Goal: Task Accomplishment & Management: Manage account settings

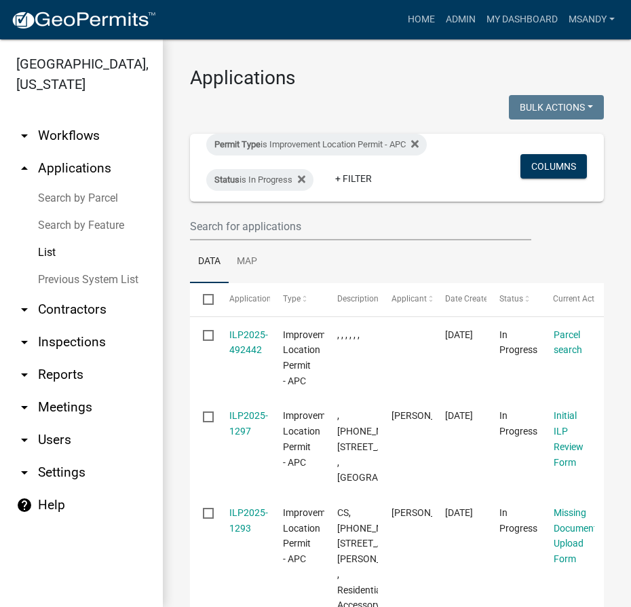
select select "3: 100"
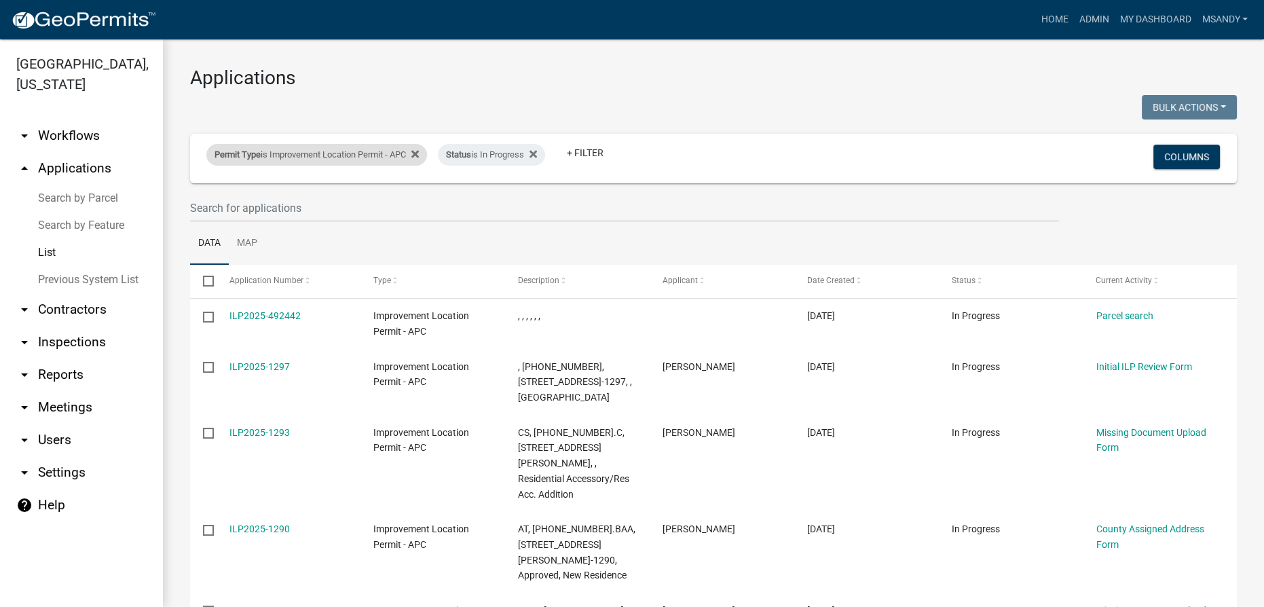
click at [283, 153] on div "Permit Type is Improvement Location Permit - APC" at bounding box center [316, 155] width 221 height 22
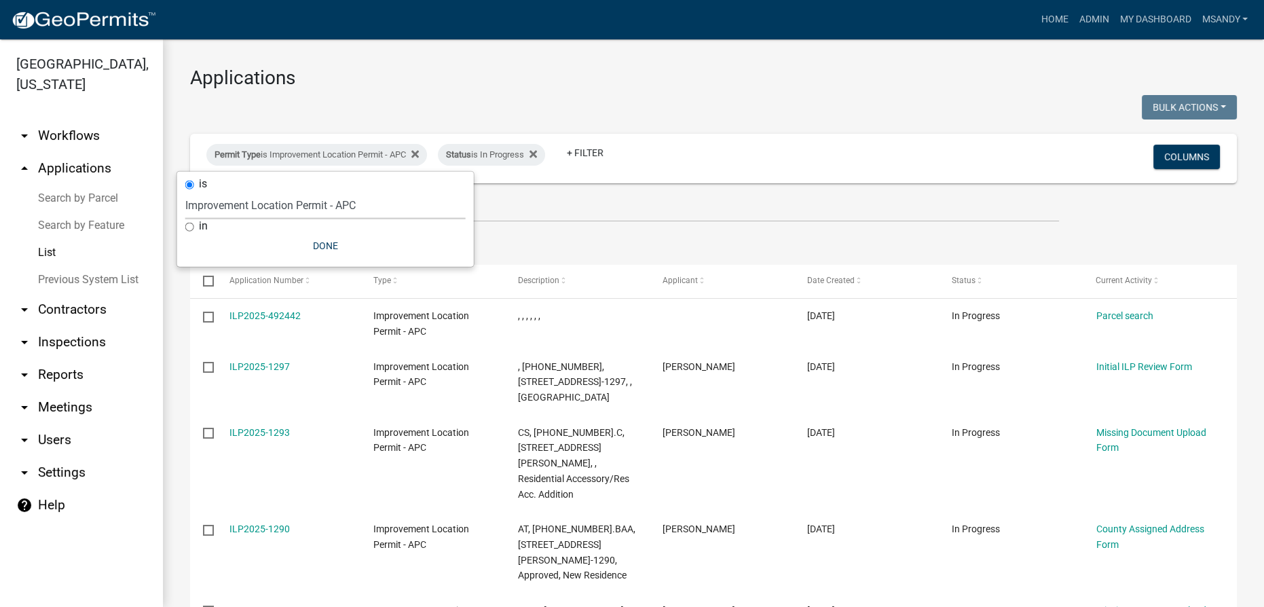
click at [277, 204] on select "Select an option [DATE] Copy Of - Subdivision Plat Application - APC APC Addres…" at bounding box center [325, 205] width 280 height 28
select select "fd16075f-20e6-44d6-ab91-240cdacf10df"
click at [185, 191] on select "Select an option [DATE] Copy Of - Subdivision Plat Application - APC APC Addres…" at bounding box center [325, 205] width 280 height 28
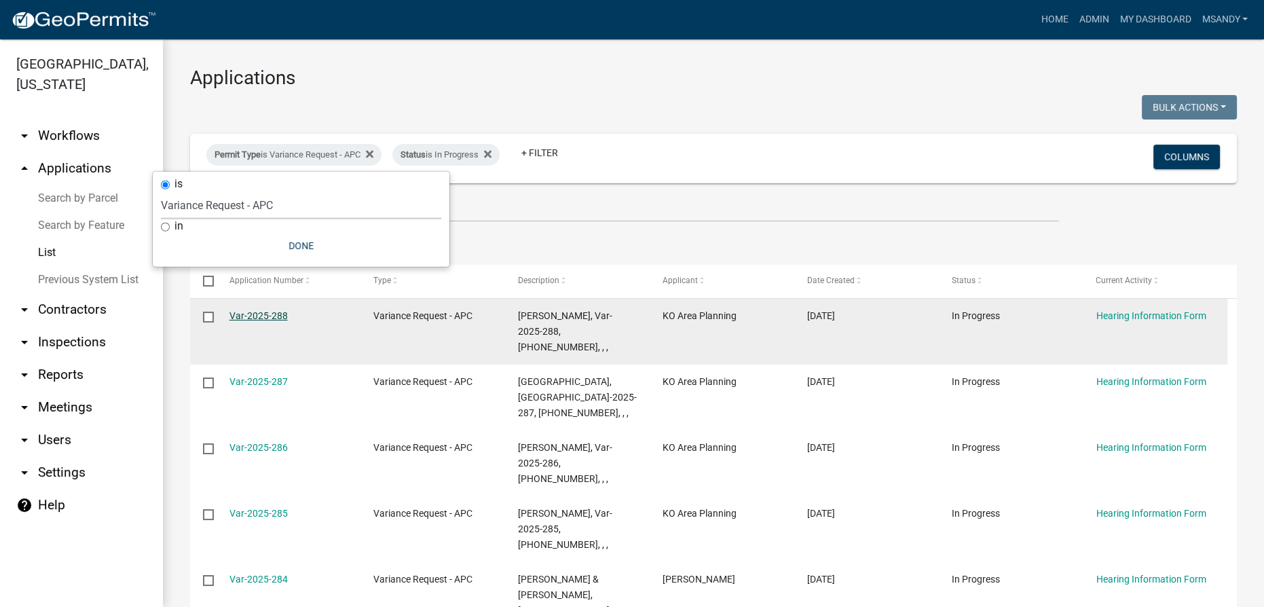
click at [258, 318] on link "Var-2025-288" at bounding box center [258, 315] width 58 height 11
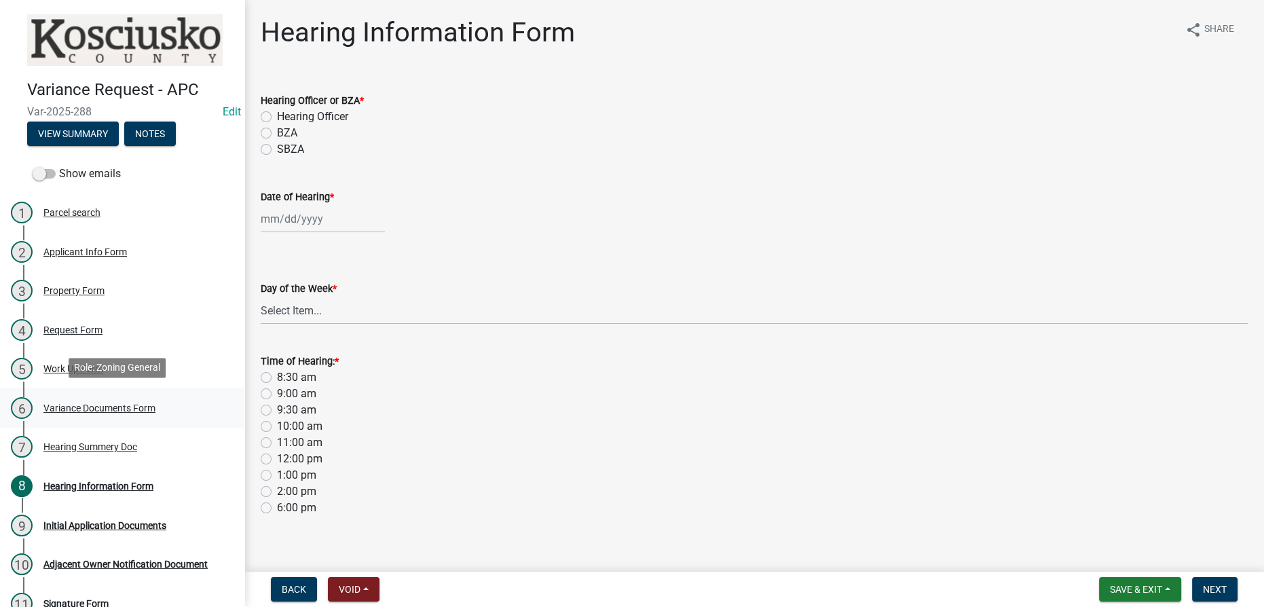
click at [81, 403] on div "Variance Documents Form" at bounding box center [99, 408] width 112 height 10
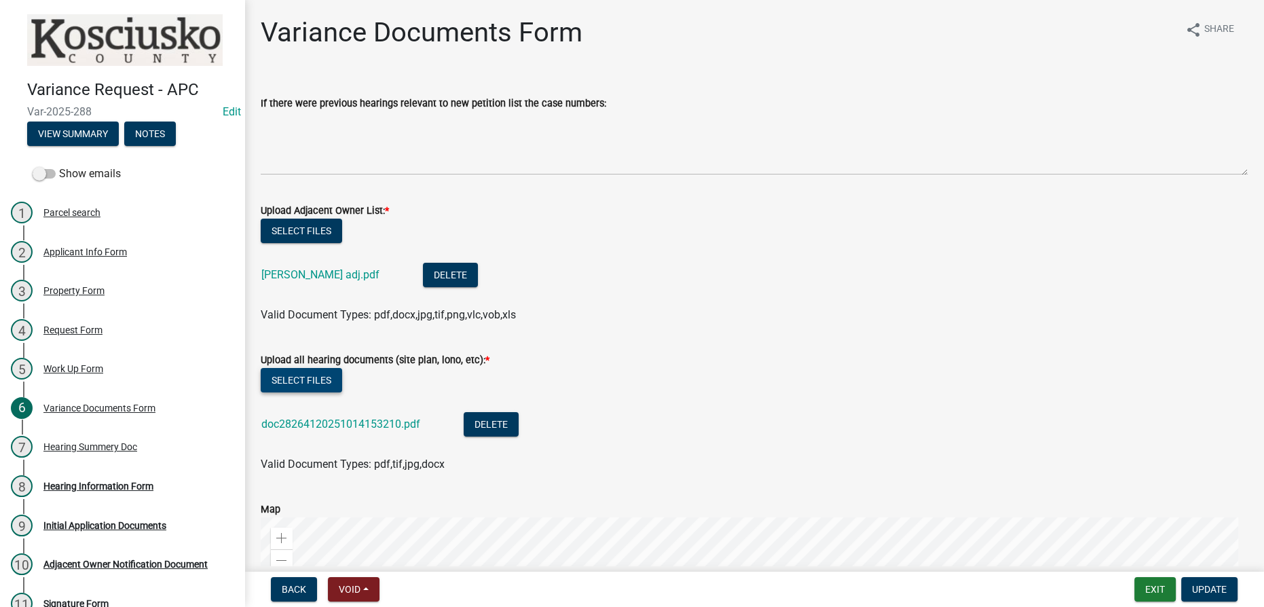
click at [317, 374] on button "Select files" at bounding box center [301, 380] width 81 height 24
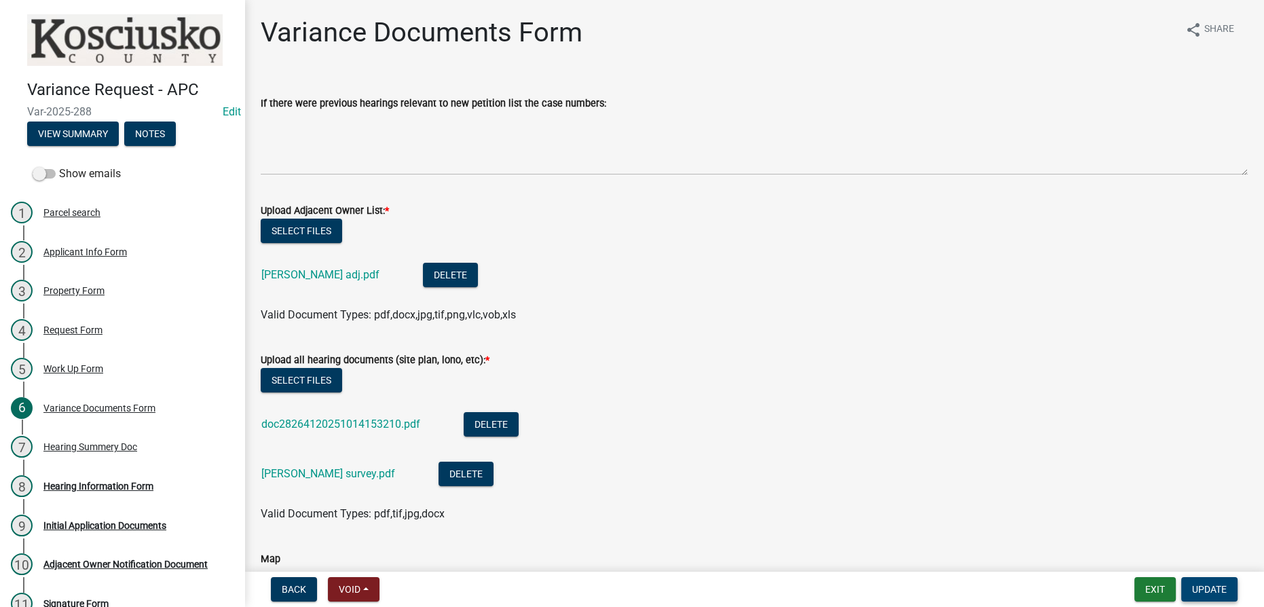
click at [631, 589] on span "Update" at bounding box center [1209, 589] width 35 height 11
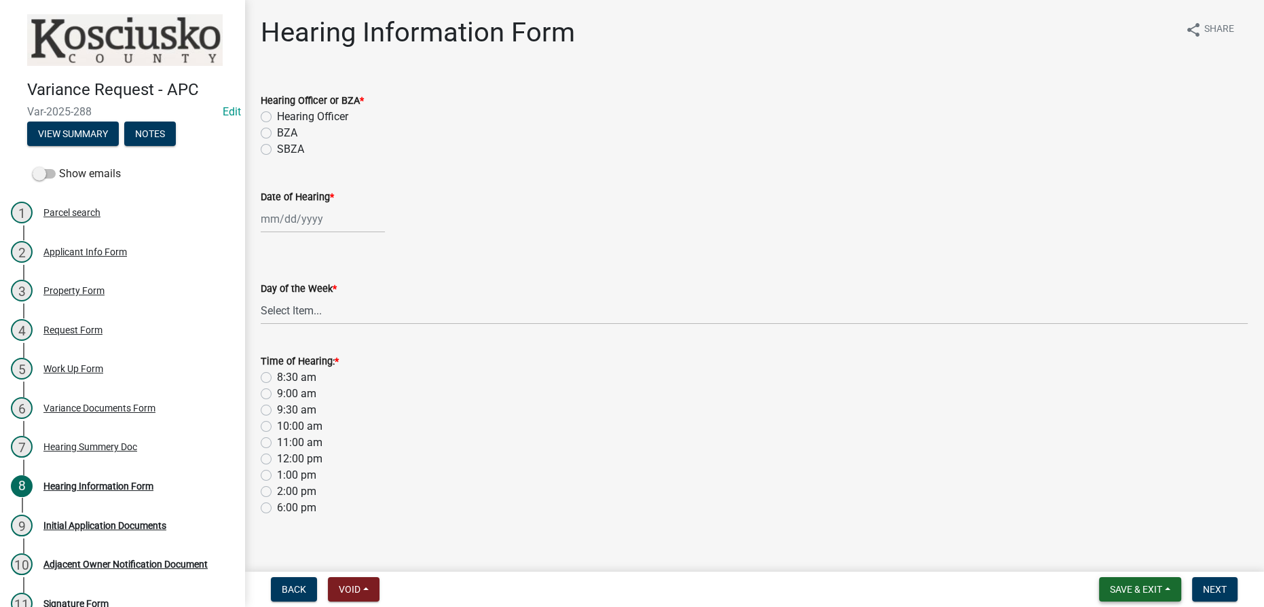
click at [631, 593] on span "Save & Exit" at bounding box center [1136, 589] width 52 height 11
click at [631, 560] on button "Save & Exit" at bounding box center [1127, 554] width 109 height 33
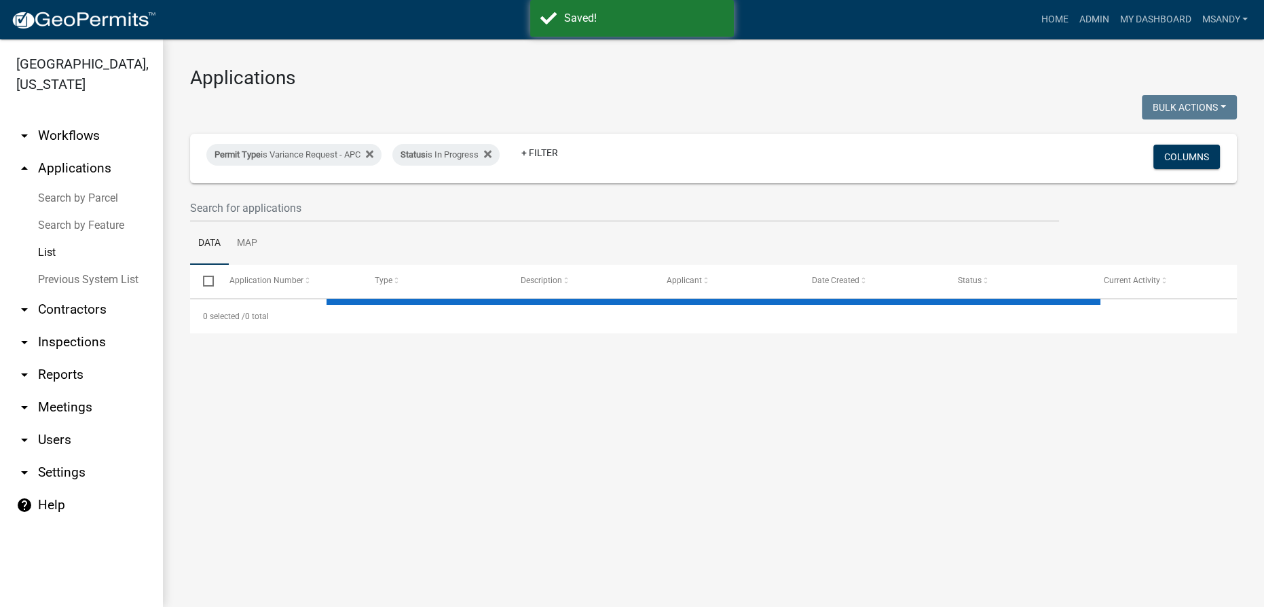
select select "3: 100"
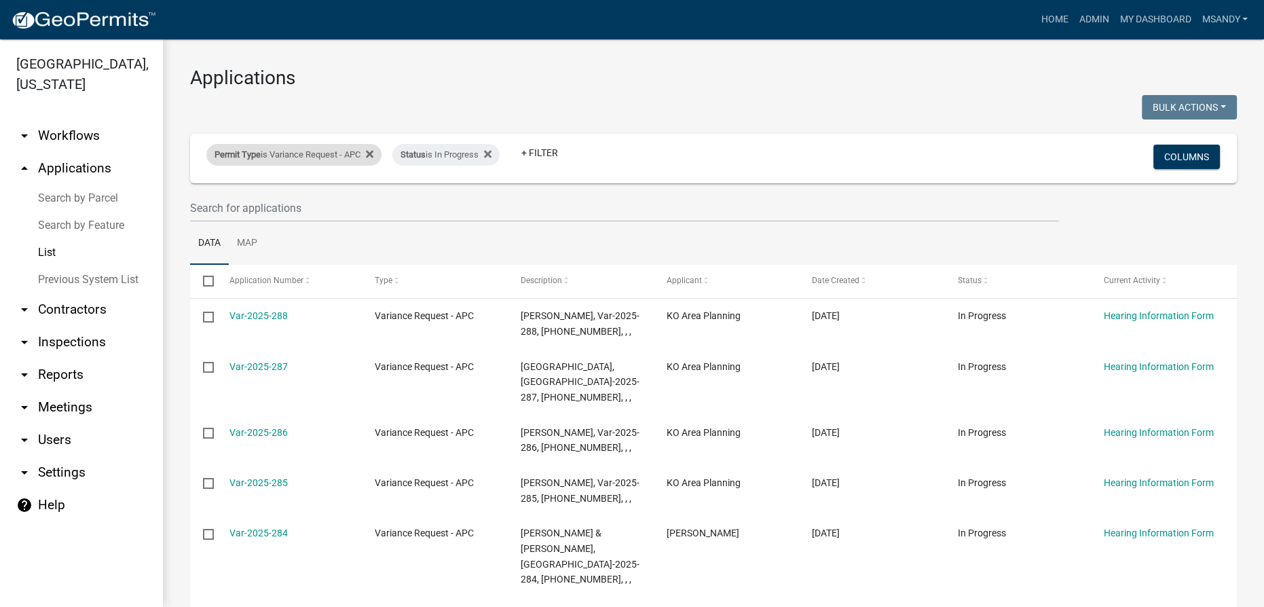
click at [300, 153] on div "Permit Type is Variance Request - APC" at bounding box center [293, 155] width 175 height 22
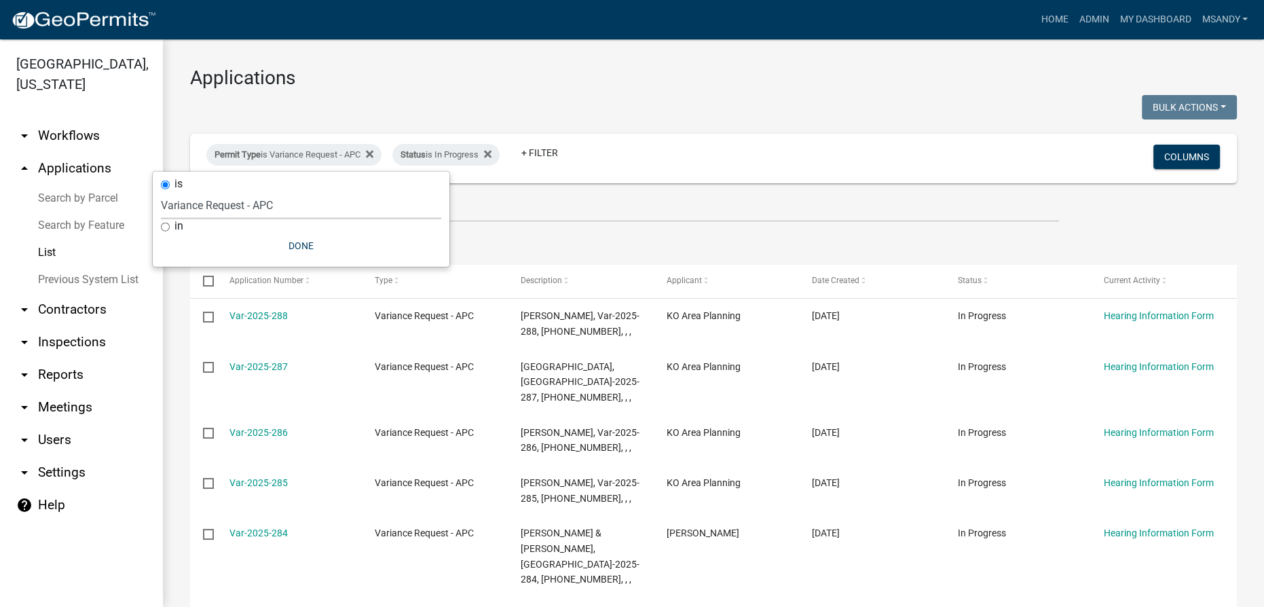
click at [291, 200] on select "Select an option [DATE] Copy Of - Subdivision Plat Application - APC APC Addres…" at bounding box center [301, 205] width 280 height 28
select select "a2c991f8-68ce-43d3-971c-57015753063b"
click at [185, 191] on select "Select an option [DATE] Copy Of - Subdivision Plat Application - APC APC Addres…" at bounding box center [301, 205] width 280 height 28
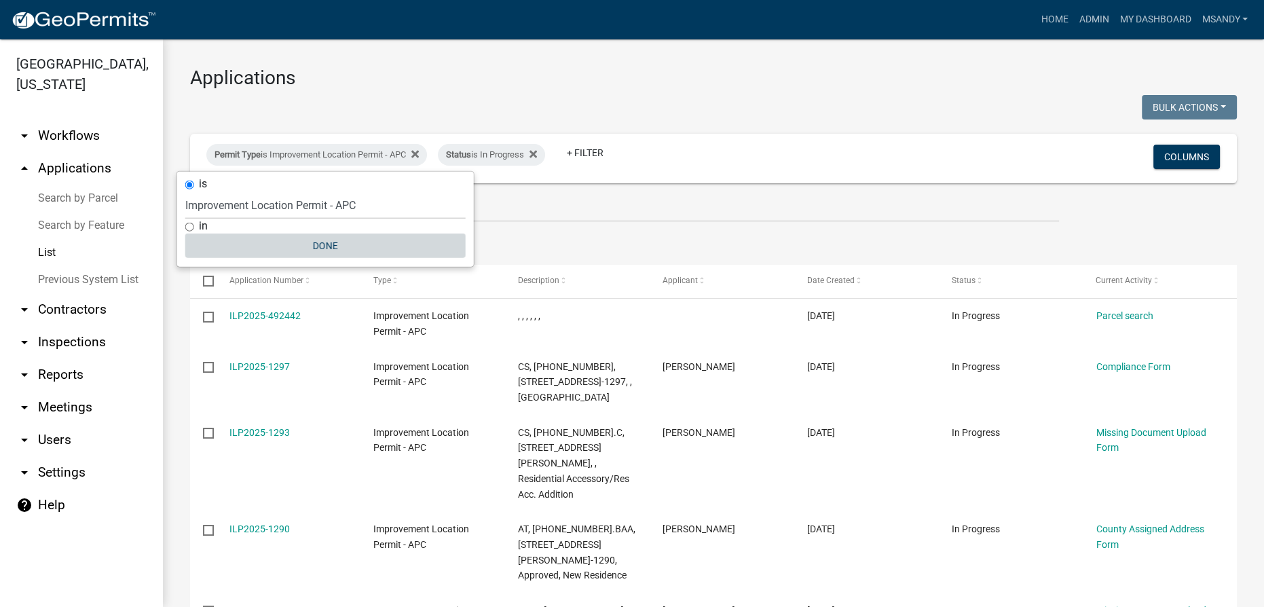
click at [322, 248] on button "Done" at bounding box center [325, 246] width 280 height 24
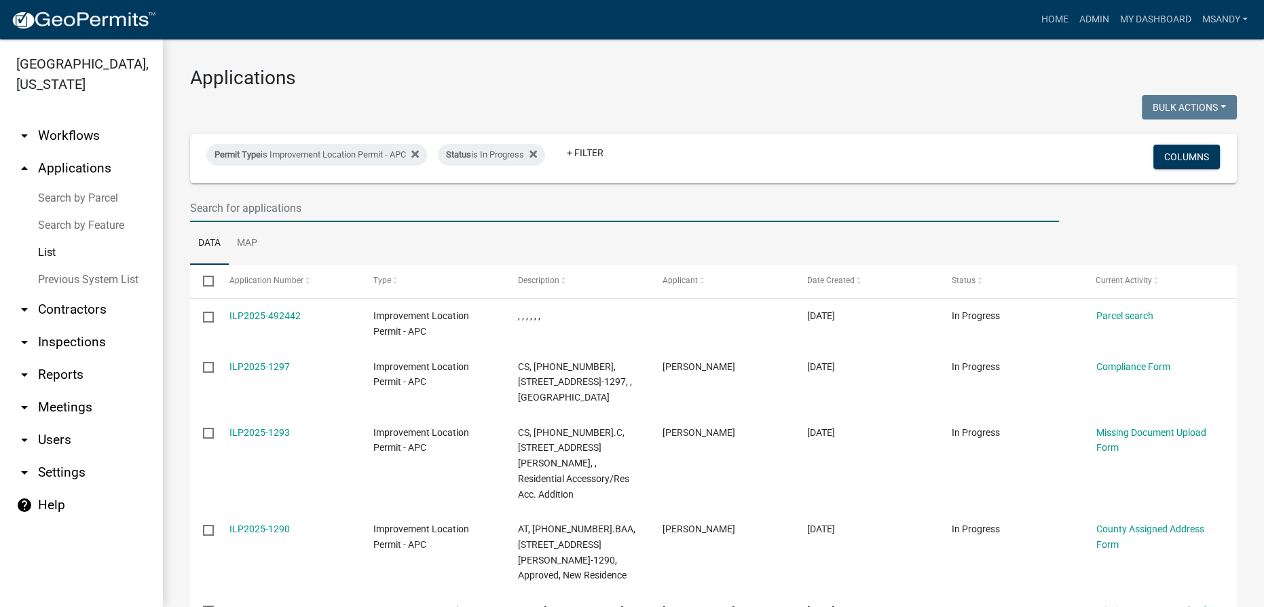
click at [332, 198] on input "text" at bounding box center [624, 208] width 869 height 28
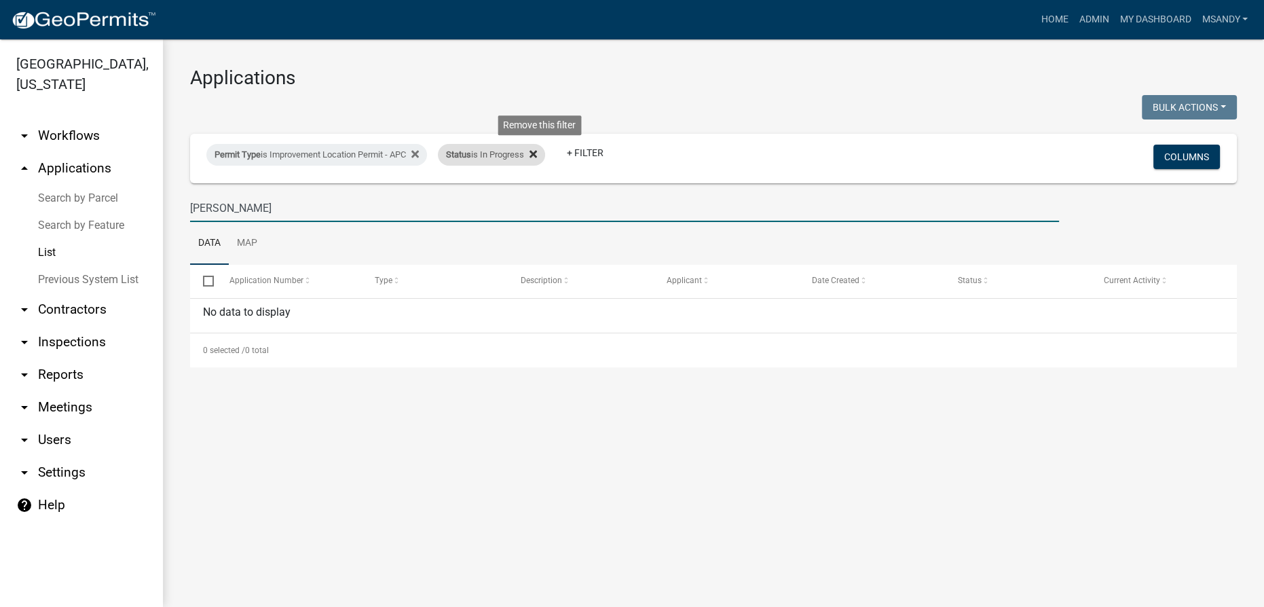
type input "[PERSON_NAME]"
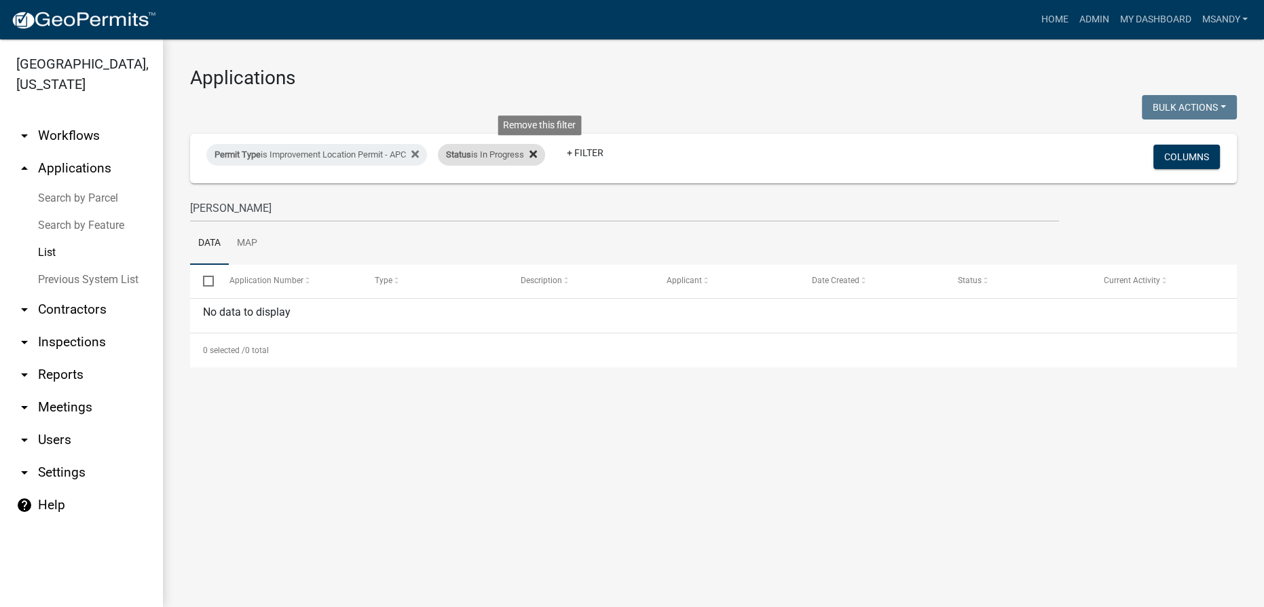
click at [537, 155] on fa-icon at bounding box center [530, 155] width 13 height 22
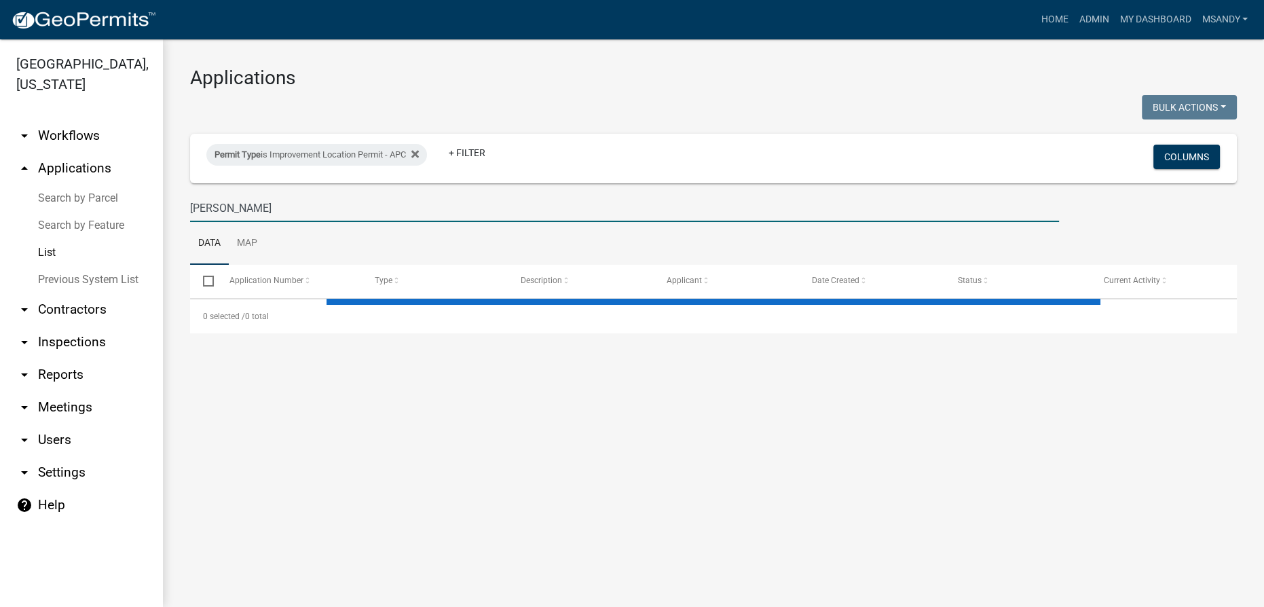
click at [277, 202] on input "[PERSON_NAME]" at bounding box center [624, 208] width 869 height 28
select select "3: 100"
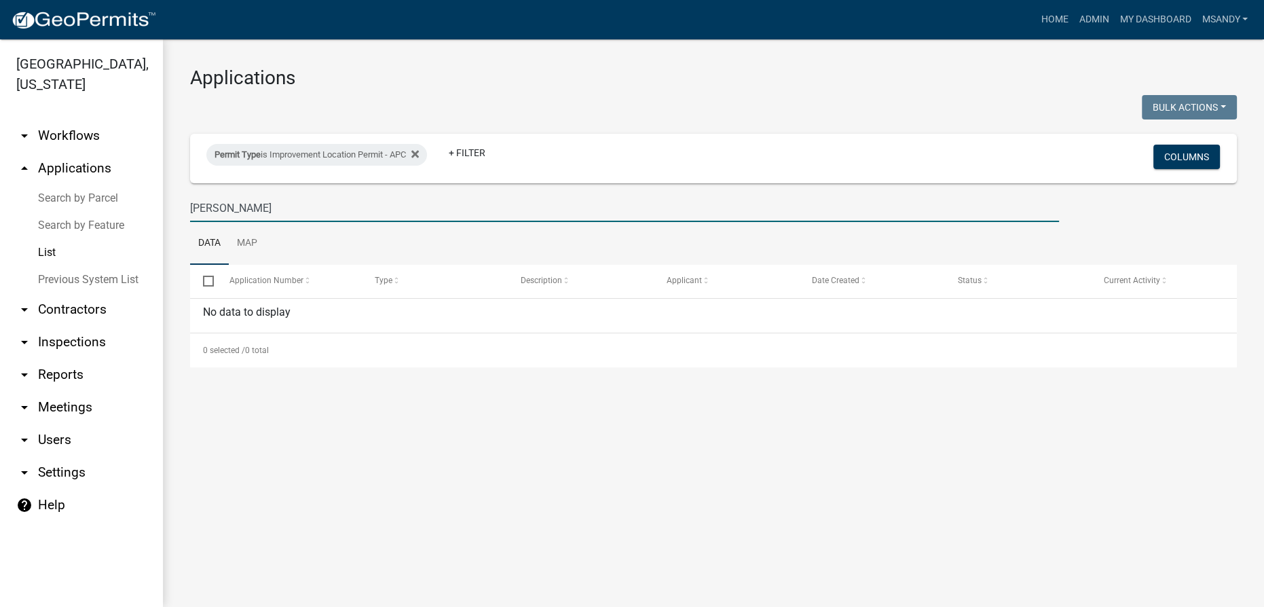
drag, startPoint x: 221, startPoint y: 206, endPoint x: 159, endPoint y: 215, distance: 63.1
click at [159, 215] on div "[GEOGRAPHIC_DATA], [US_STATE] arrow_drop_down Workflows List arrow_drop_up Appl…" at bounding box center [632, 323] width 1264 height 568
type input "[PERSON_NAME]"
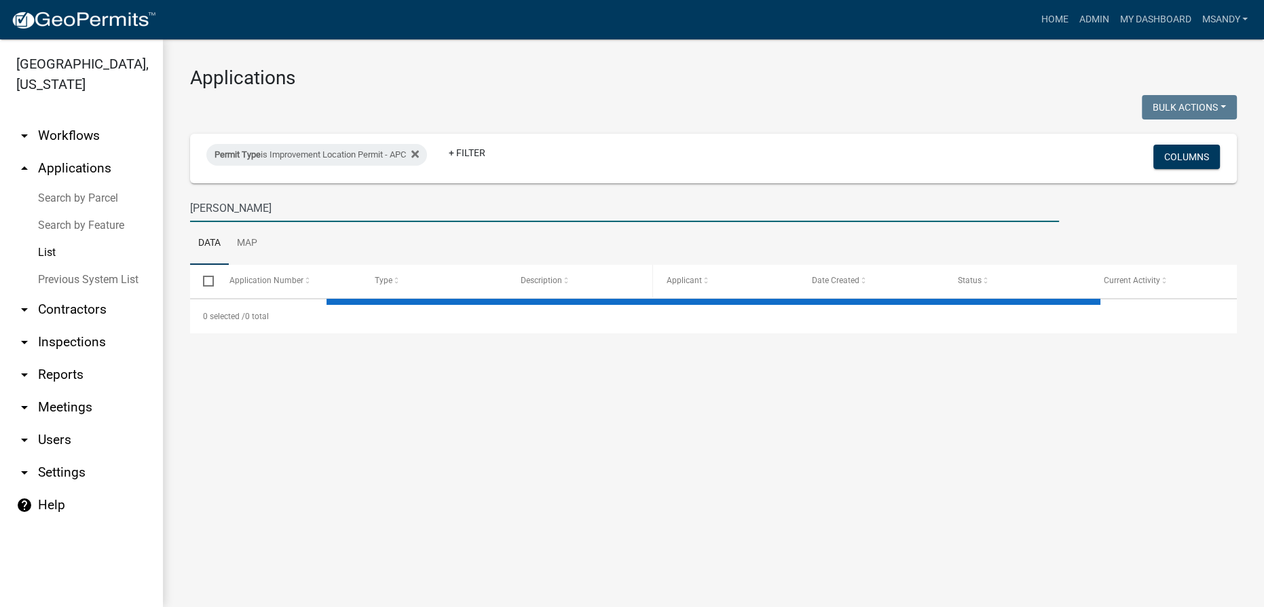
select select "3: 100"
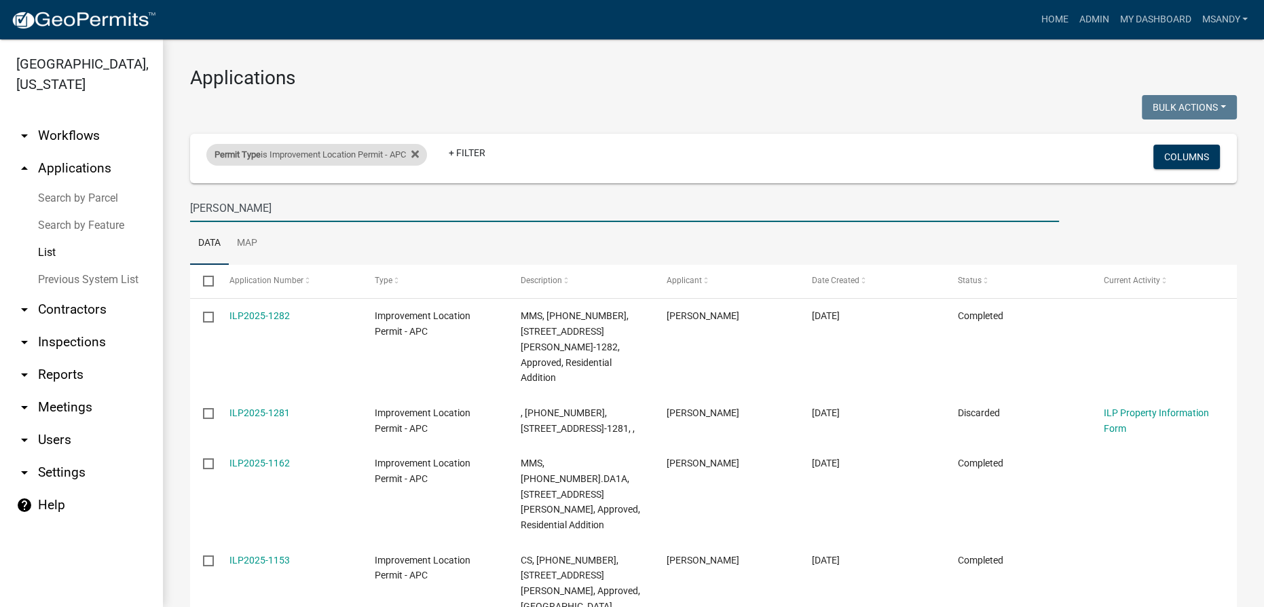
click at [300, 146] on div "Permit Type is Improvement Location Permit - APC" at bounding box center [316, 155] width 221 height 22
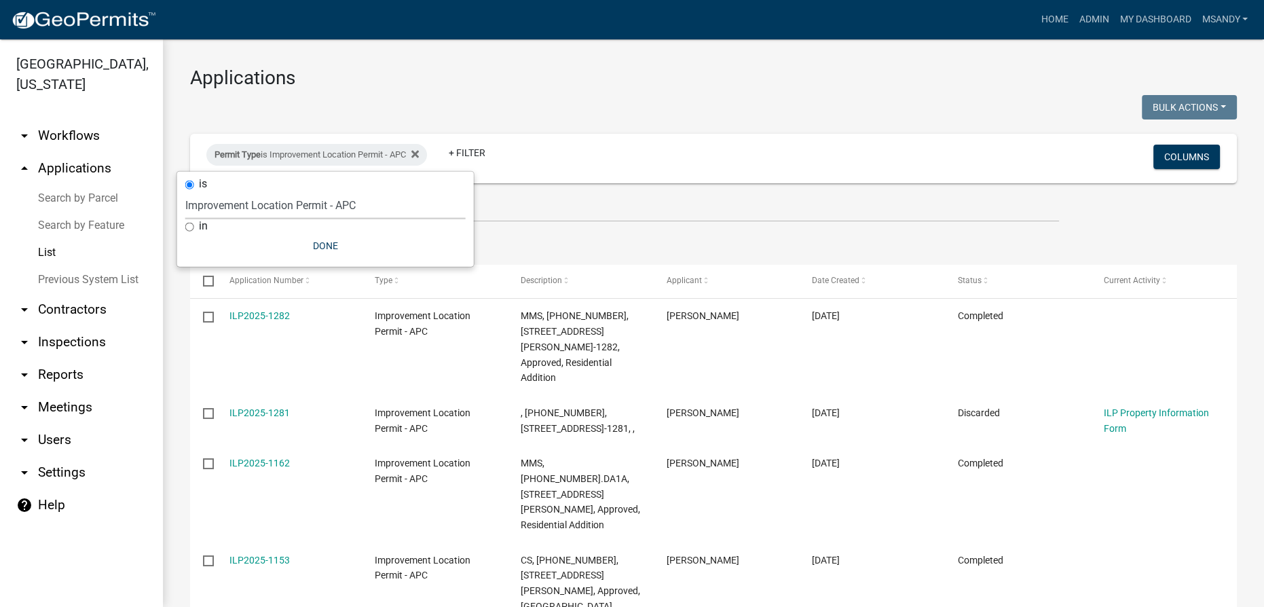
click at [304, 205] on select "Select an option [DATE] Copy Of - Subdivision Plat Application - APC APC Addres…" at bounding box center [325, 205] width 280 height 28
select select "06555e07-7e79-4569-9f73-610b83aead0f"
click at [185, 191] on select "Select an option [DATE] Copy Of - Subdivision Plat Application - APC APC Addres…" at bounding box center [325, 205] width 280 height 28
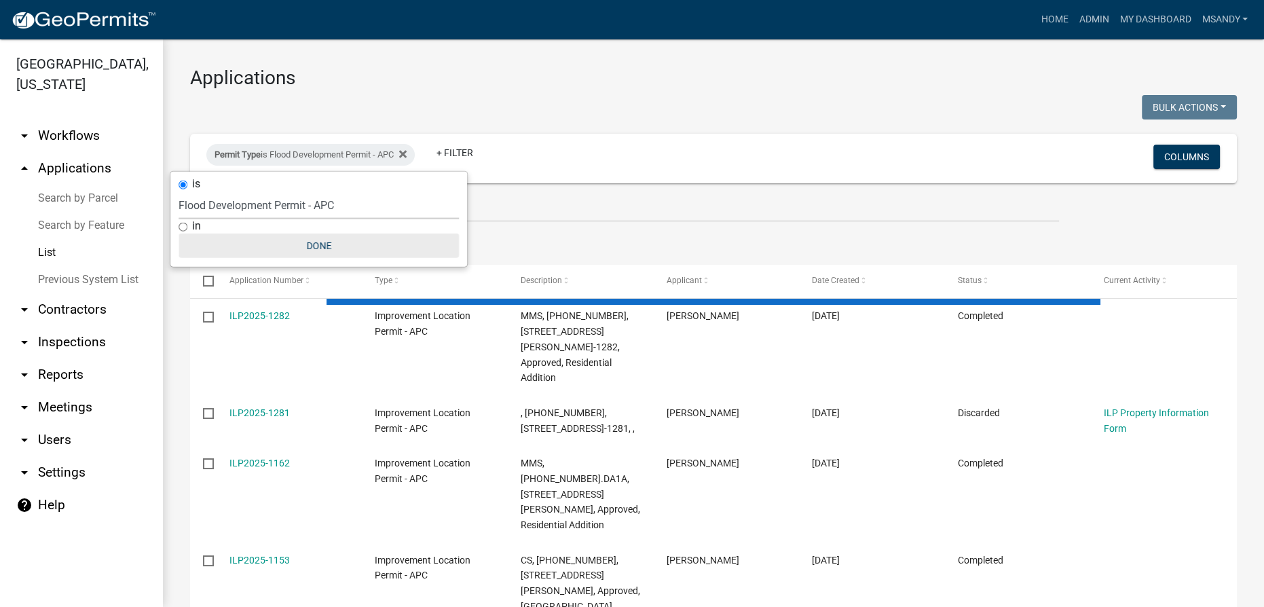
click at [305, 244] on button "Done" at bounding box center [319, 246] width 280 height 24
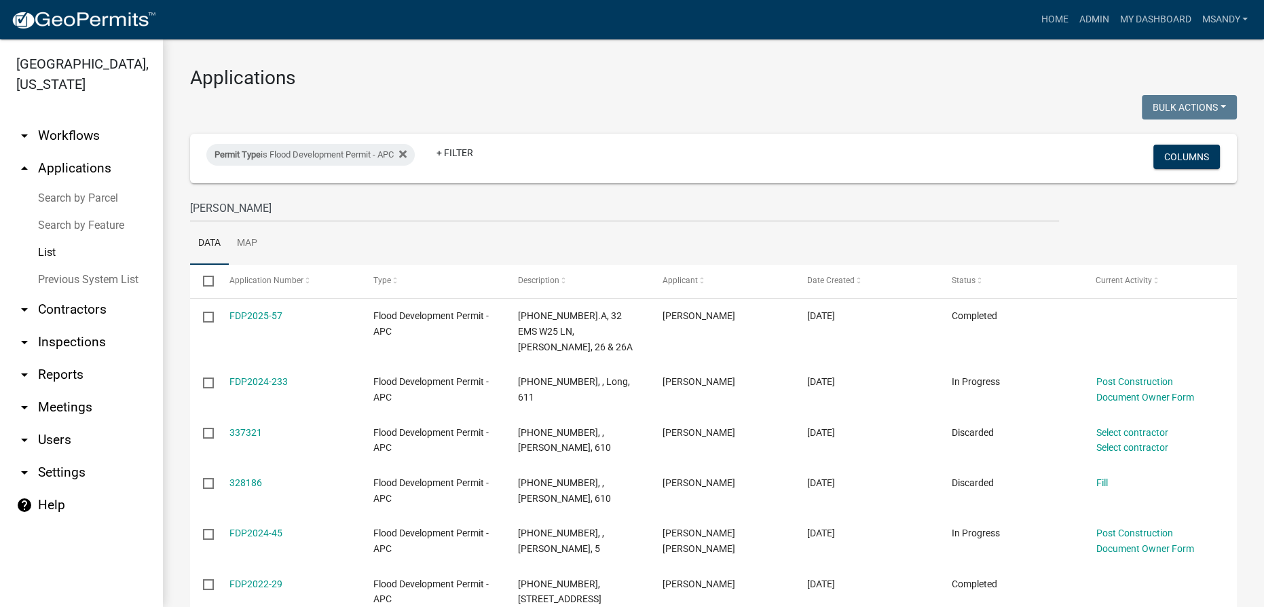
click at [85, 308] on link "arrow_drop_down Contractors" at bounding box center [81, 309] width 163 height 33
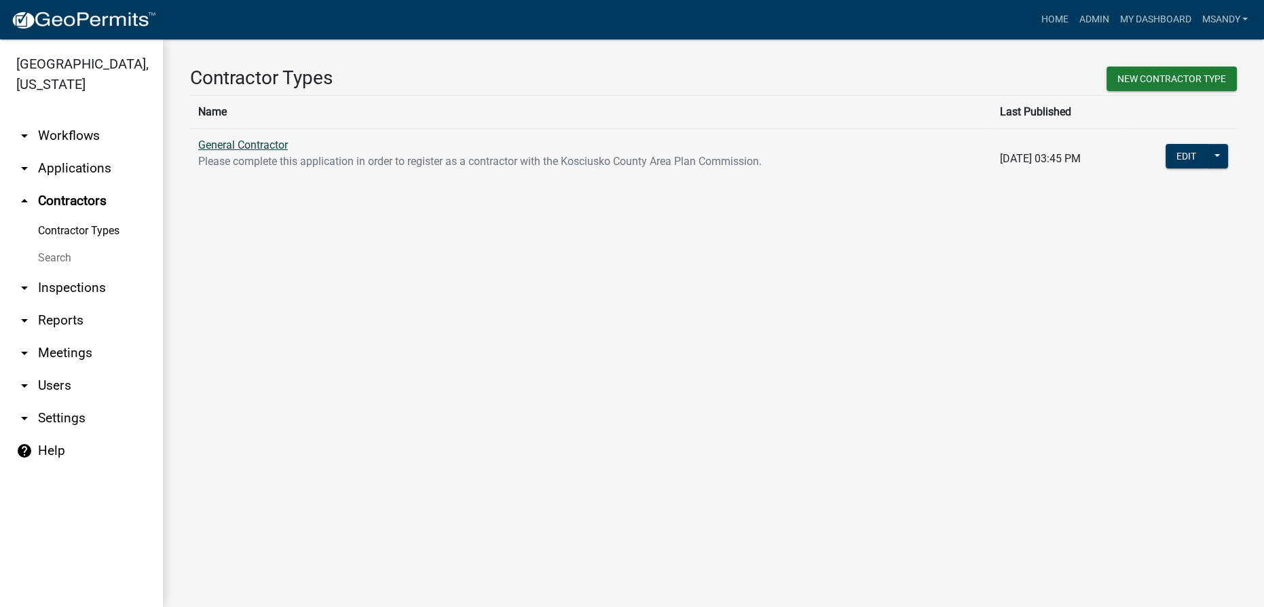
click at [236, 148] on link "General Contractor" at bounding box center [243, 144] width 90 height 13
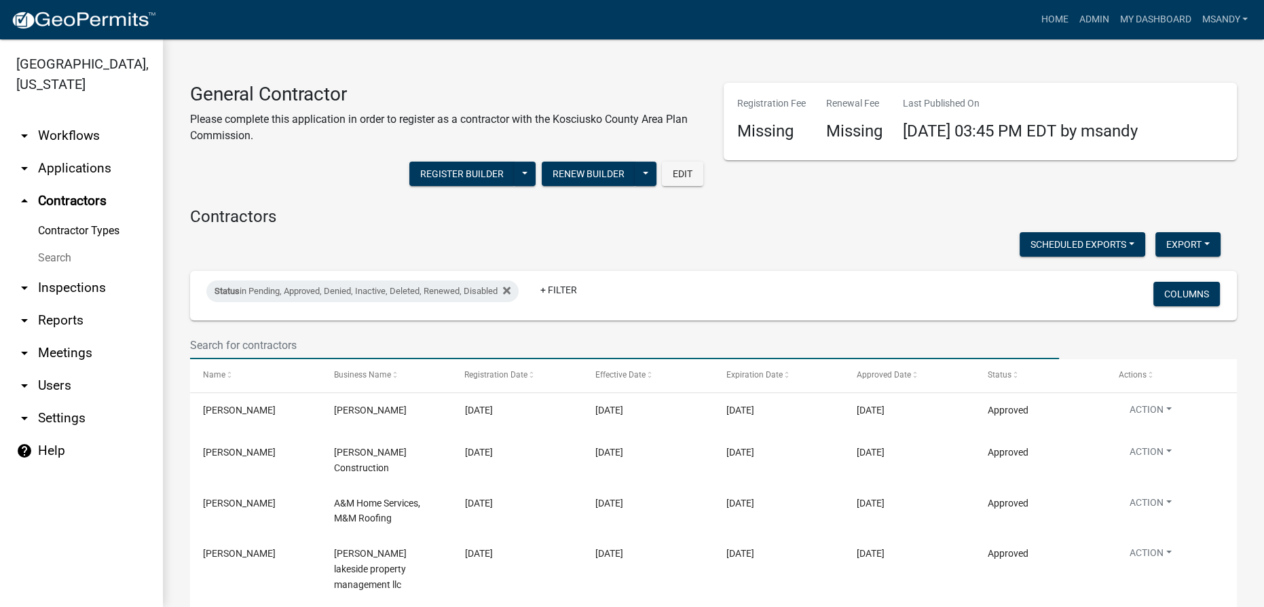
click at [280, 338] on input "text" at bounding box center [624, 345] width 869 height 28
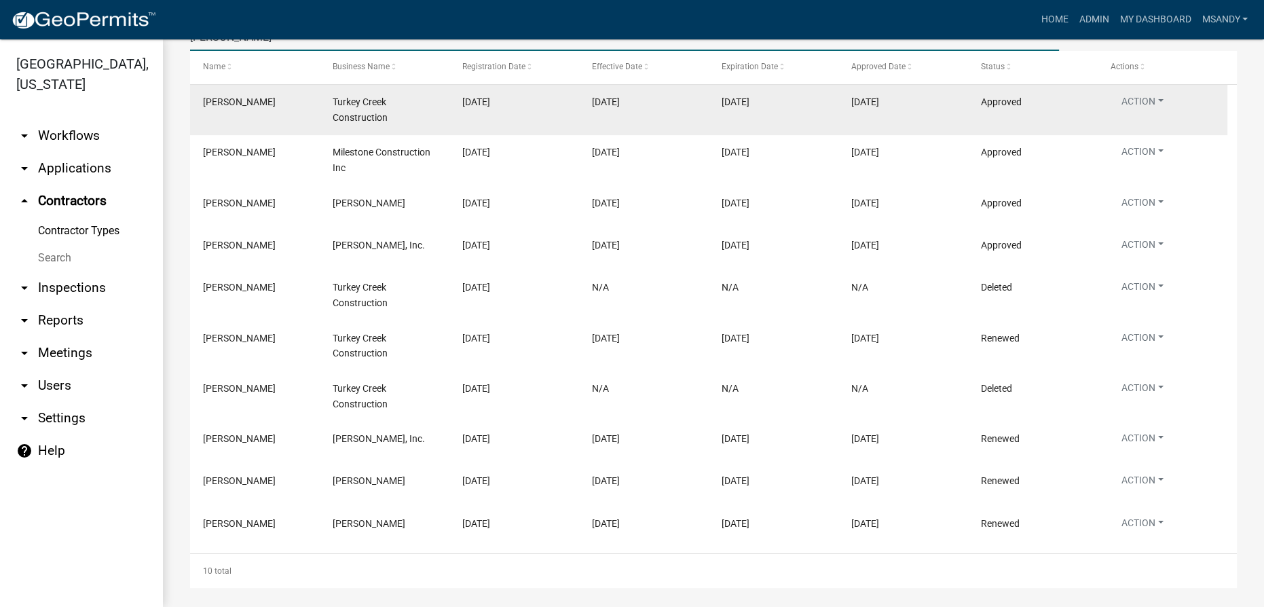
scroll to position [61, 0]
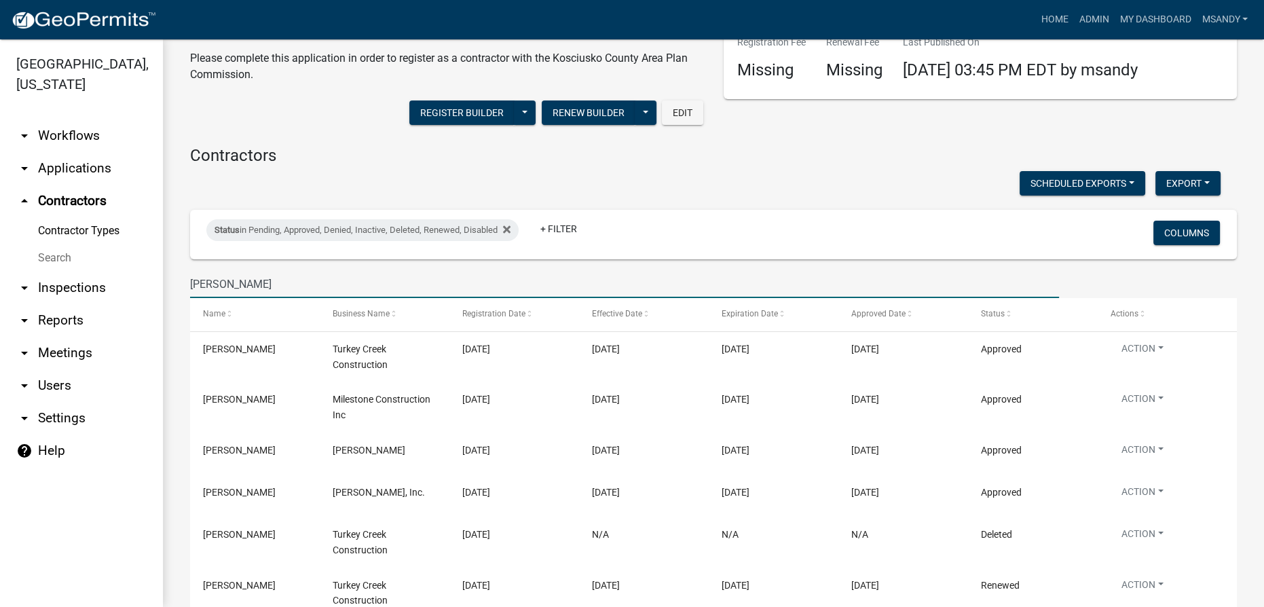
drag, startPoint x: 274, startPoint y: 280, endPoint x: 0, endPoint y: 301, distance: 274.4
click at [0, 301] on div "[GEOGRAPHIC_DATA], [US_STATE] arrow_drop_down Workflows List arrow_drop_down Ap…" at bounding box center [632, 323] width 1264 height 568
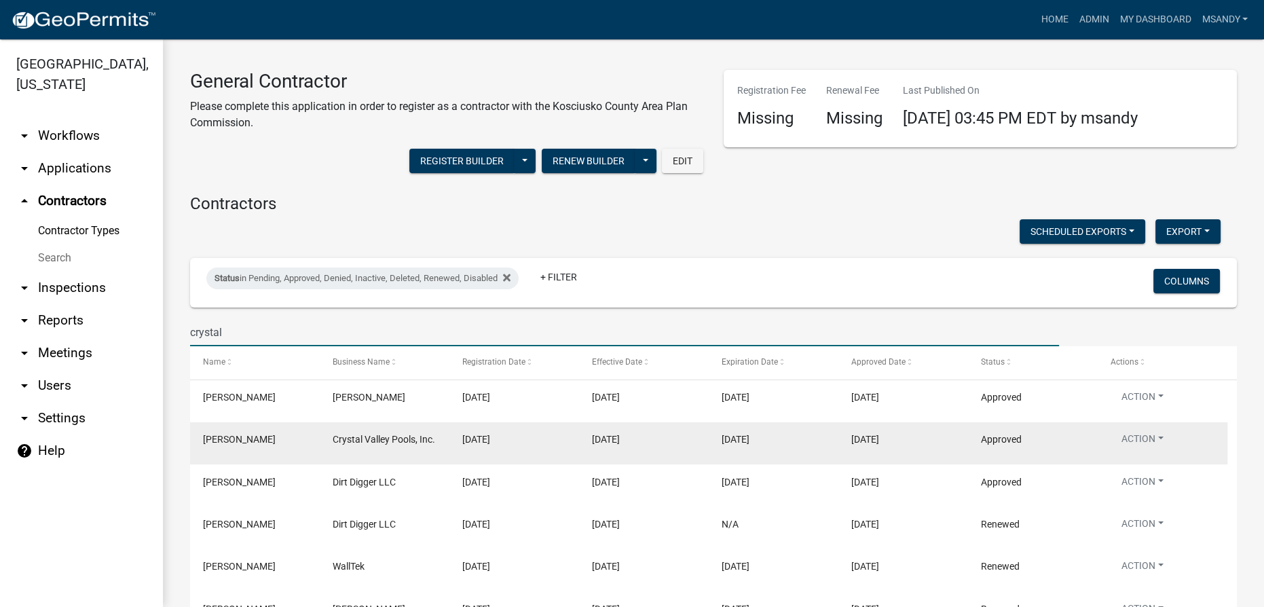
scroll to position [0, 0]
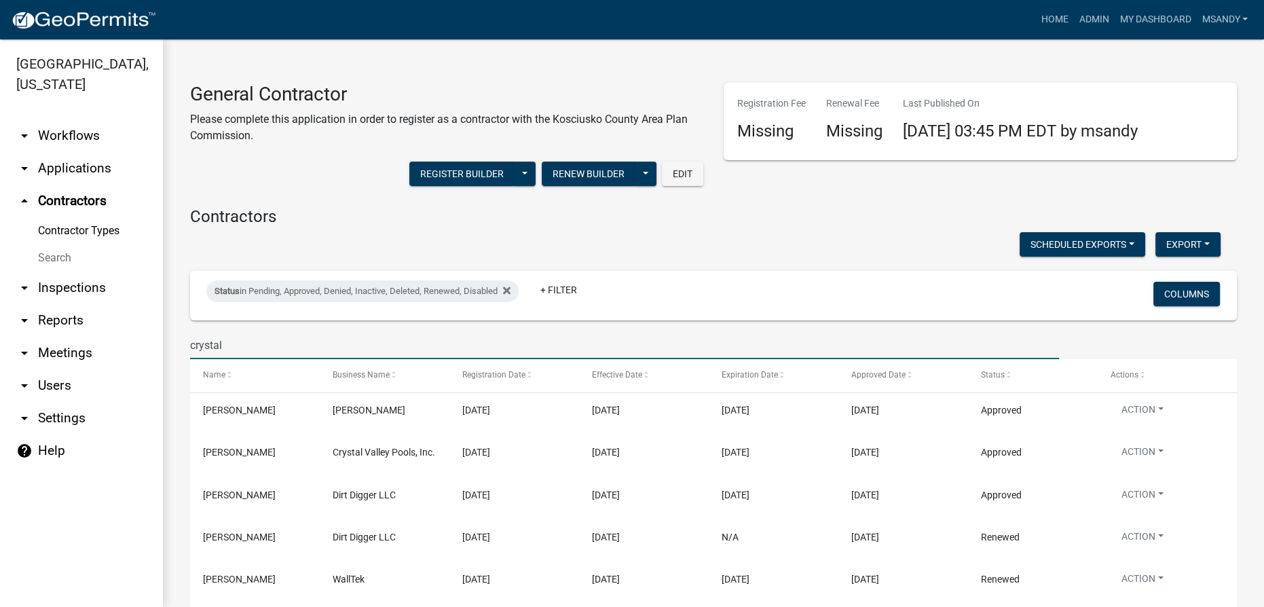
type input "crystal"
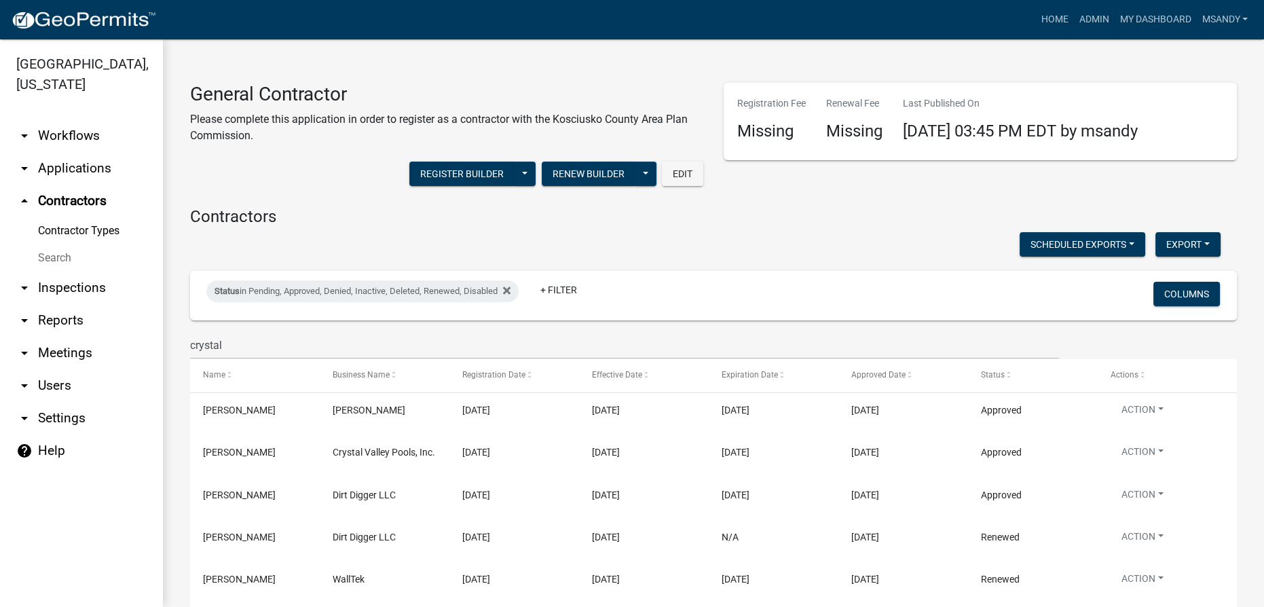
click at [297, 323] on wm-filter-builder "Status in Pending, Approved, Denied, Inactive, Deleted, Renewed, Disabled + Fil…" at bounding box center [713, 315] width 1047 height 88
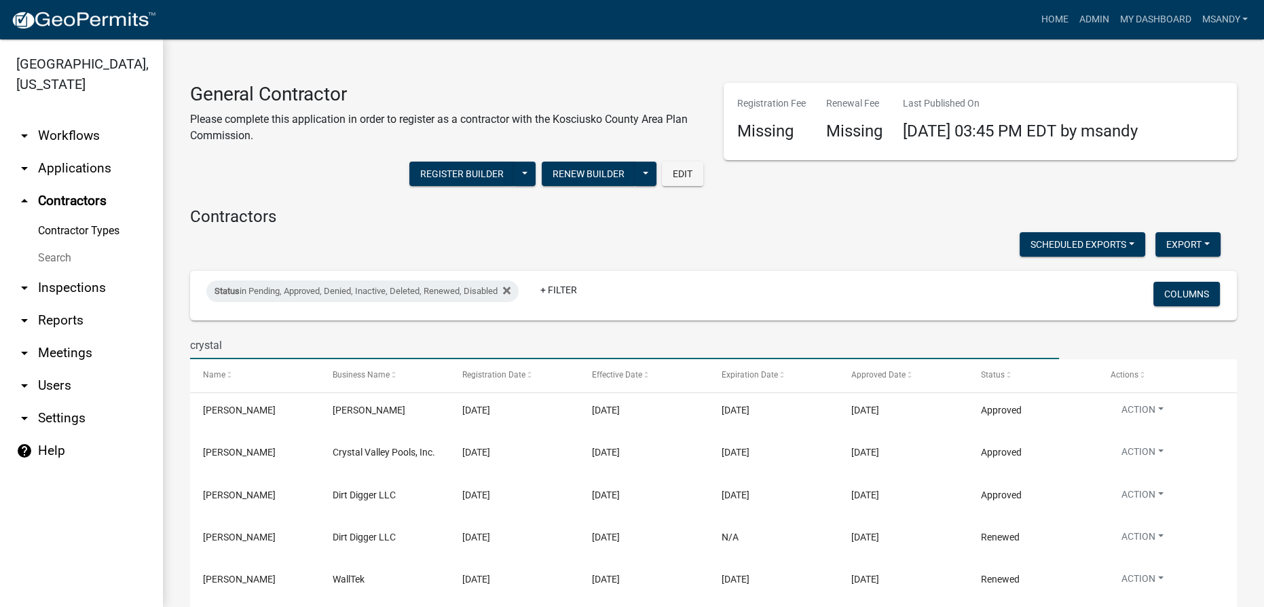
drag, startPoint x: 269, startPoint y: 339, endPoint x: 235, endPoint y: 343, distance: 34.9
click at [235, 343] on input "crystal" at bounding box center [624, 345] width 869 height 28
click at [506, 289] on icon at bounding box center [506, 290] width 7 height 11
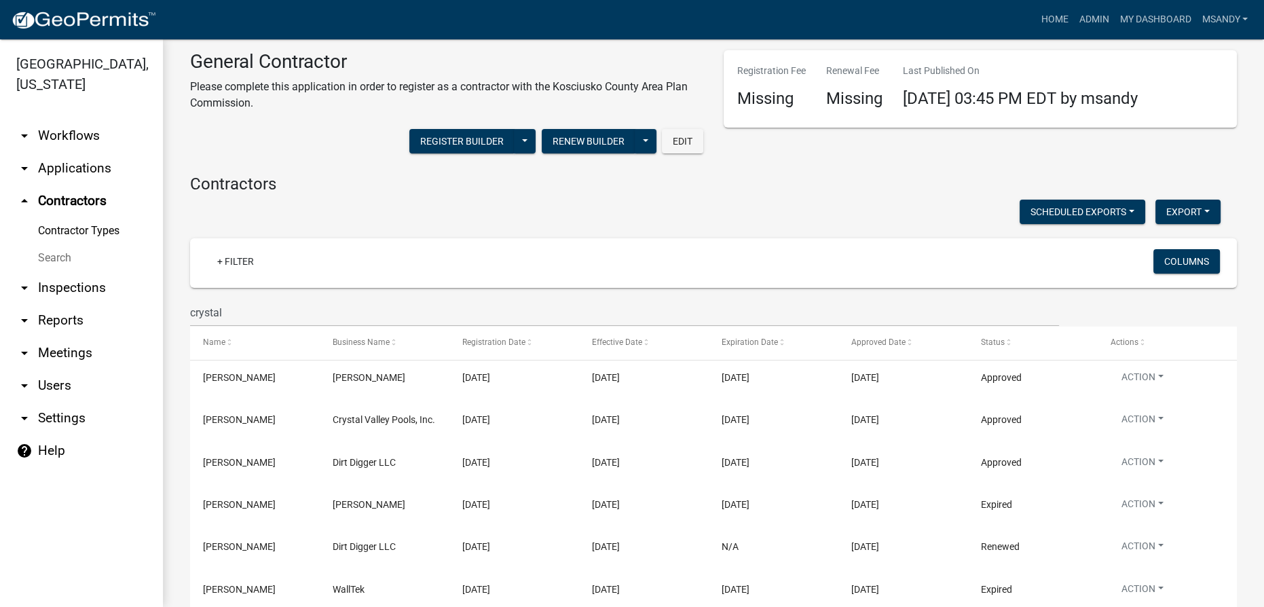
scroll to position [61, 0]
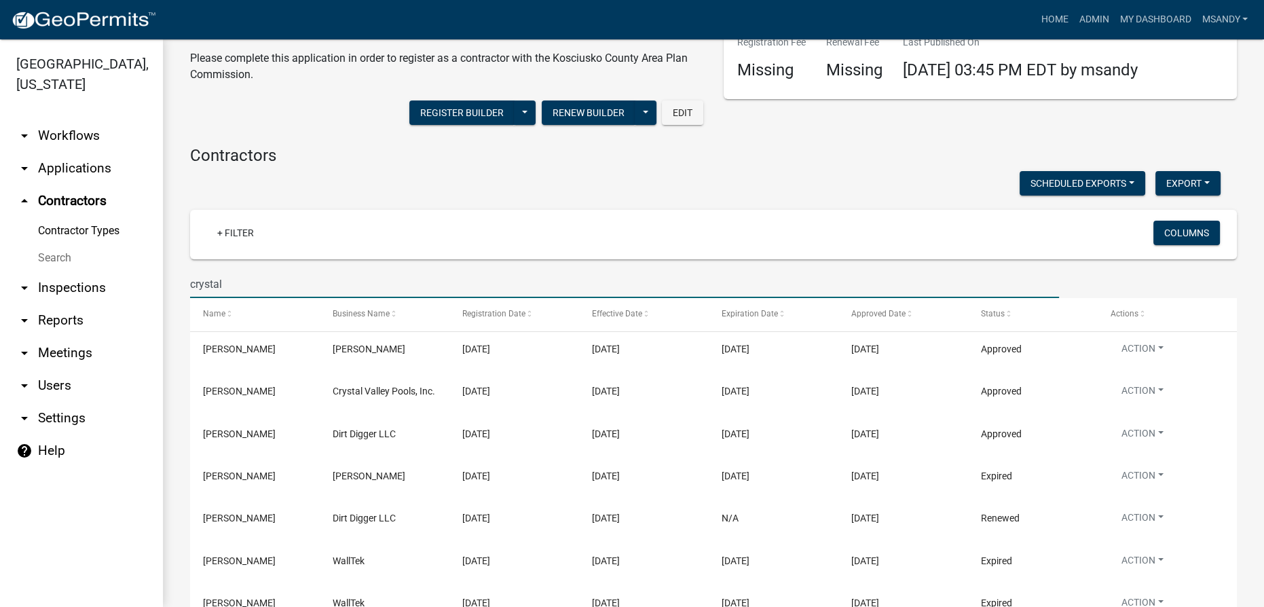
drag, startPoint x: 225, startPoint y: 282, endPoint x: 160, endPoint y: 284, distance: 65.2
click at [160, 284] on div "[GEOGRAPHIC_DATA], [US_STATE] arrow_drop_down Workflows List arrow_drop_down Ap…" at bounding box center [632, 323] width 1264 height 568
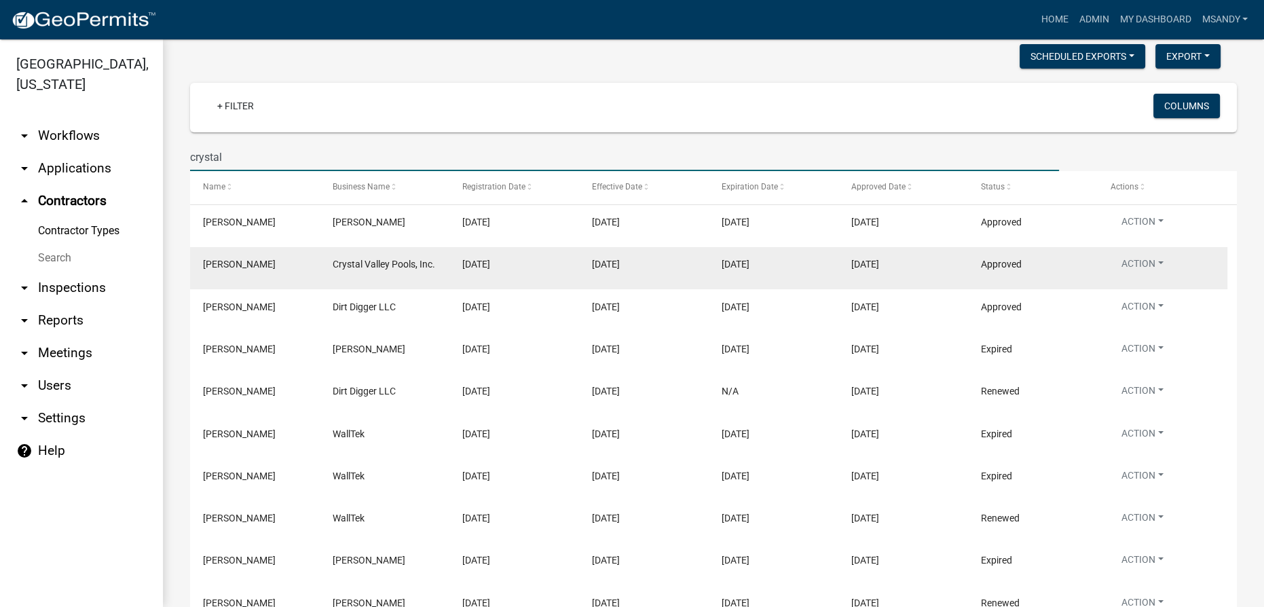
scroll to position [86, 0]
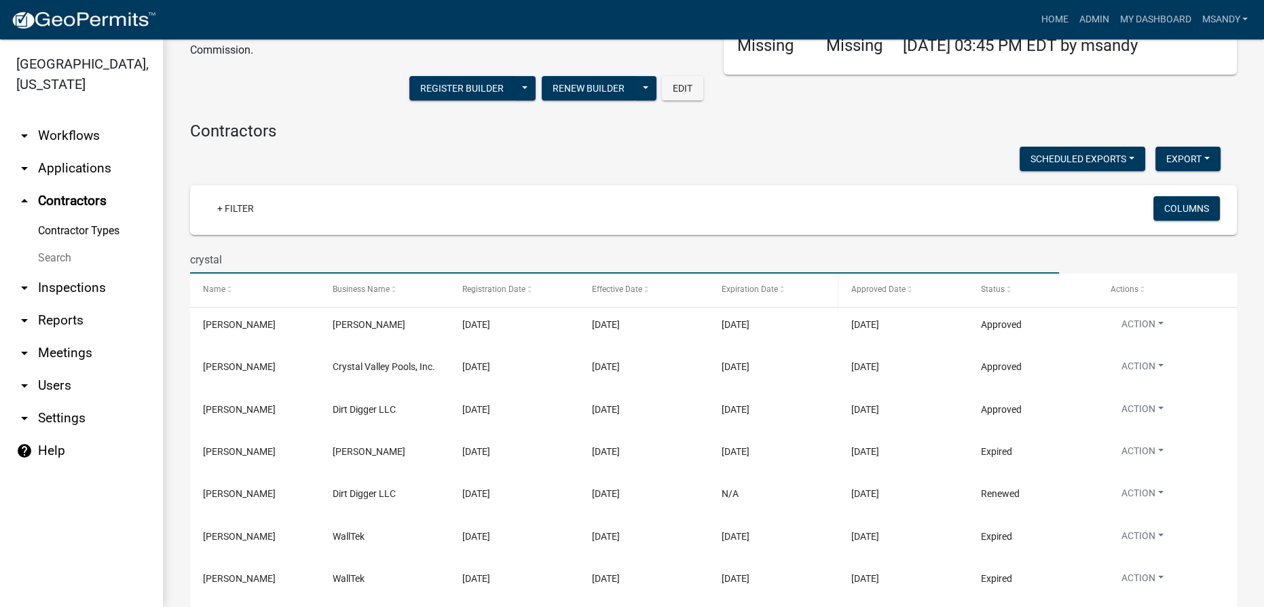
click at [631, 292] on span "Expiration Date" at bounding box center [750, 289] width 56 height 10
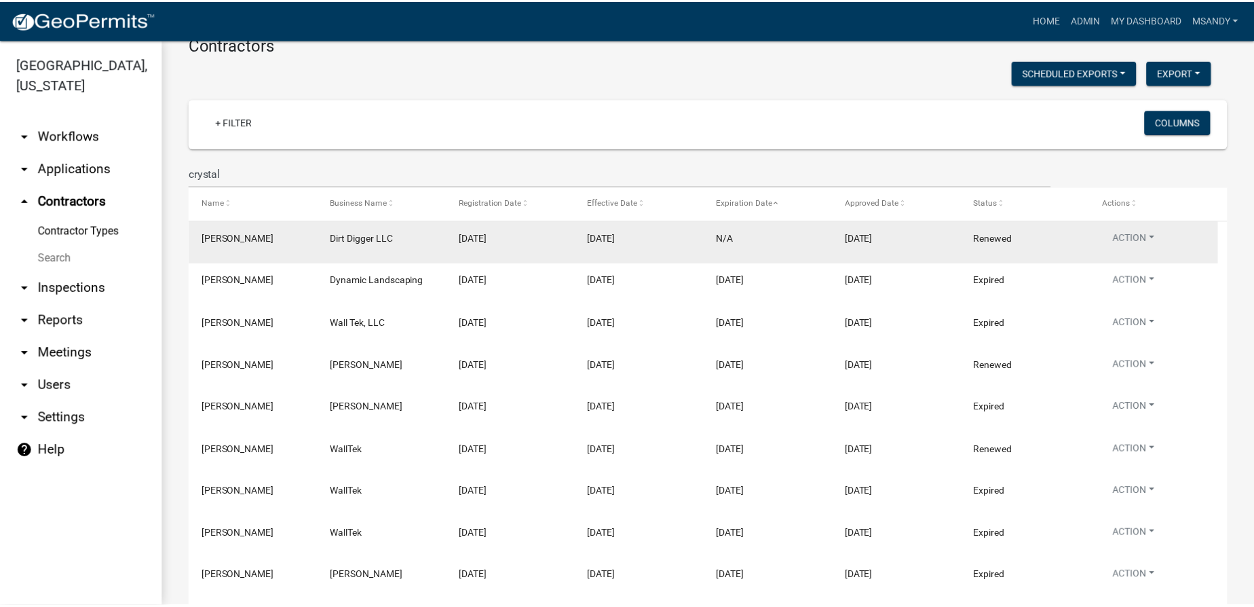
scroll to position [86, 0]
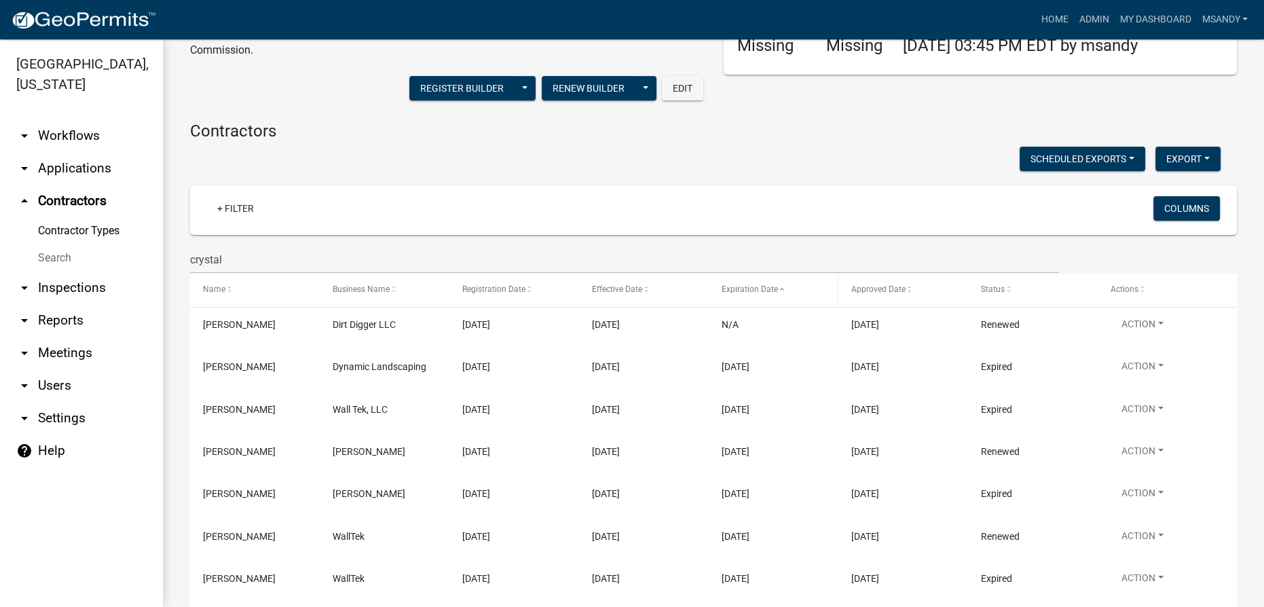
click at [631, 290] on span "Expiration Date" at bounding box center [750, 289] width 56 height 10
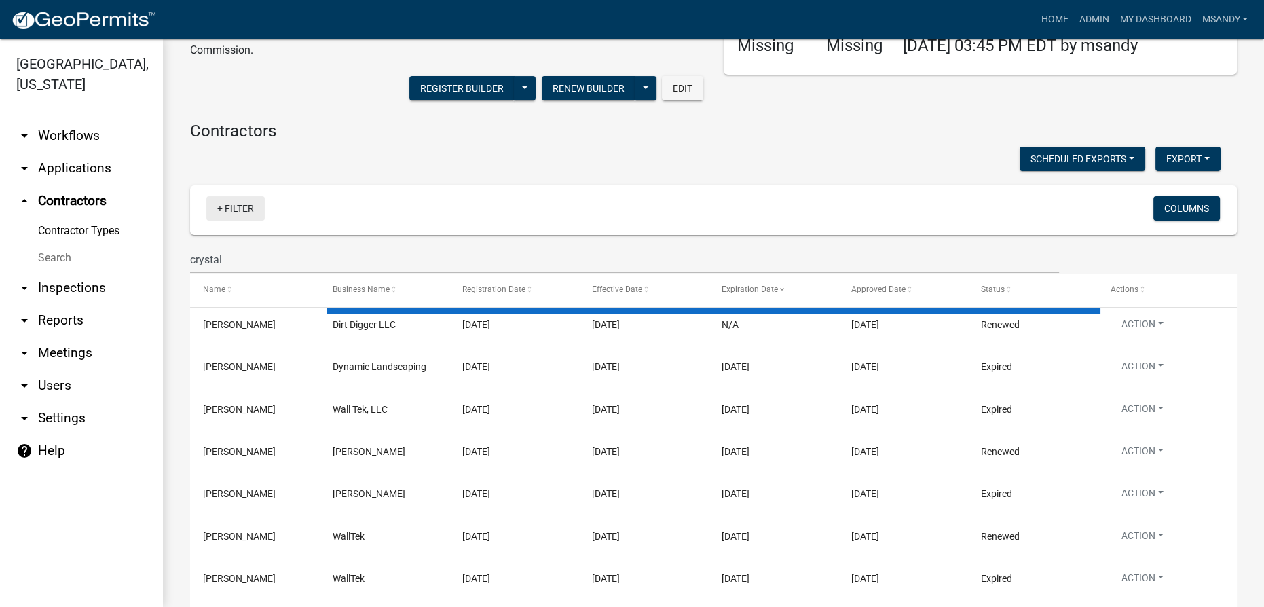
click at [236, 200] on link "+ Filter" at bounding box center [235, 208] width 58 height 24
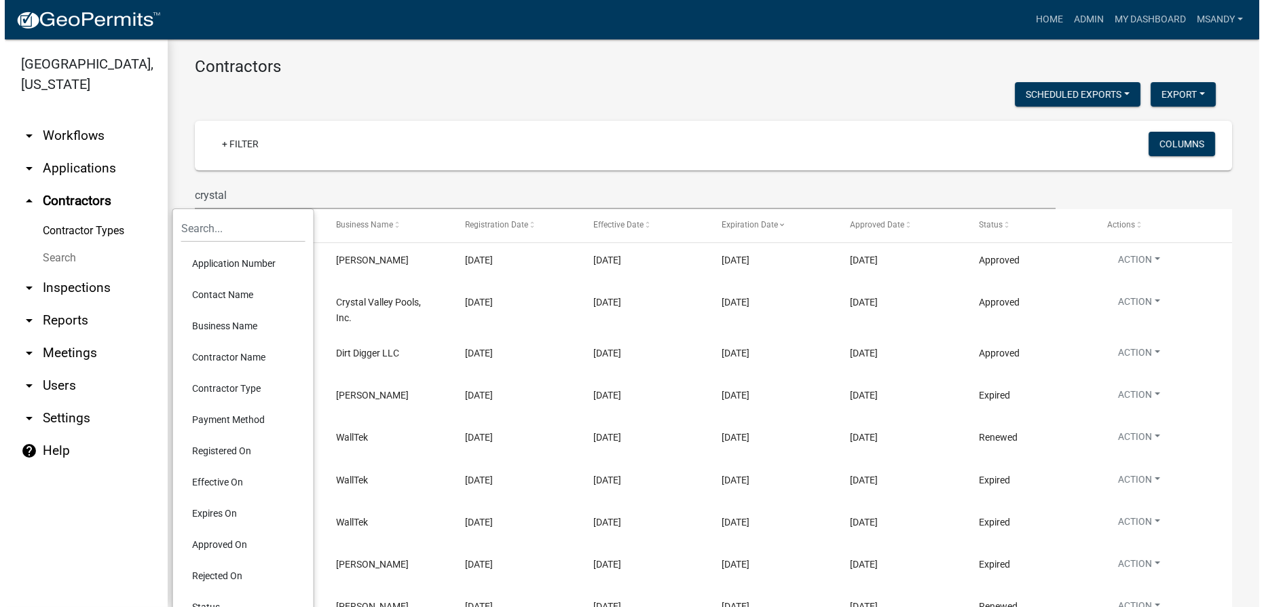
scroll to position [209, 0]
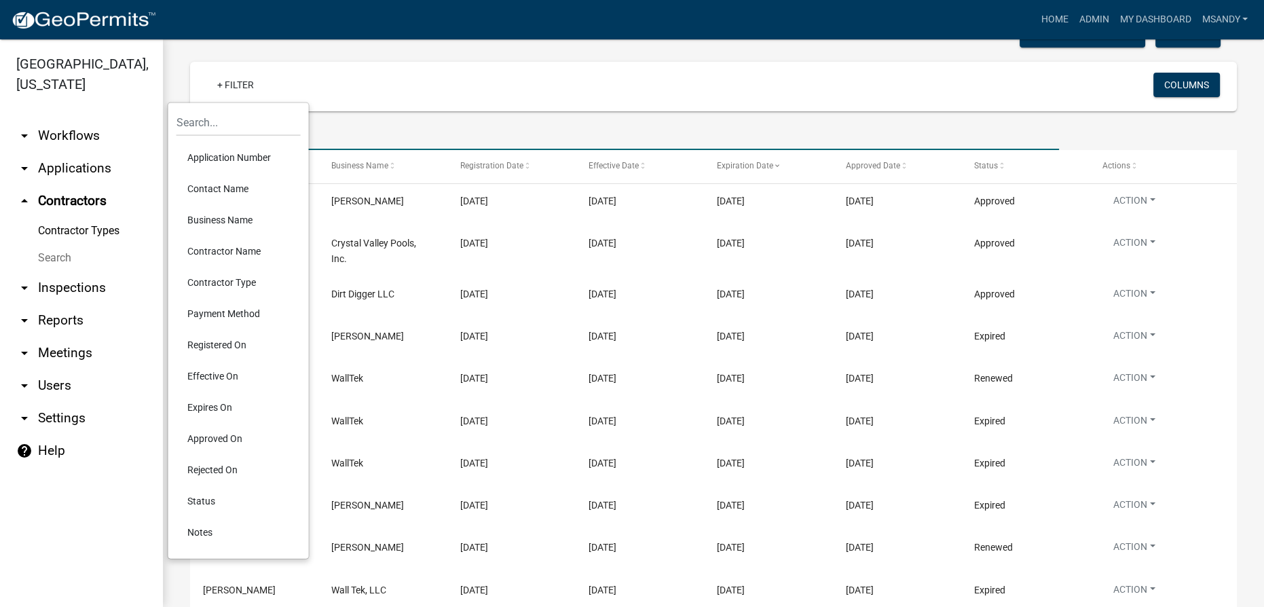
click at [445, 130] on input "crystal" at bounding box center [624, 136] width 869 height 28
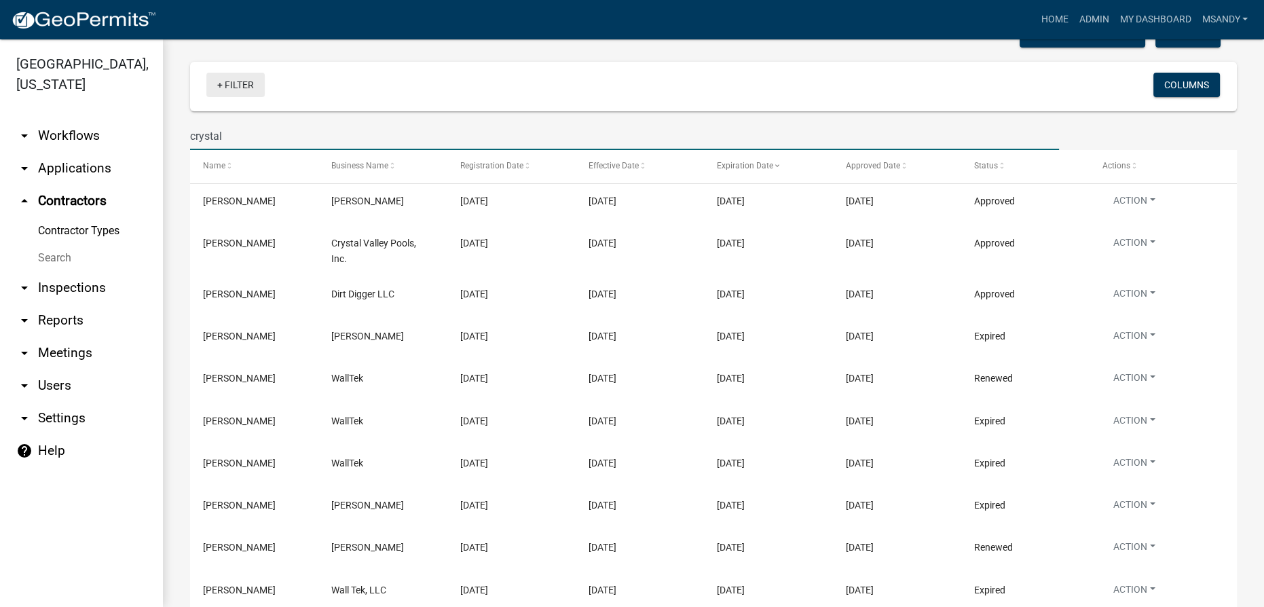
click at [244, 82] on link "+ Filter" at bounding box center [235, 85] width 58 height 24
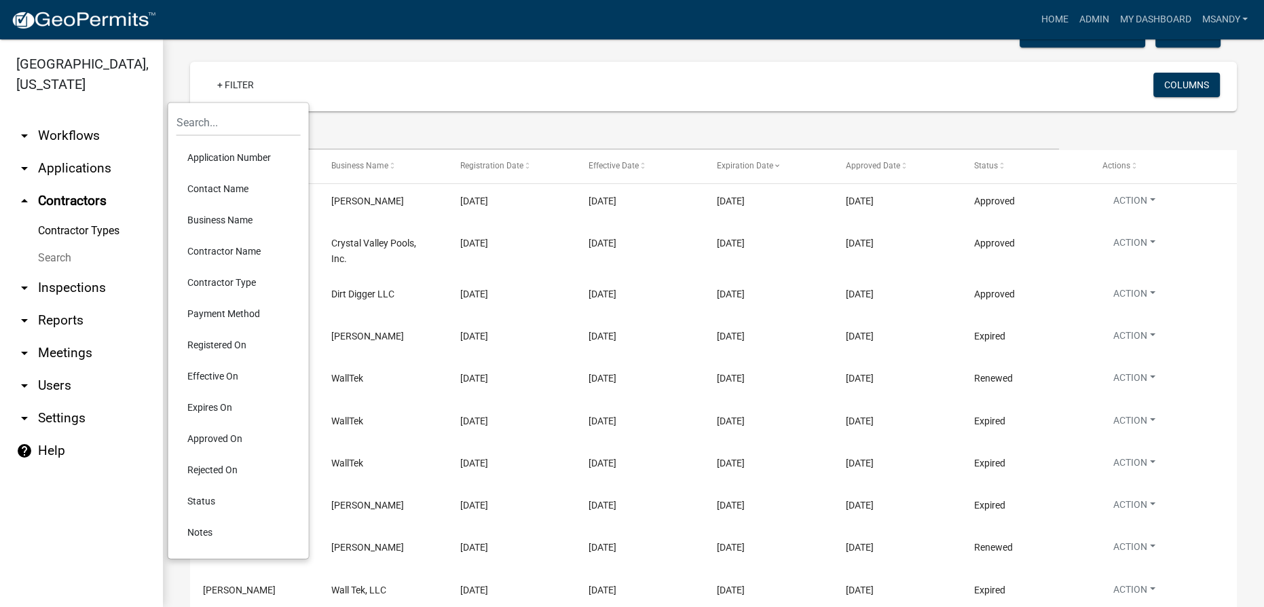
click at [229, 155] on li "Application Number" at bounding box center [238, 157] width 124 height 31
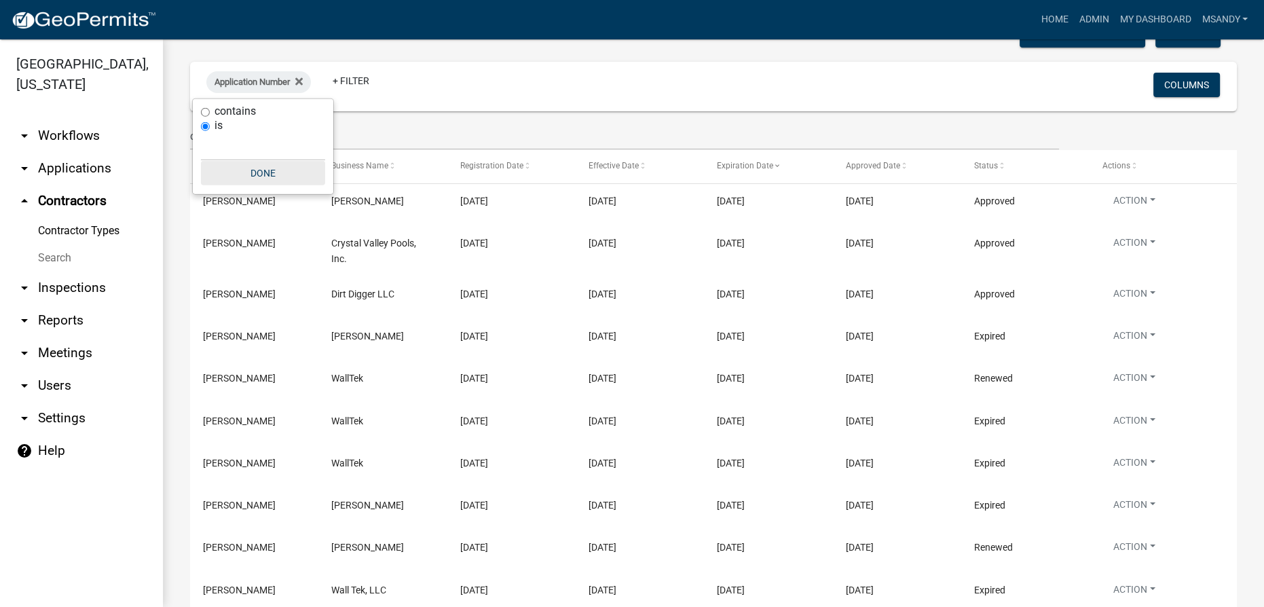
click at [253, 172] on button "Done" at bounding box center [263, 173] width 124 height 24
click at [250, 79] on span "Application Number" at bounding box center [252, 82] width 75 height 10
drag, startPoint x: 253, startPoint y: 185, endPoint x: 255, endPoint y: 165, distance: 20.5
click at [255, 176] on div "contains is Done" at bounding box center [263, 146] width 141 height 95
click at [296, 80] on fa-icon at bounding box center [296, 82] width 13 height 22
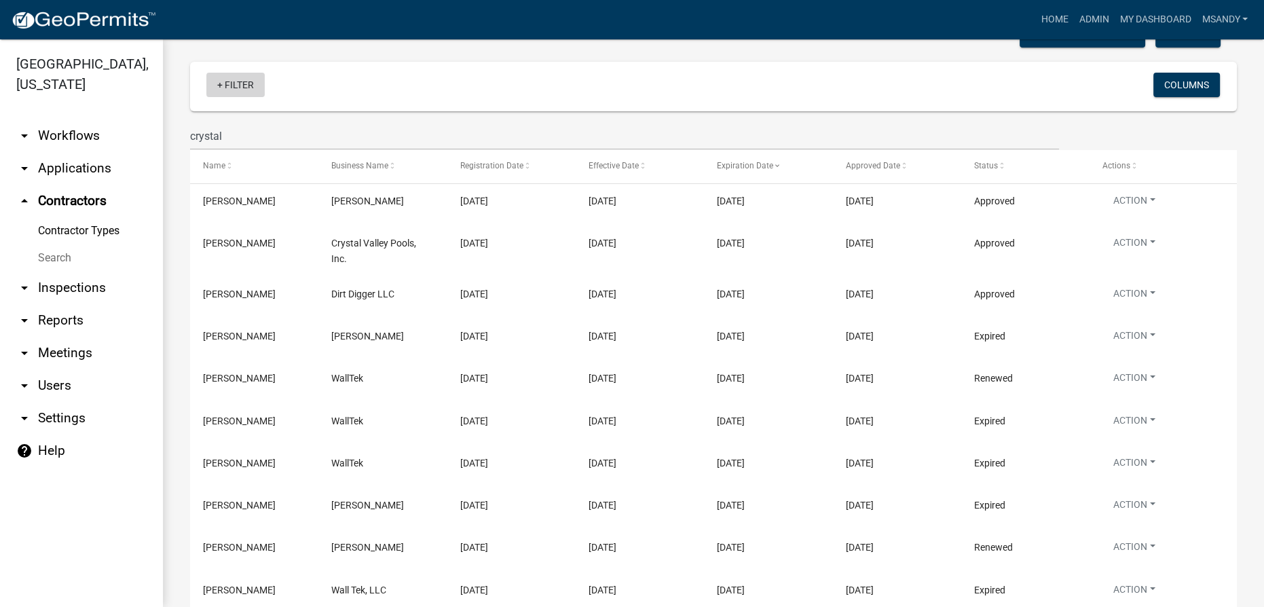
click at [217, 79] on link "+ Filter" at bounding box center [235, 85] width 58 height 24
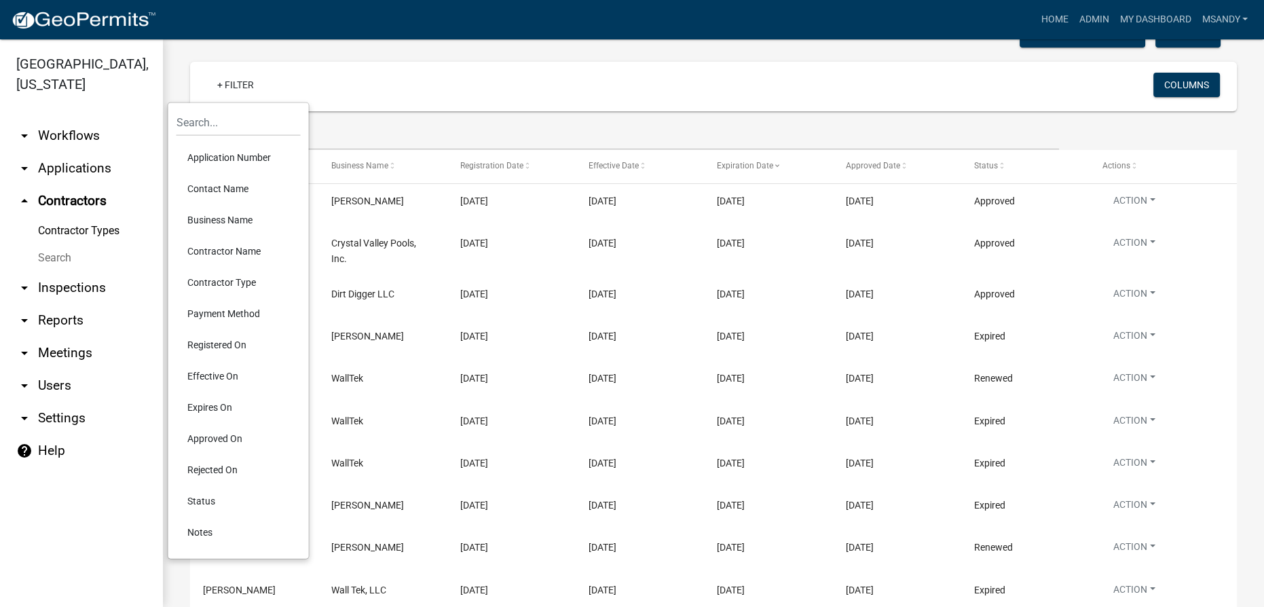
click at [215, 188] on li "Contact Name" at bounding box center [238, 188] width 124 height 31
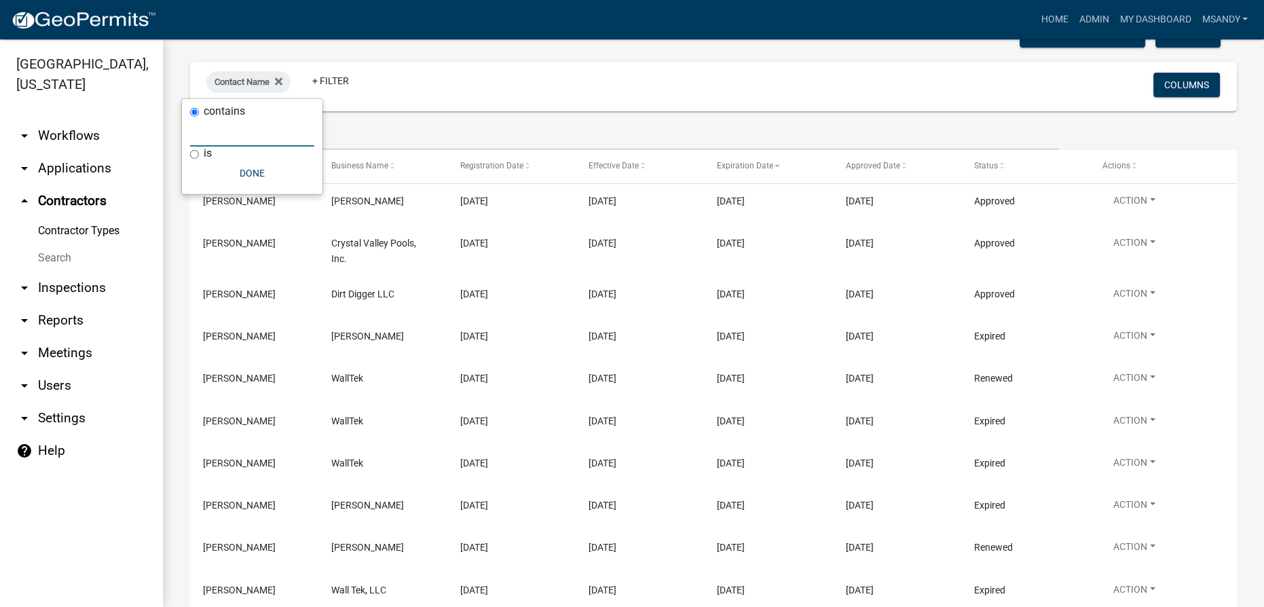
click at [241, 135] on input "text" at bounding box center [252, 133] width 124 height 28
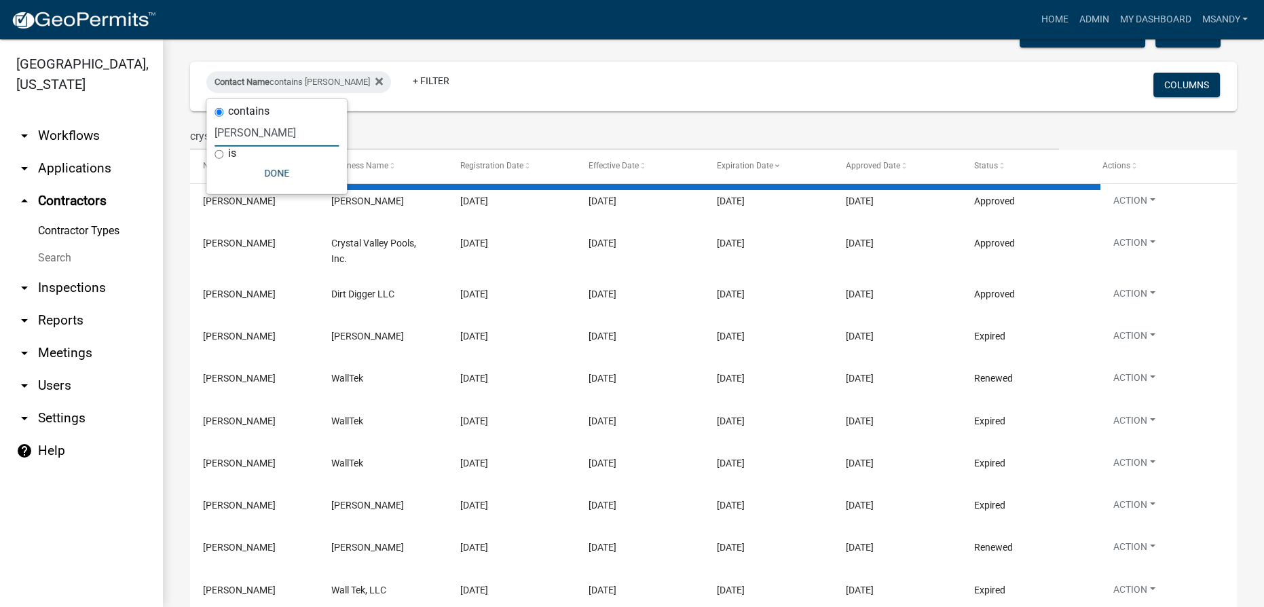
type input "[PERSON_NAME]"
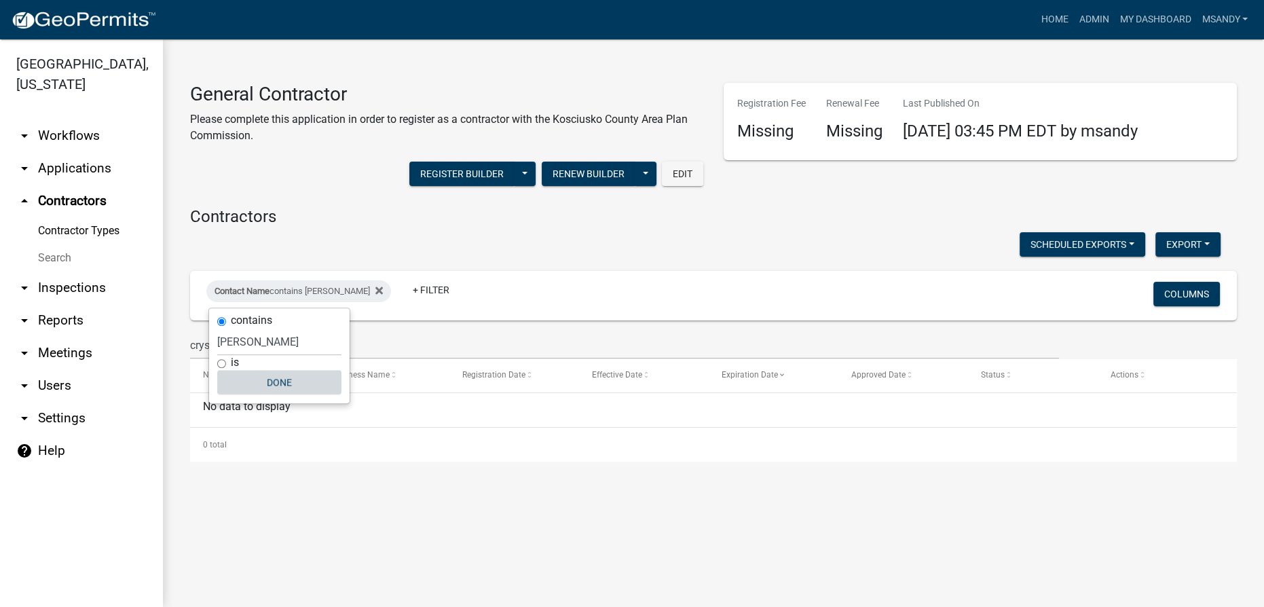
click at [275, 387] on button "Done" at bounding box center [279, 382] width 124 height 24
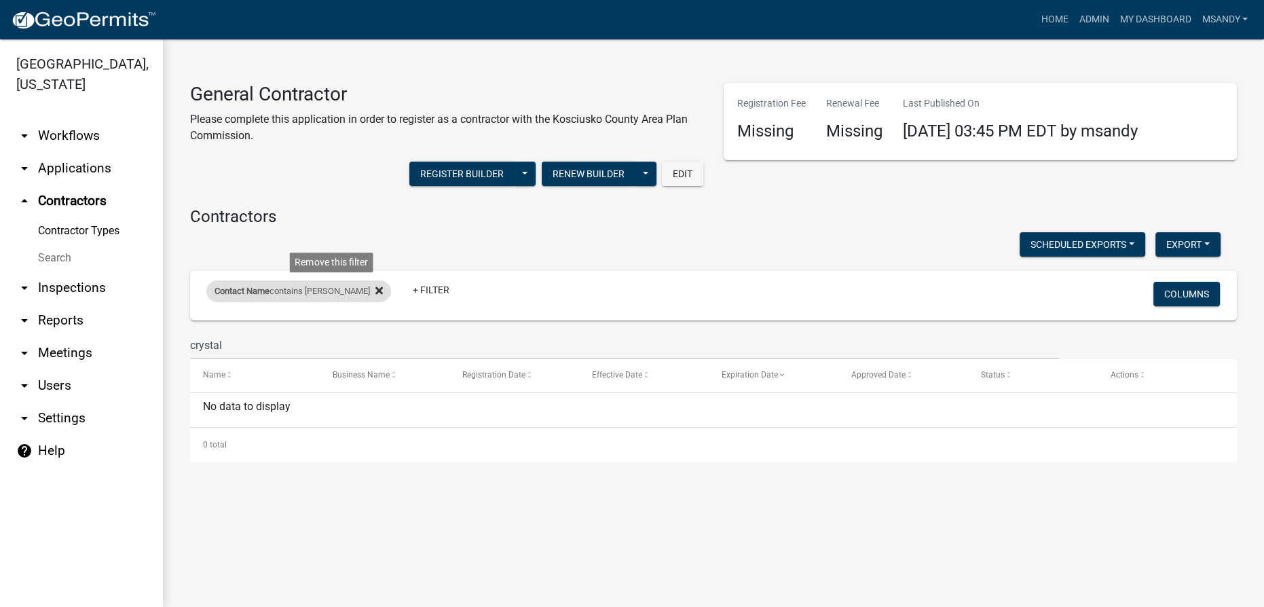
click at [375, 295] on icon at bounding box center [378, 290] width 7 height 11
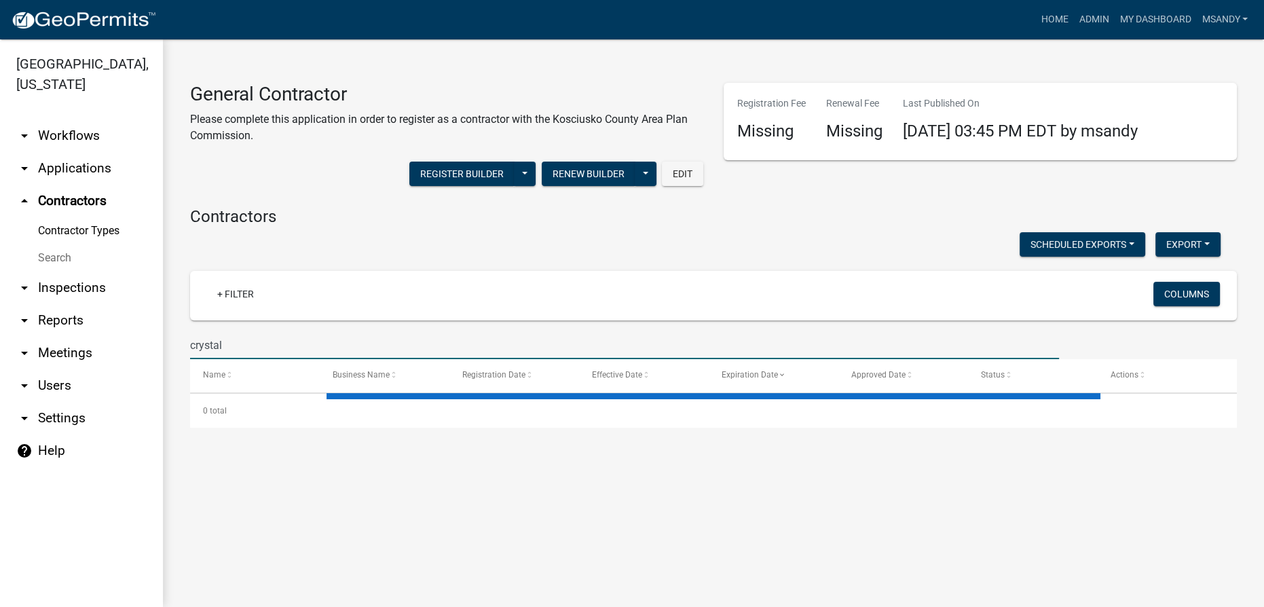
drag, startPoint x: 263, startPoint y: 343, endPoint x: 155, endPoint y: 343, distance: 107.9
click at [155, 343] on div "[GEOGRAPHIC_DATA], [US_STATE] arrow_drop_down Workflows List arrow_drop_down Ap…" at bounding box center [632, 323] width 1264 height 568
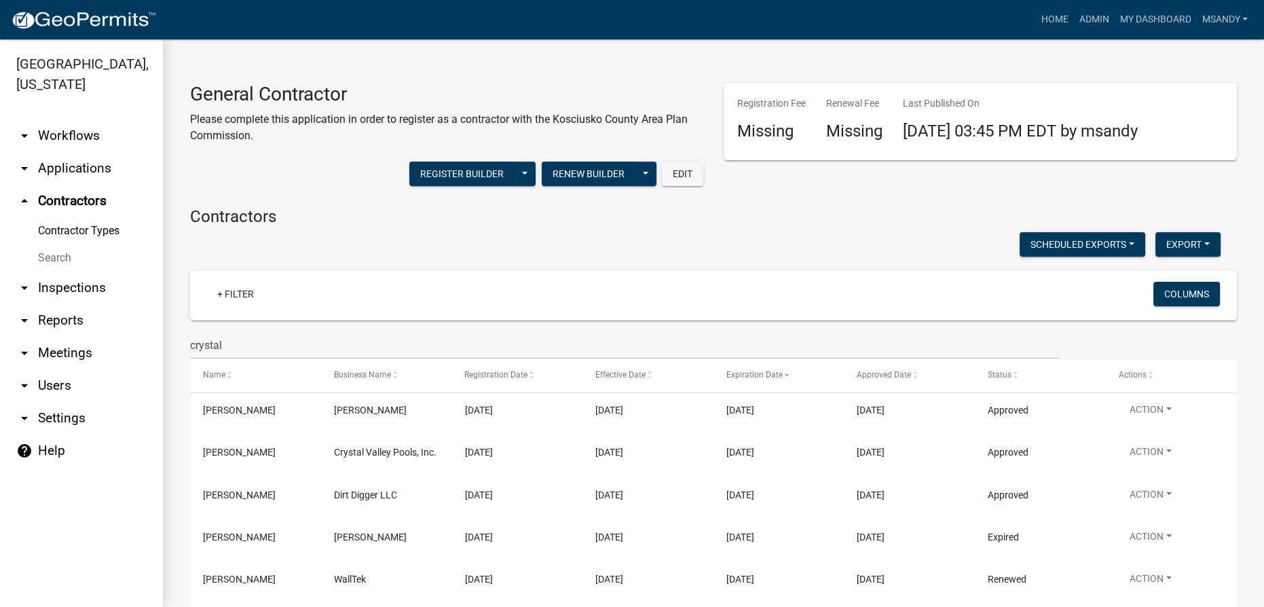
click at [52, 255] on link "Search" at bounding box center [81, 257] width 163 height 27
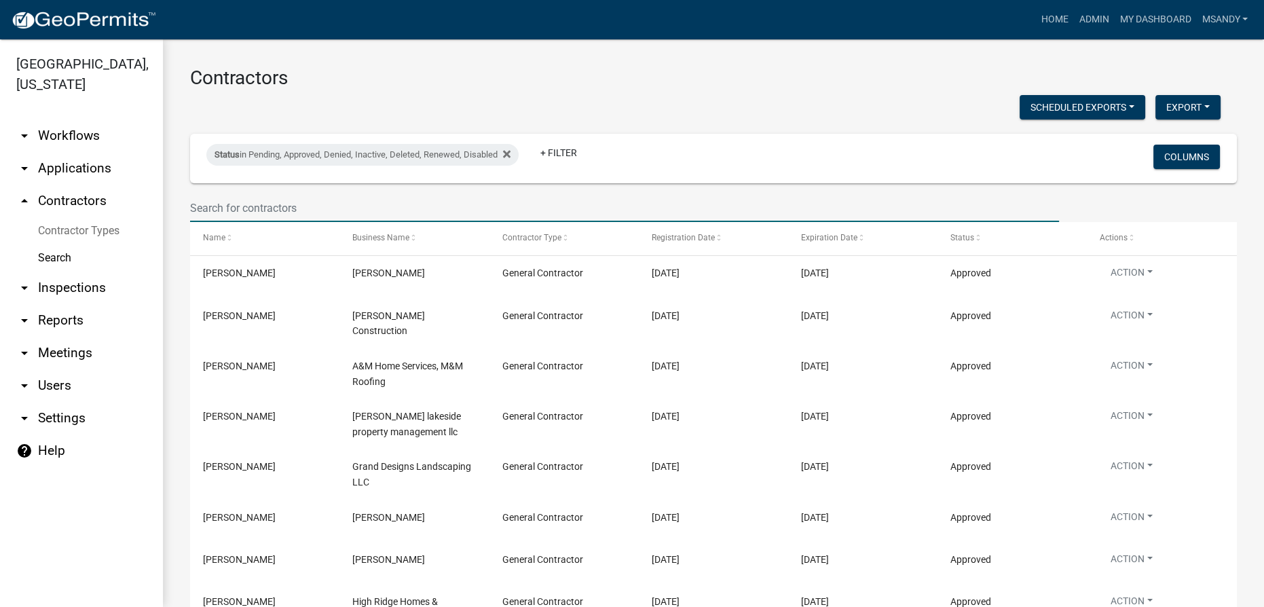
click at [291, 204] on input "text" at bounding box center [624, 208] width 869 height 28
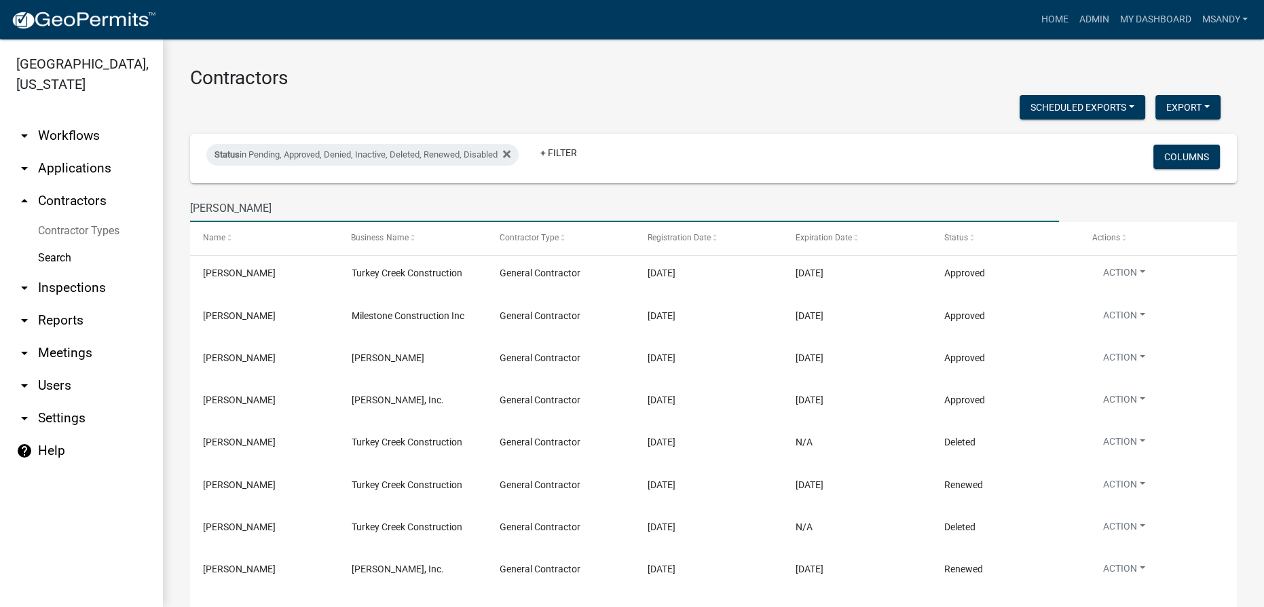
drag, startPoint x: 300, startPoint y: 206, endPoint x: 60, endPoint y: 206, distance: 240.3
click at [60, 206] on div "[GEOGRAPHIC_DATA], [US_STATE] arrow_drop_down Workflows List arrow_drop_down Ap…" at bounding box center [632, 323] width 1264 height 568
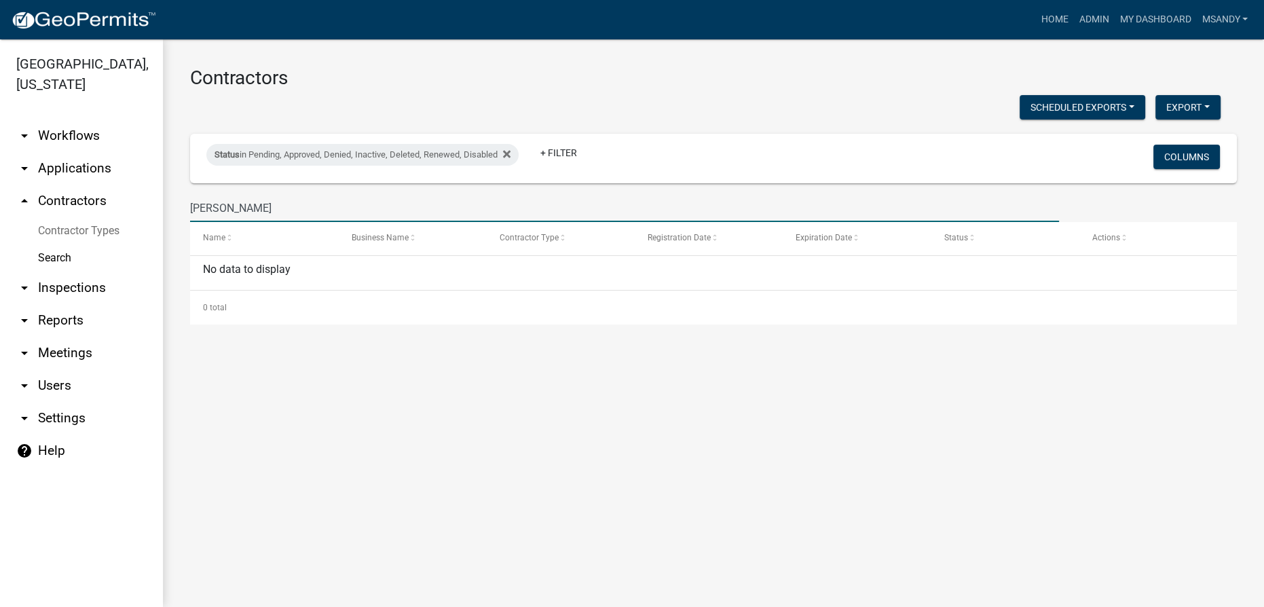
drag, startPoint x: 278, startPoint y: 212, endPoint x: 146, endPoint y: 198, distance: 133.1
click at [149, 207] on div "[GEOGRAPHIC_DATA], [US_STATE] arrow_drop_down Workflows List arrow_drop_down Ap…" at bounding box center [632, 323] width 1264 height 568
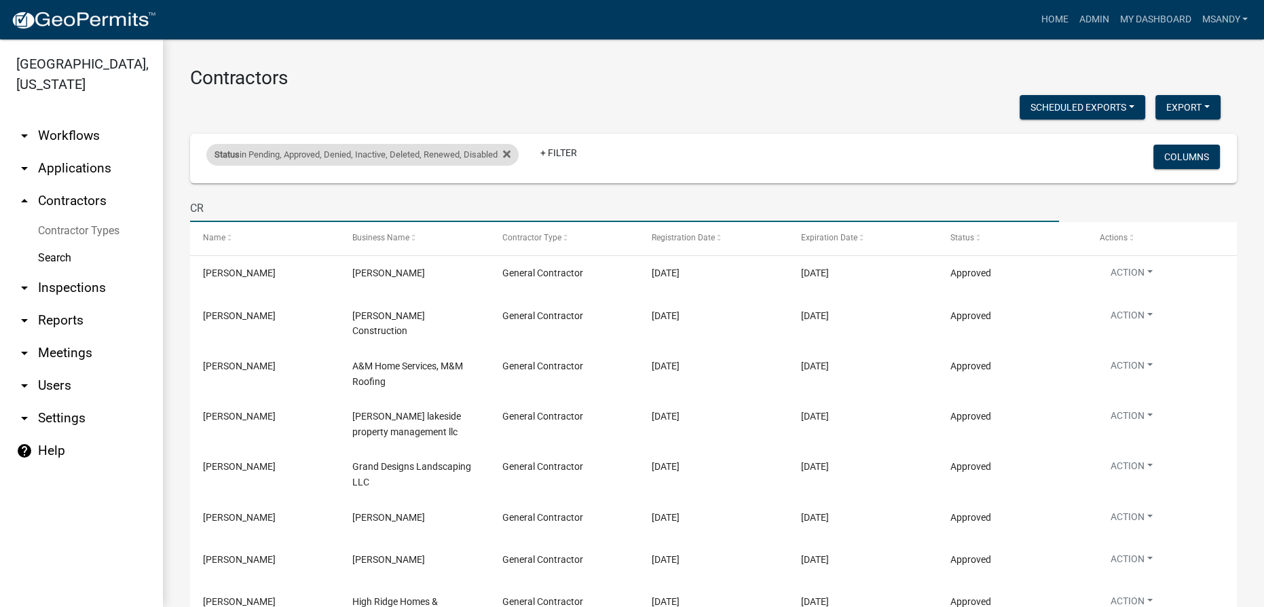
type input "CR"
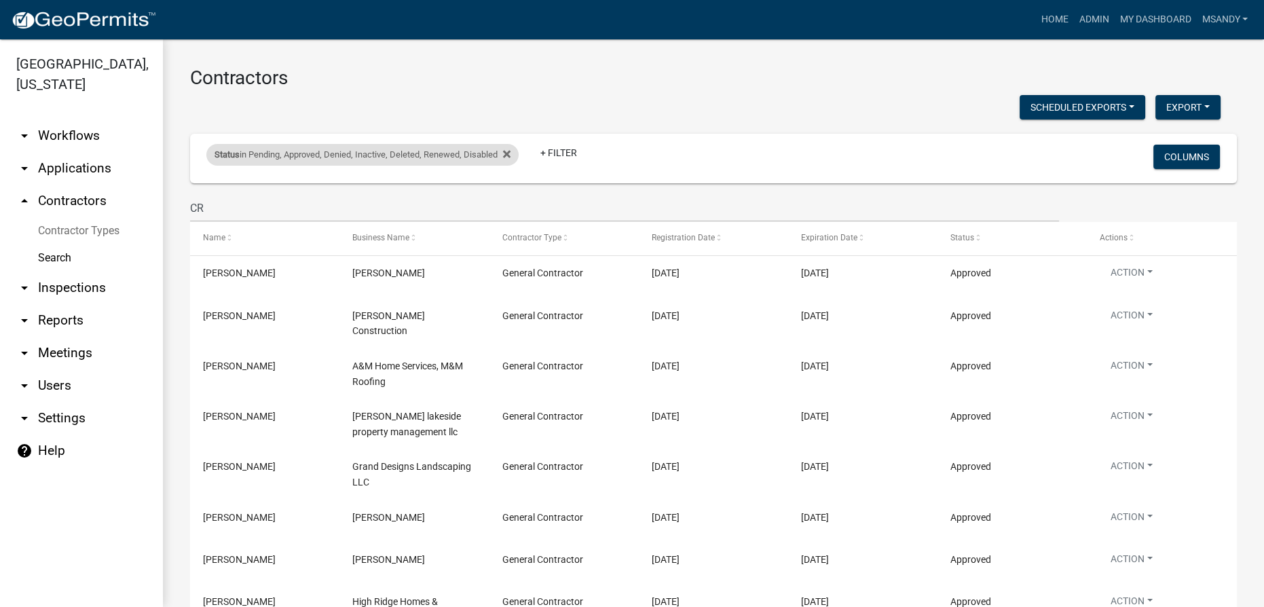
click at [389, 160] on div "Status in Pending, Approved, Denied, Inactive, Deleted, Renewed, Disabled" at bounding box center [362, 155] width 312 height 22
select select "1: '0'"
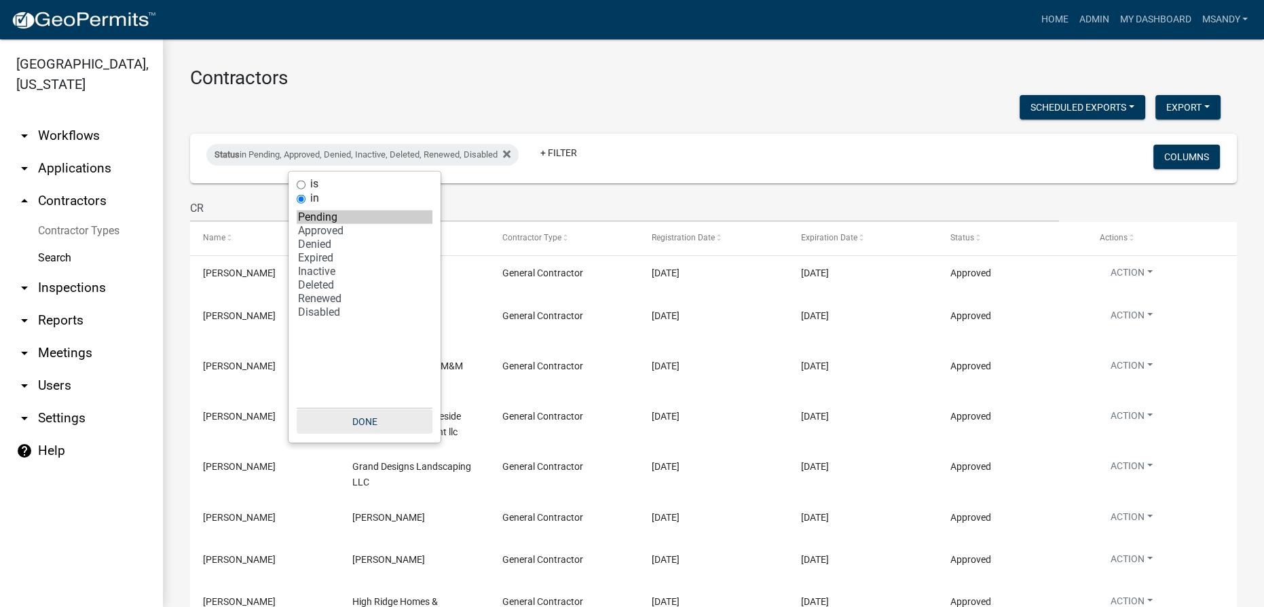
click at [375, 422] on button "Done" at bounding box center [365, 421] width 136 height 24
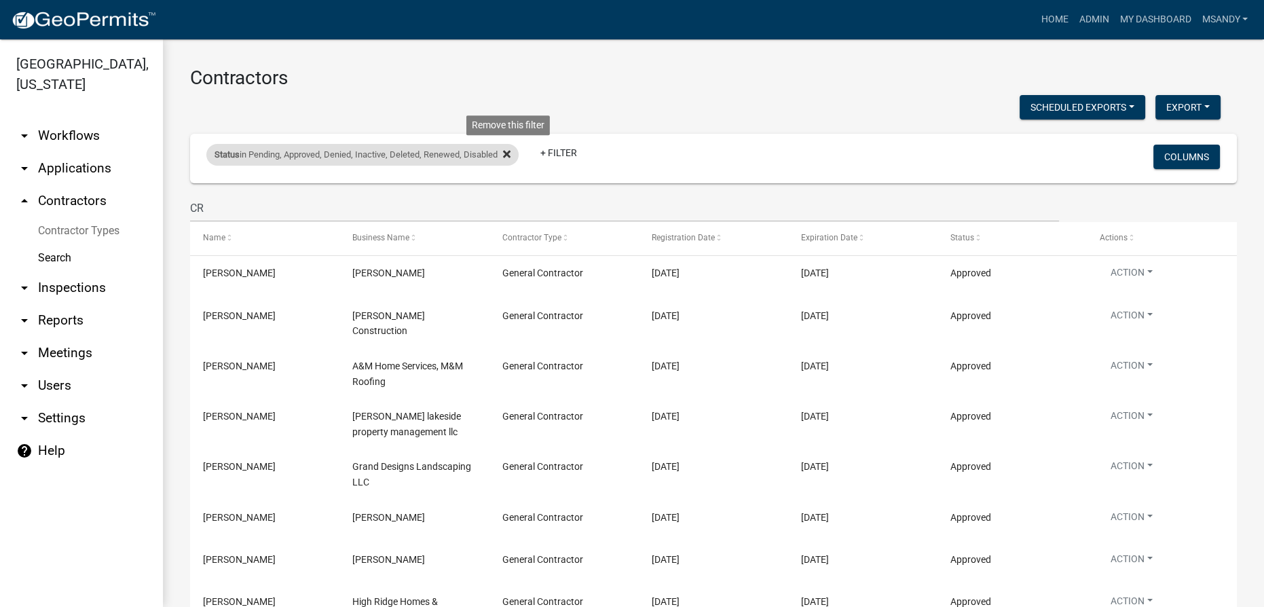
click at [510, 153] on icon at bounding box center [506, 154] width 7 height 11
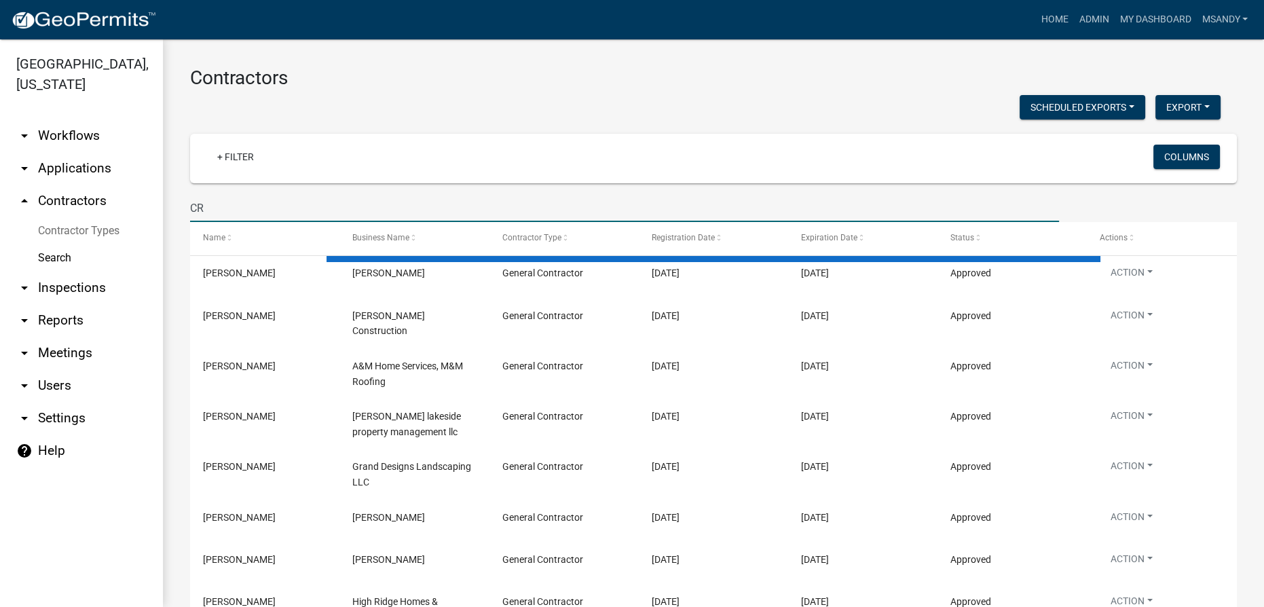
drag, startPoint x: 219, startPoint y: 209, endPoint x: 160, endPoint y: 209, distance: 58.4
click at [160, 209] on div "[GEOGRAPHIC_DATA], [US_STATE] arrow_drop_down Workflows List arrow_drop_down Ap…" at bounding box center [632, 323] width 1264 height 568
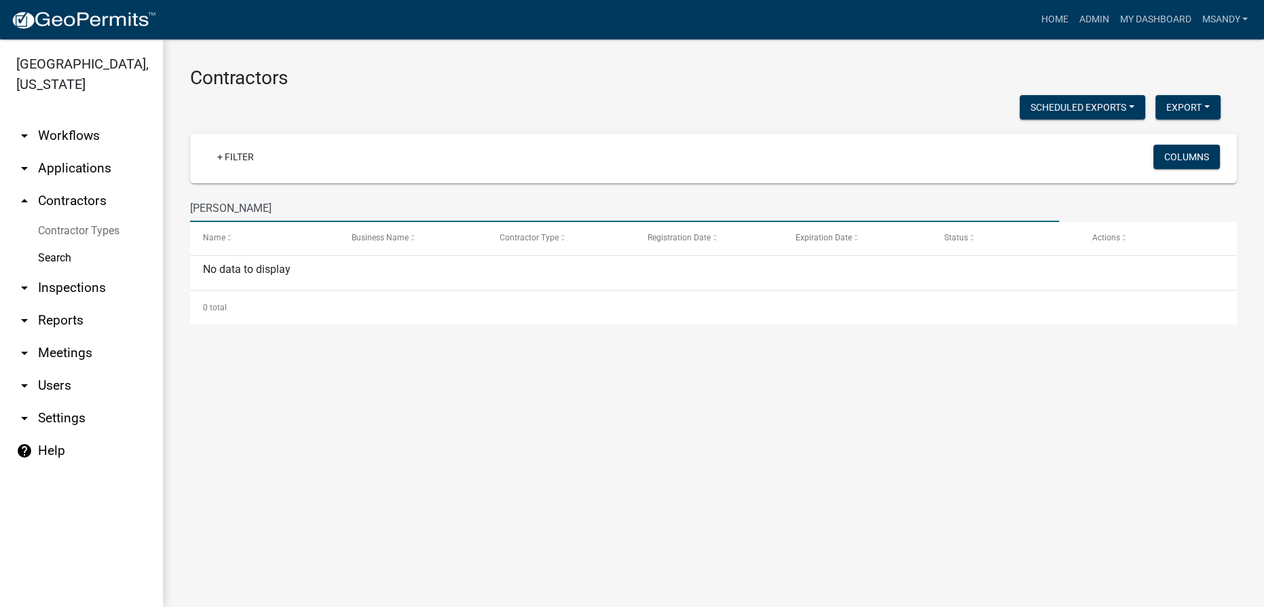
drag, startPoint x: 259, startPoint y: 214, endPoint x: 0, endPoint y: 198, distance: 259.1
click at [0, 198] on div "[GEOGRAPHIC_DATA], [US_STATE] arrow_drop_down Workflows List arrow_drop_down Ap…" at bounding box center [632, 323] width 1264 height 568
type input "[PERSON_NAME]"
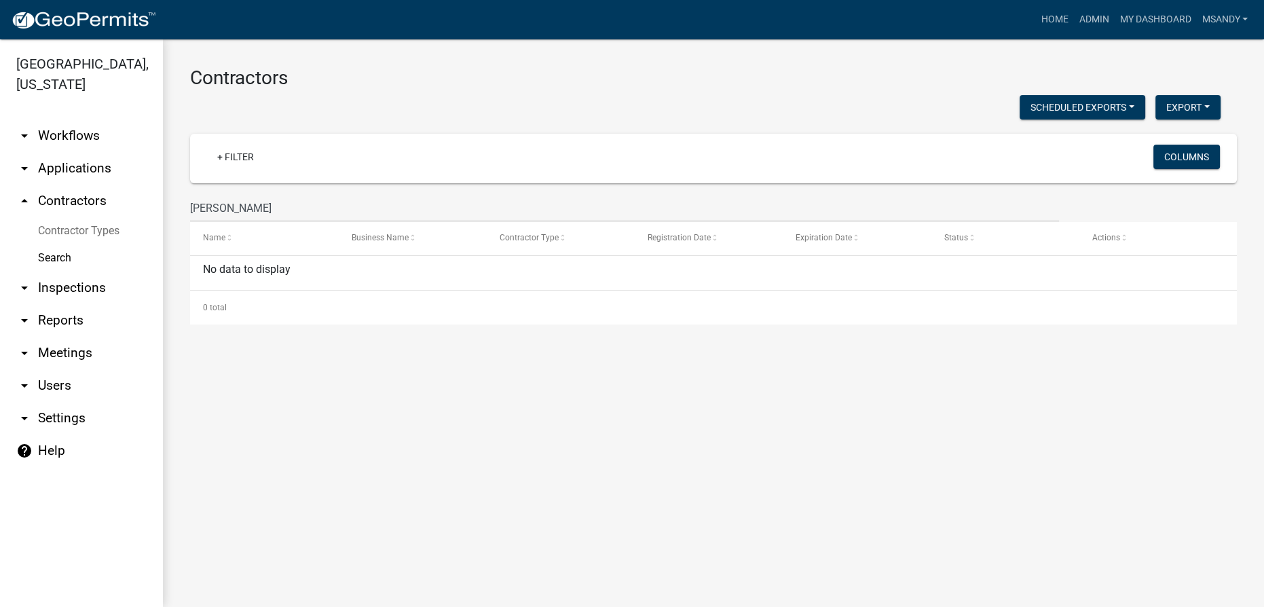
click at [100, 229] on link "Contractor Types" at bounding box center [81, 230] width 163 height 27
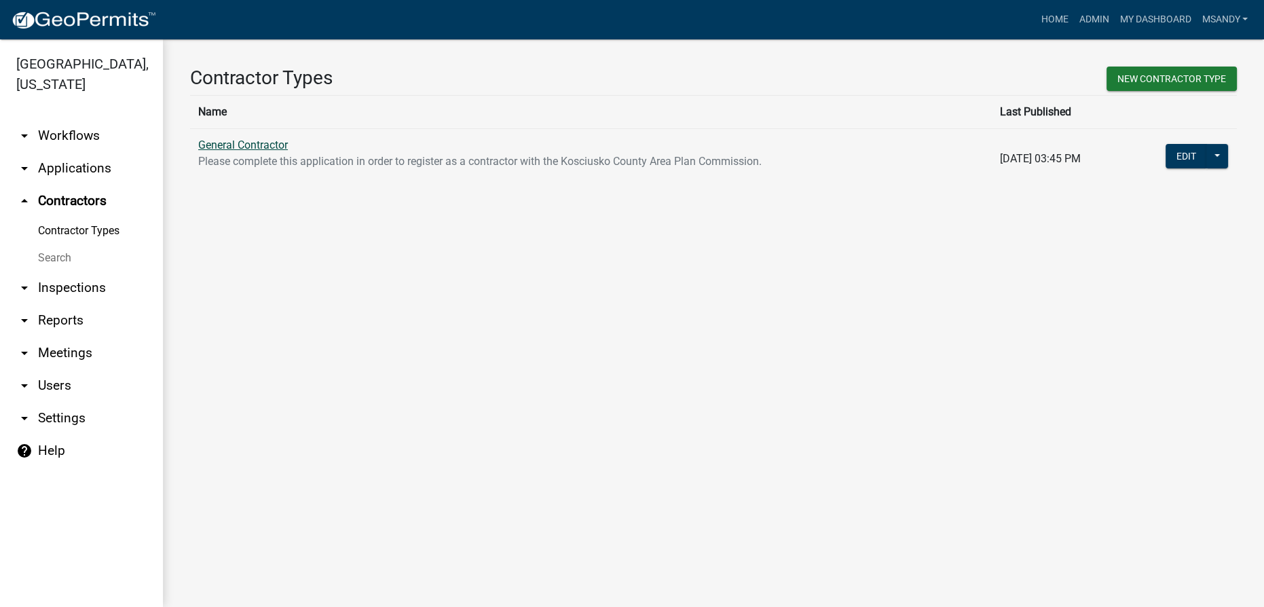
click at [243, 145] on link "General Contractor" at bounding box center [243, 144] width 90 height 13
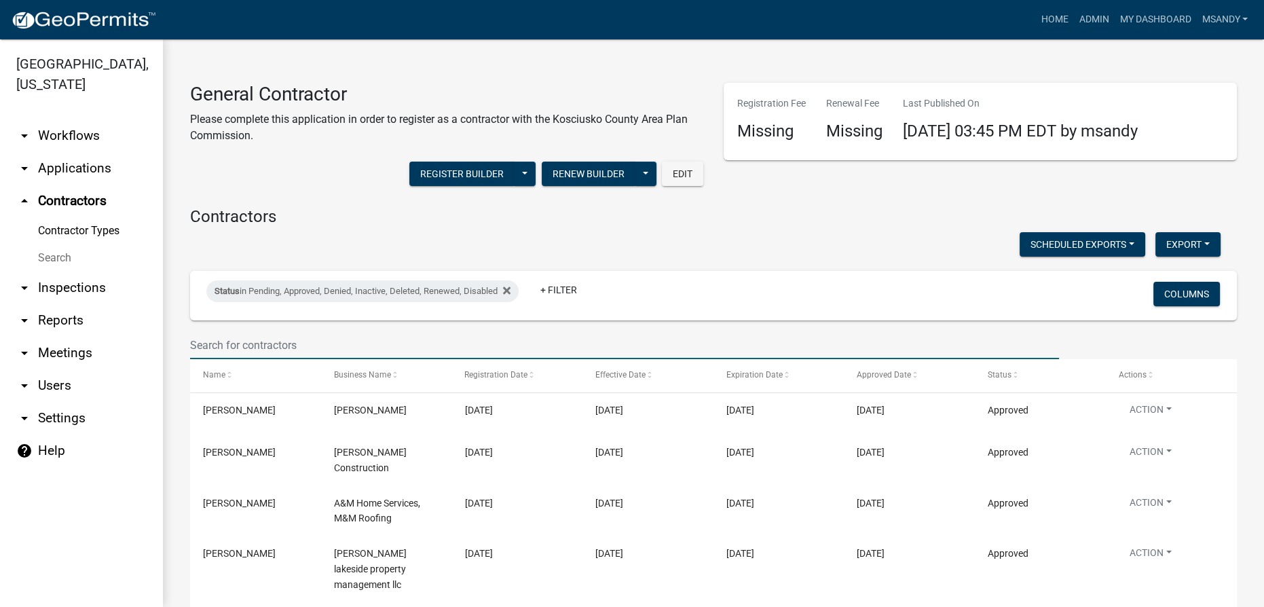
click at [308, 344] on input "text" at bounding box center [624, 345] width 869 height 28
click at [491, 373] on span "Registration Date" at bounding box center [495, 375] width 63 height 10
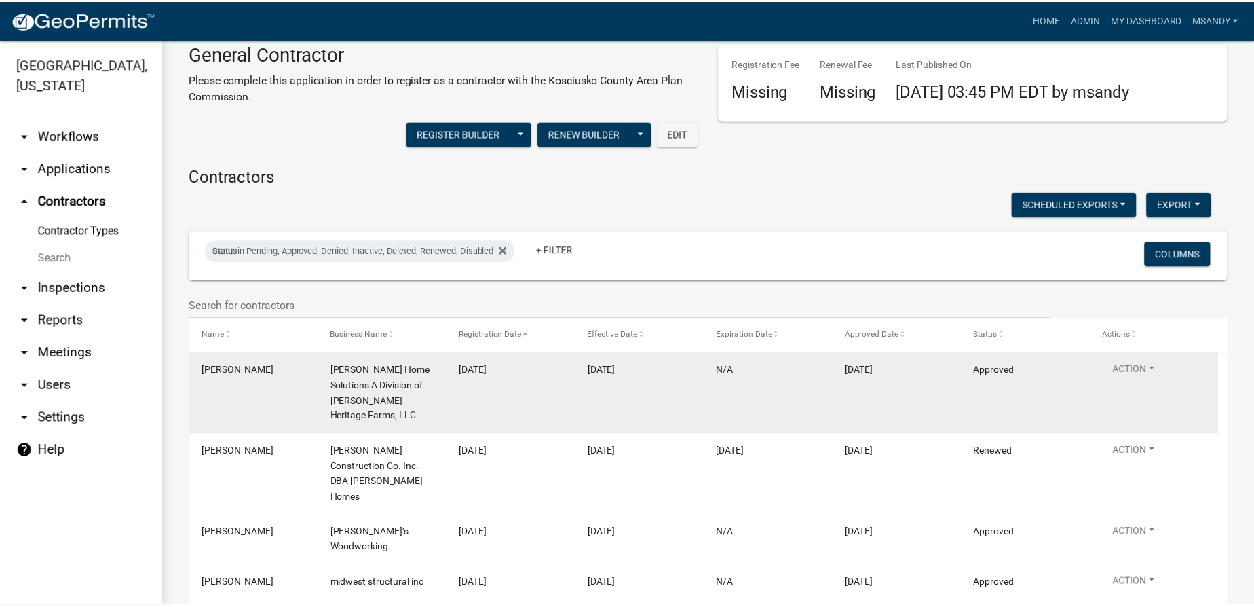
scroll to position [61, 0]
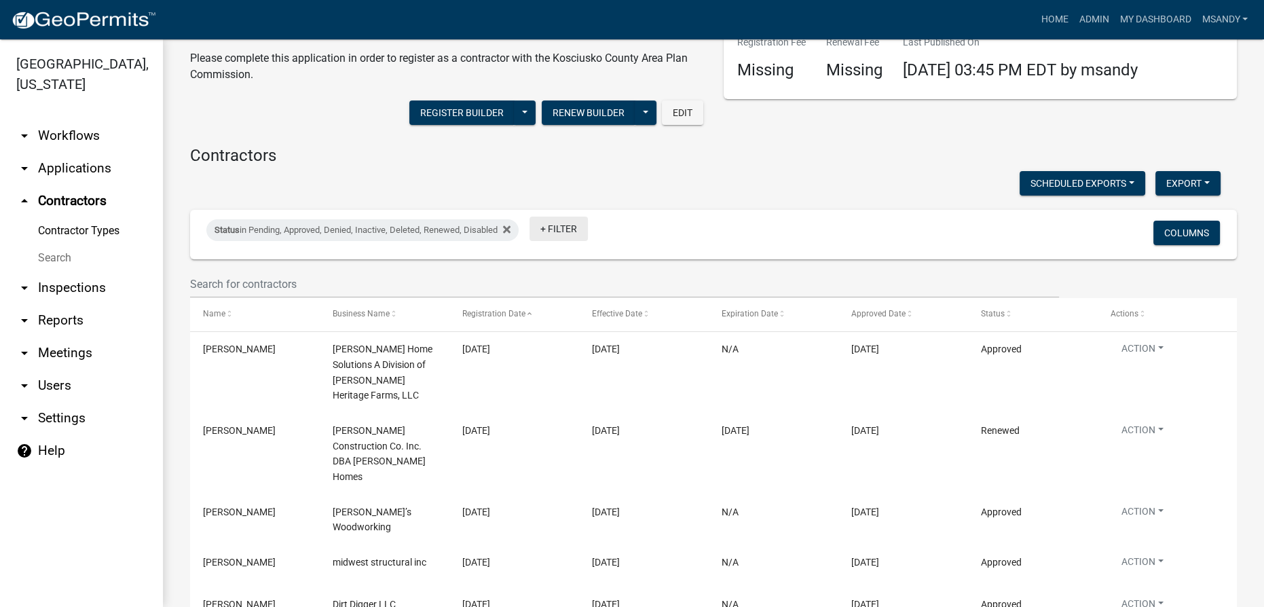
click at [563, 230] on link "+ Filter" at bounding box center [558, 229] width 58 height 24
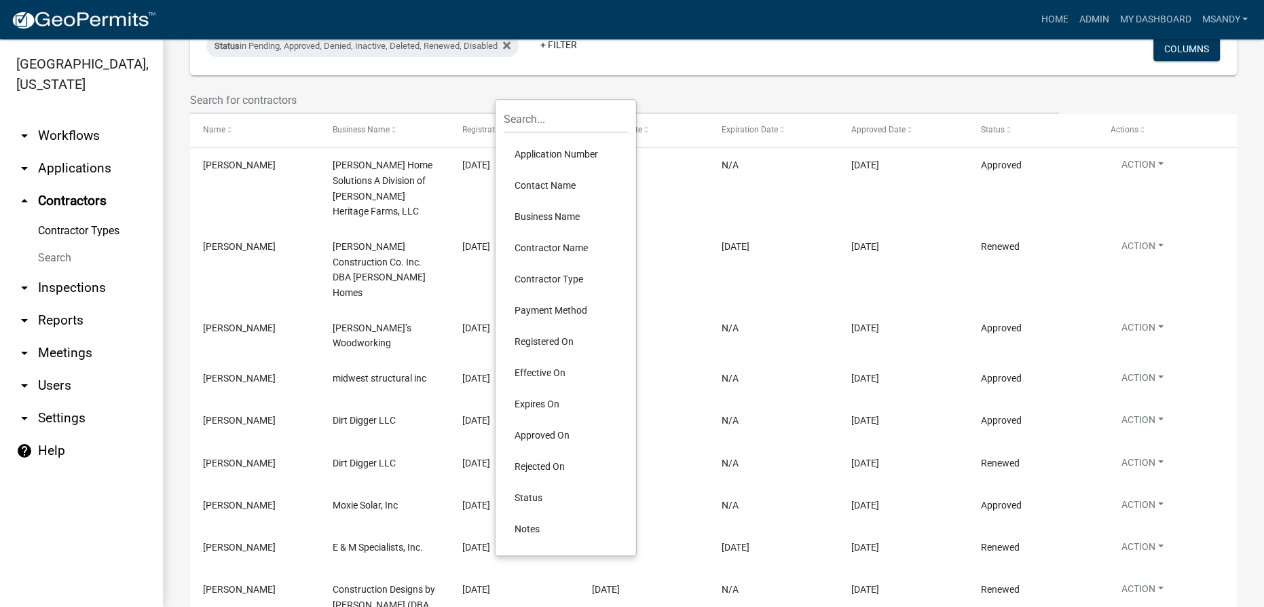
scroll to position [246, 0]
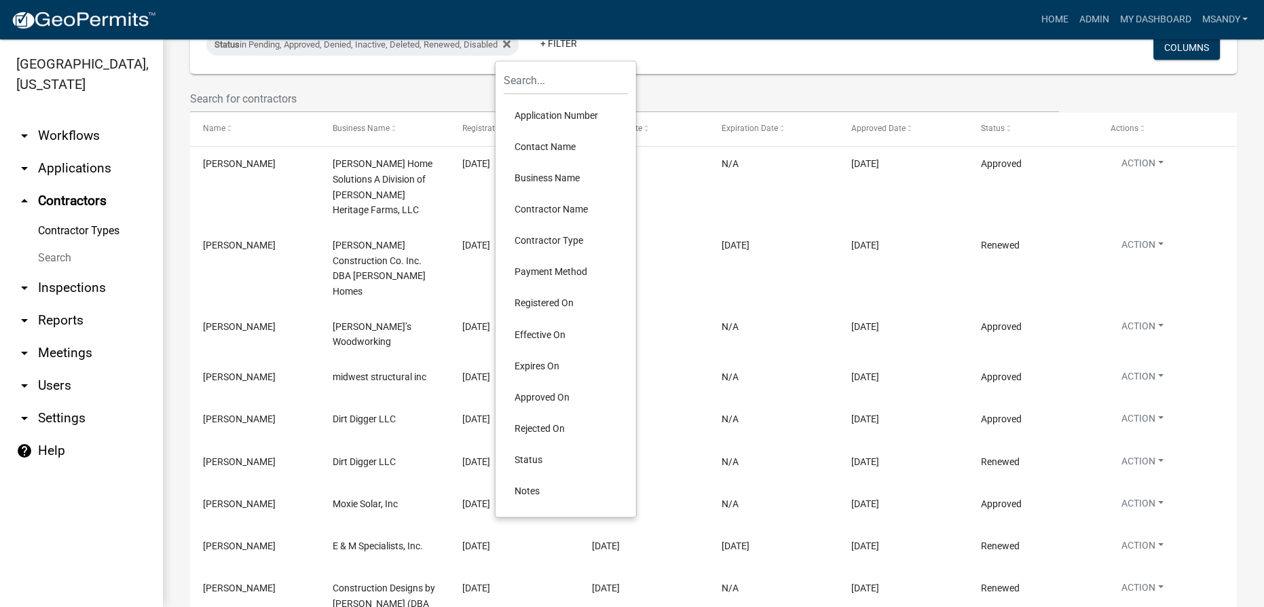
click at [403, 73] on wm-filter-builder "Status in Pending, Approved, Denied, Inactive, Deleted, Renewed, Disabled + Fil…" at bounding box center [713, 68] width 1047 height 88
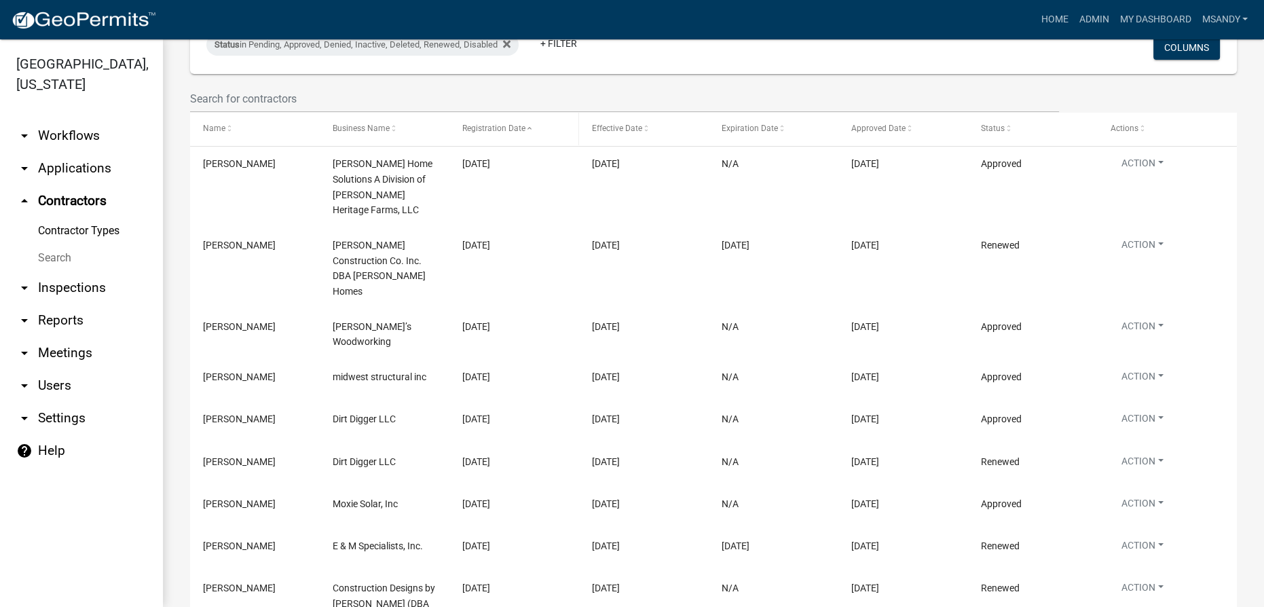
click at [519, 122] on div "Registration Date" at bounding box center [514, 129] width 104 height 14
click at [516, 130] on span "Registration Date" at bounding box center [493, 129] width 63 height 10
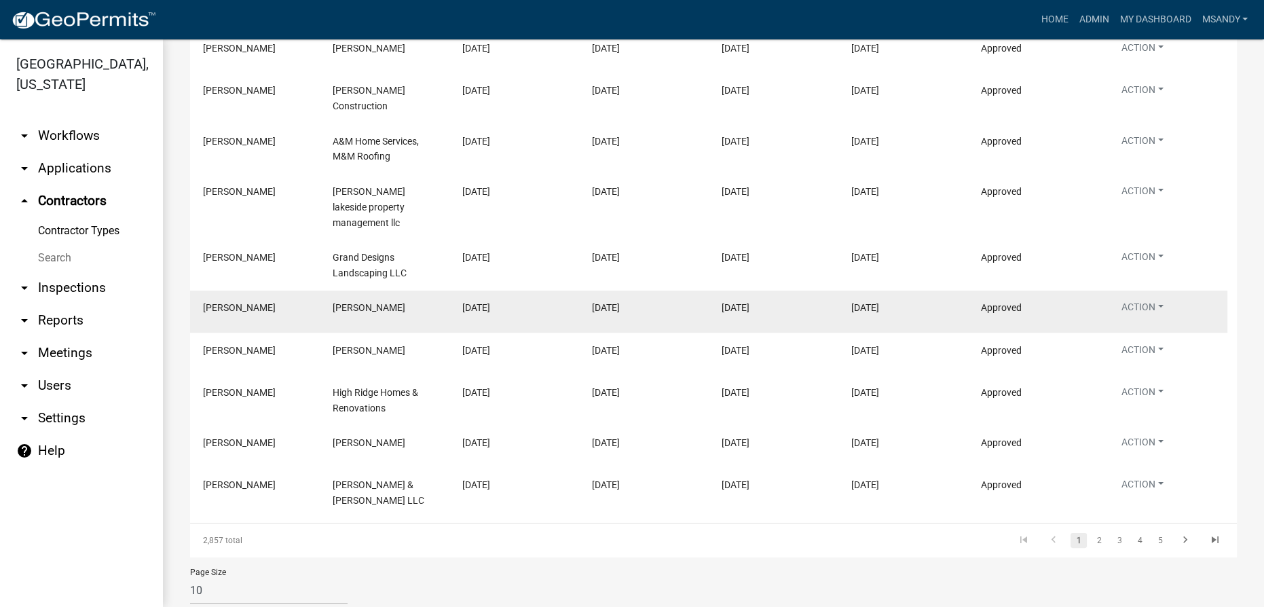
scroll to position [370, 0]
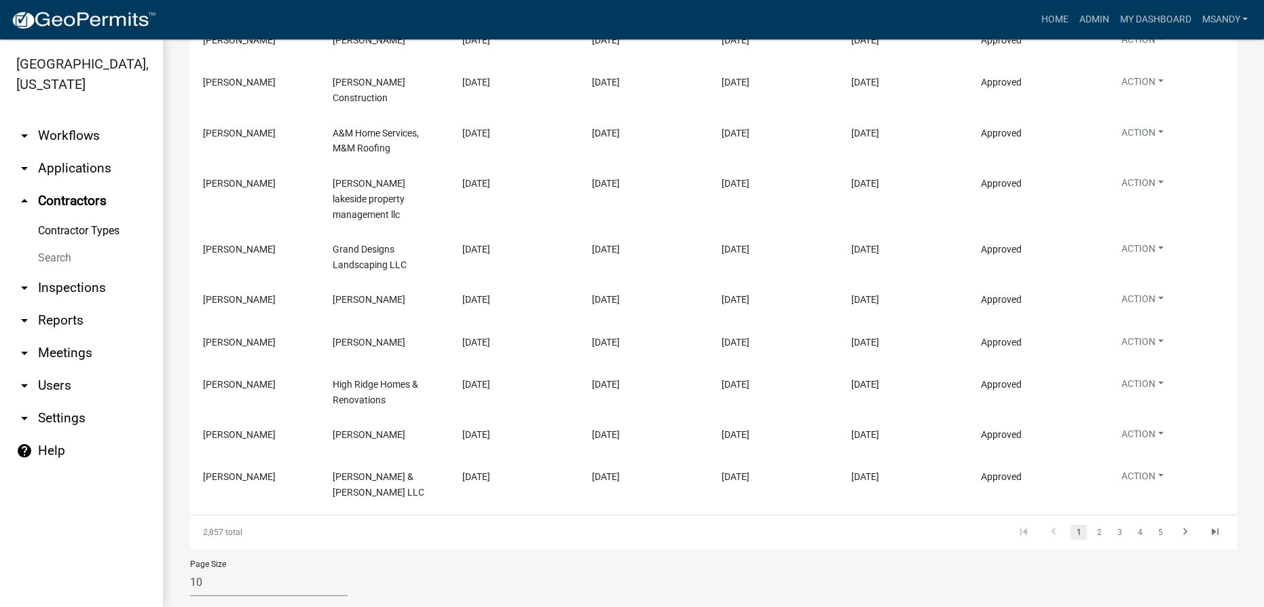
click at [298, 570] on select "10 25 50 100" at bounding box center [268, 582] width 157 height 28
select select "1: 25"
click at [190, 568] on select "10 25 50 100" at bounding box center [268, 582] width 157 height 28
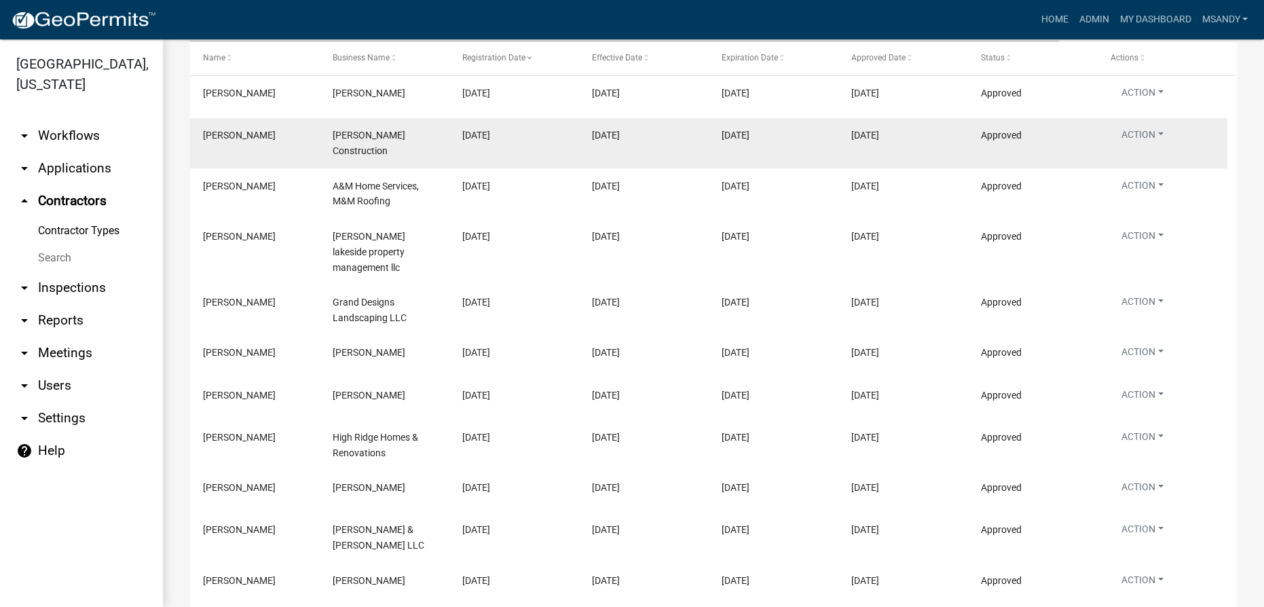
scroll to position [185, 0]
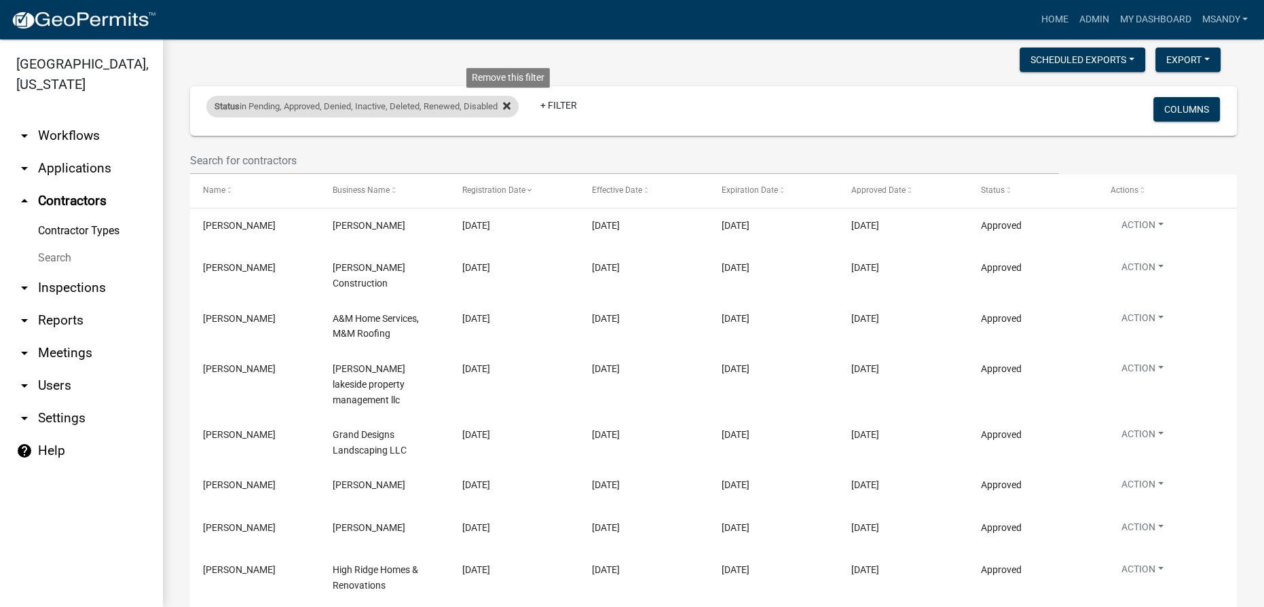
click at [505, 105] on fa-icon at bounding box center [504, 107] width 13 height 22
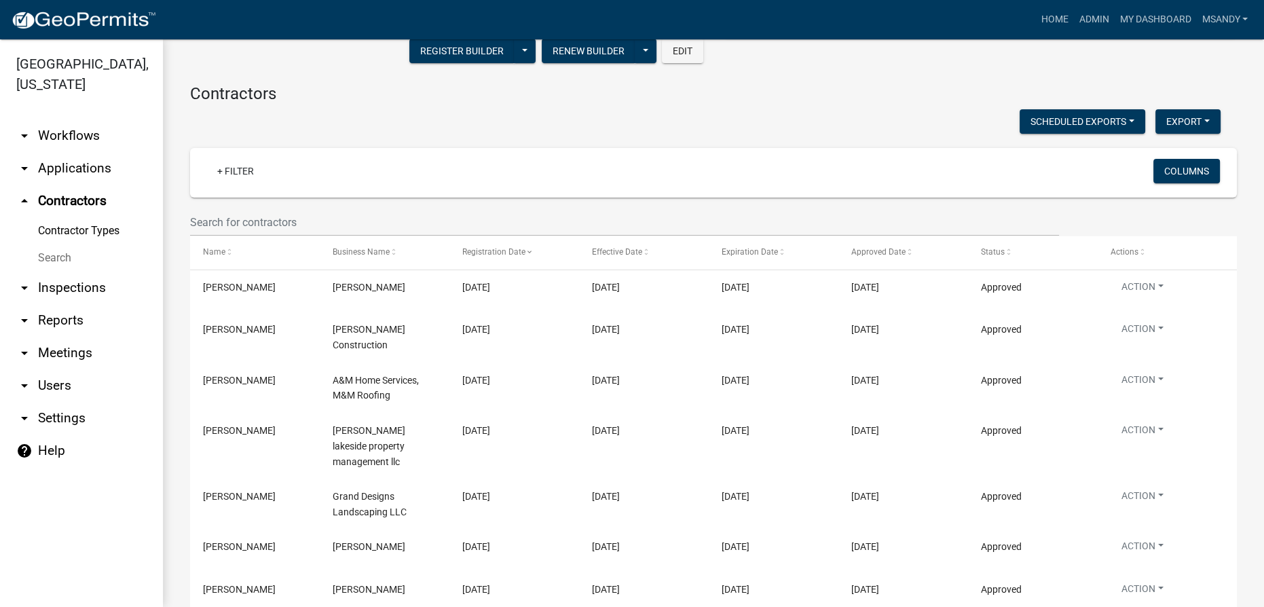
scroll to position [0, 0]
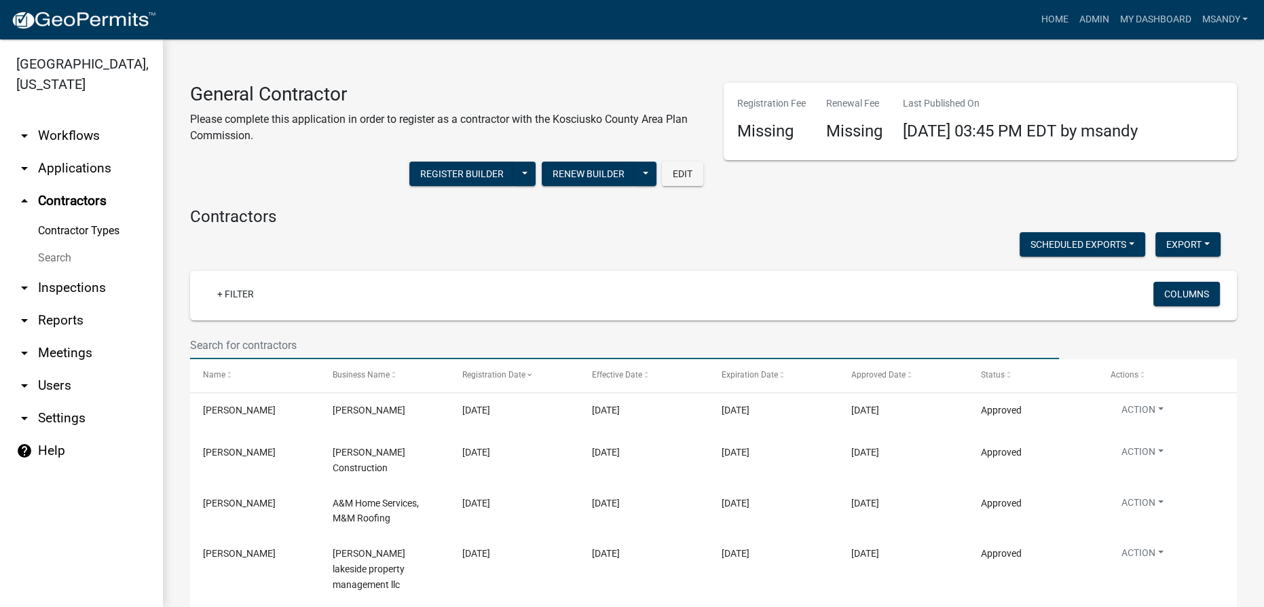
click at [316, 333] on input "text" at bounding box center [624, 345] width 869 height 28
click at [229, 294] on link "+ Filter" at bounding box center [235, 294] width 58 height 24
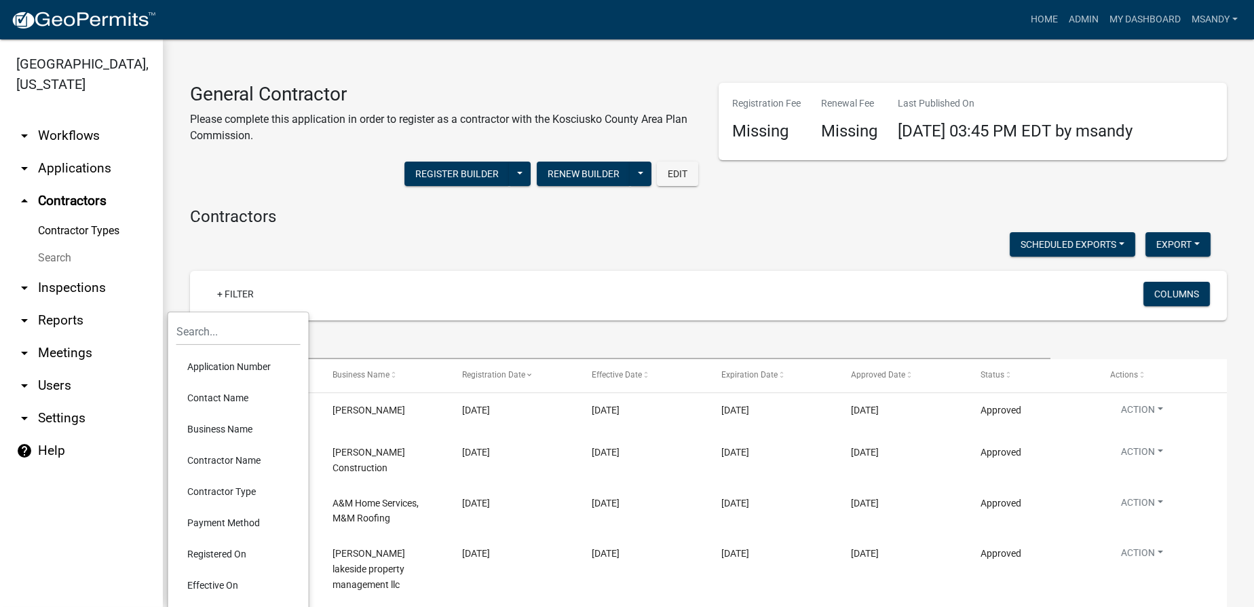
click at [240, 369] on li "Application Number" at bounding box center [238, 366] width 124 height 31
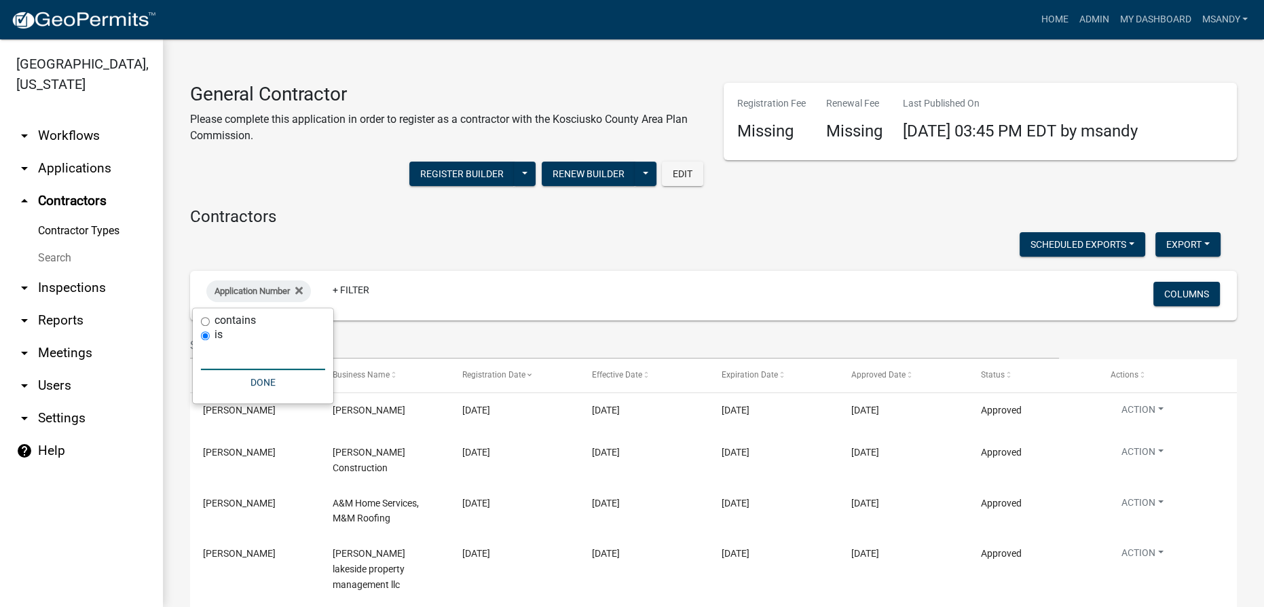
click at [248, 354] on input "text" at bounding box center [263, 356] width 124 height 28
click at [202, 321] on input "contains" at bounding box center [205, 321] width 9 height 9
radio input "true"
click at [240, 349] on input "text" at bounding box center [263, 342] width 124 height 28
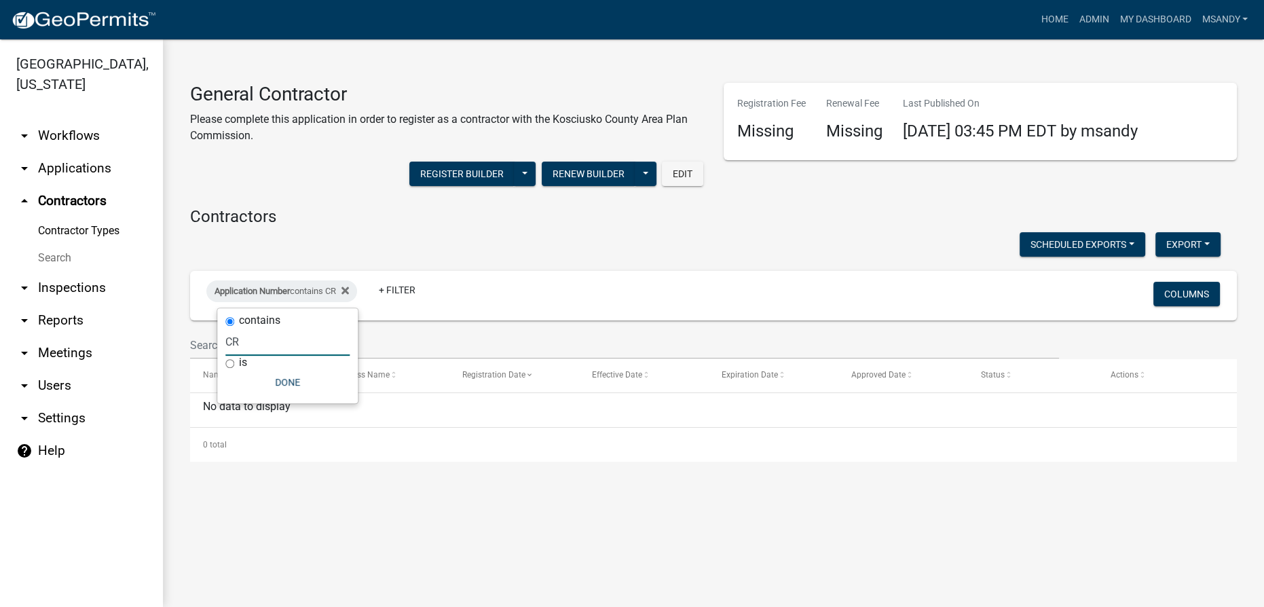
type input "CR"
select select "1: 25"
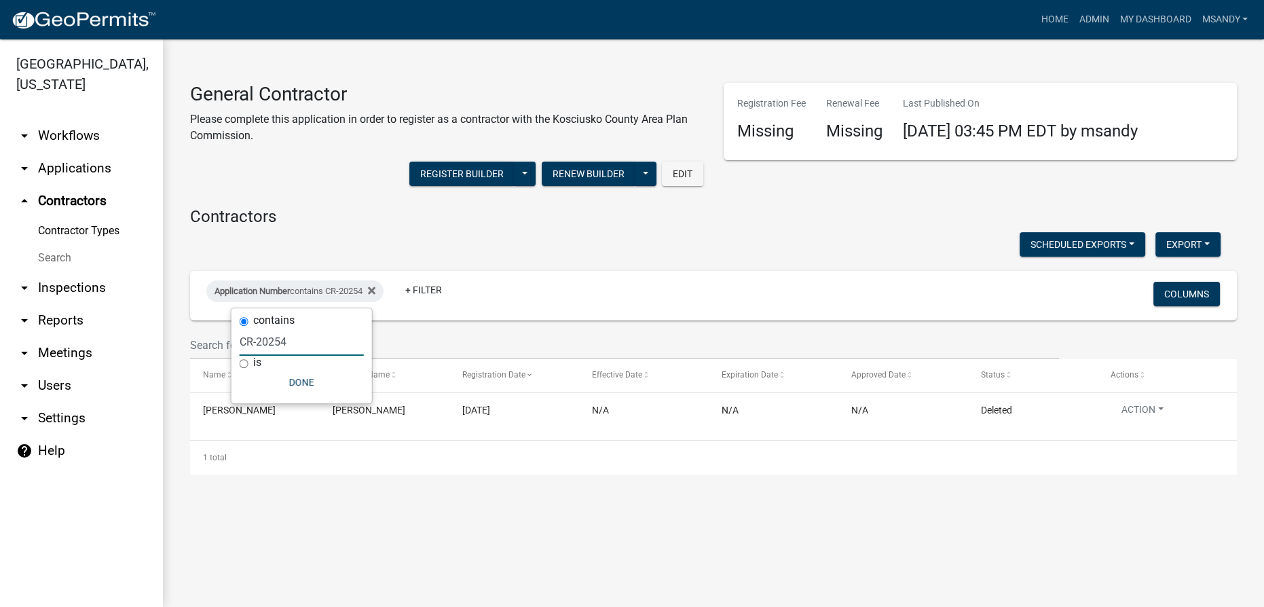
type input "CR-202549"
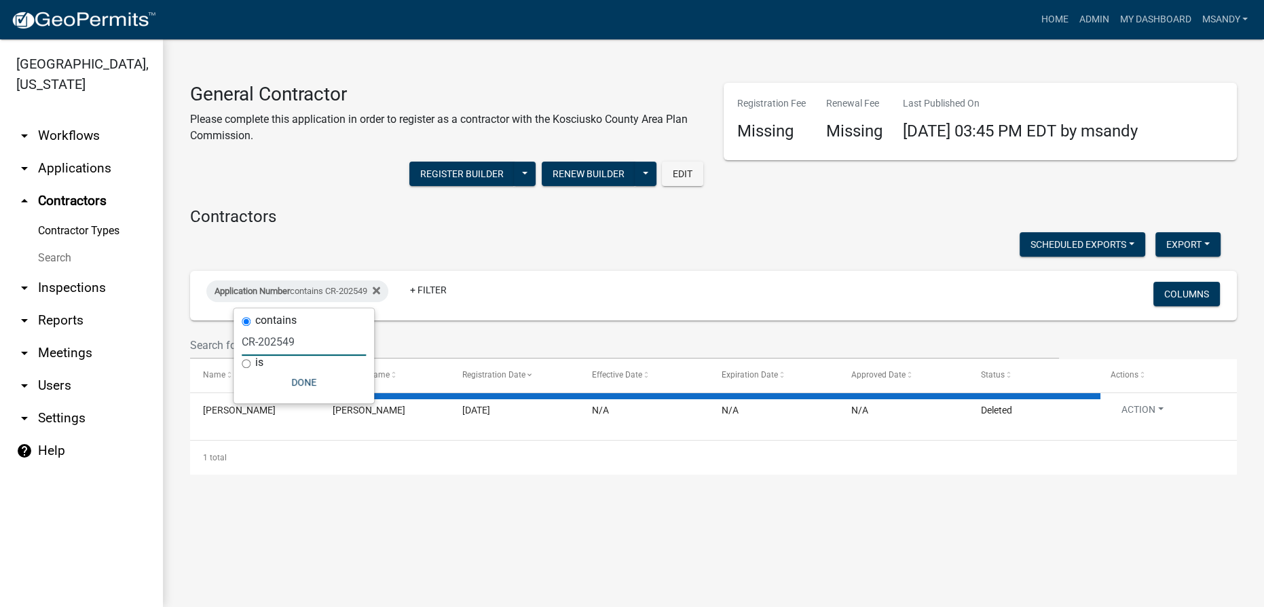
select select "1: 25"
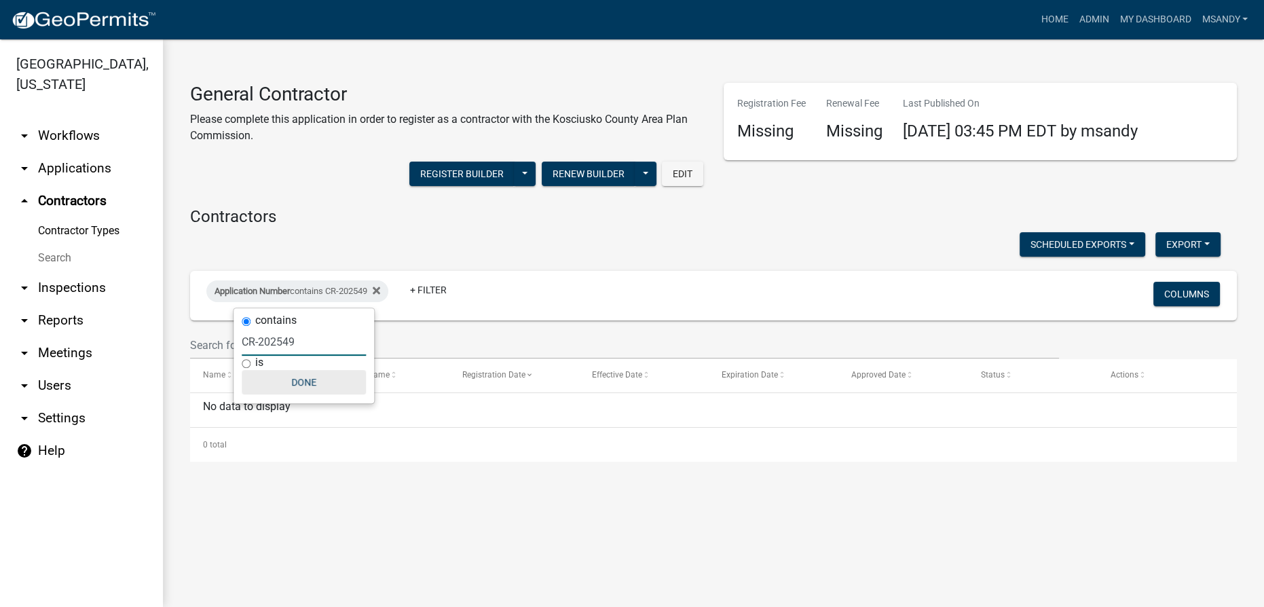
type input "CR-202549"
click at [324, 384] on button "Done" at bounding box center [304, 382] width 124 height 24
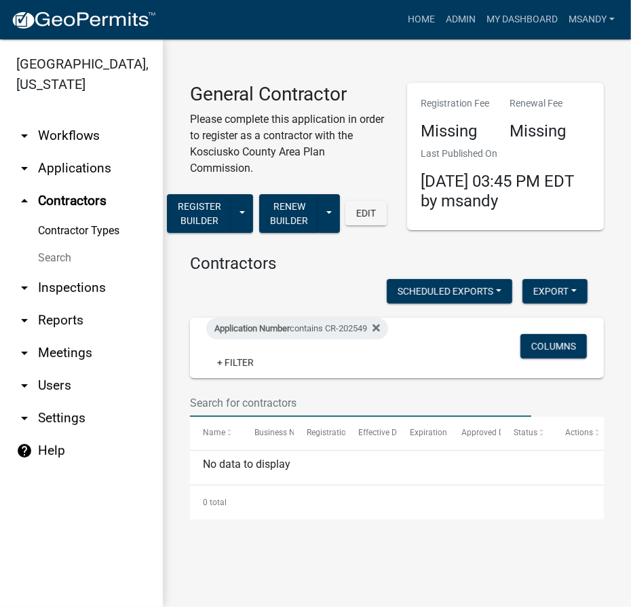
click at [229, 408] on input "text" at bounding box center [360, 403] width 341 height 28
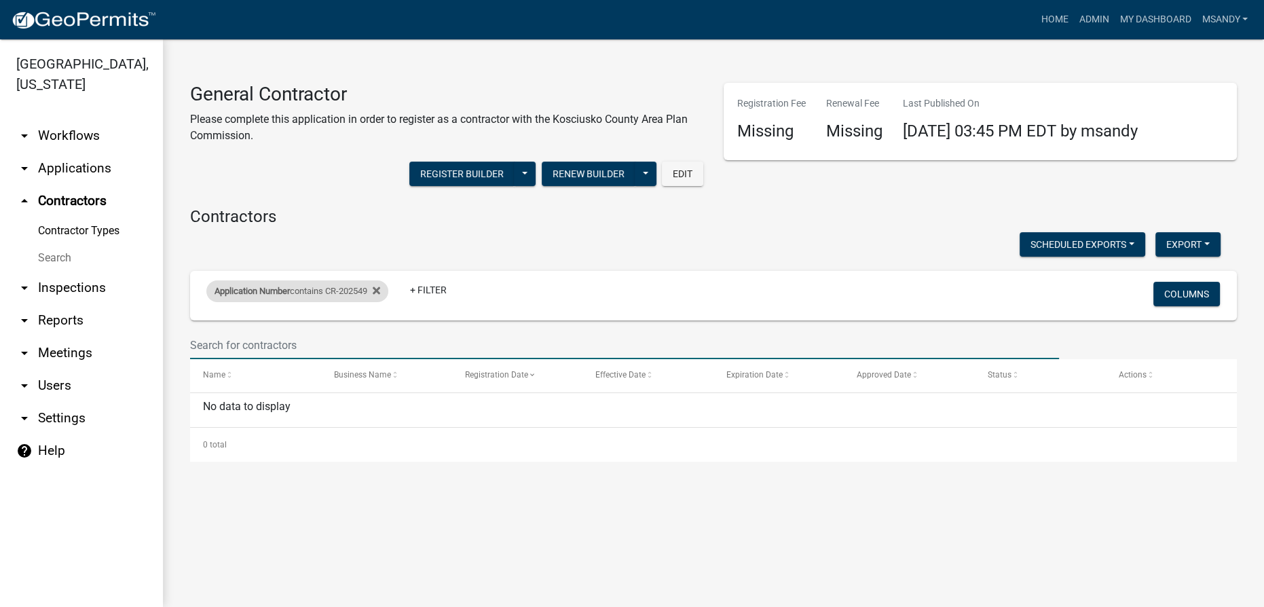
click at [388, 293] on div "Application Number contains CR-202549" at bounding box center [297, 291] width 182 height 22
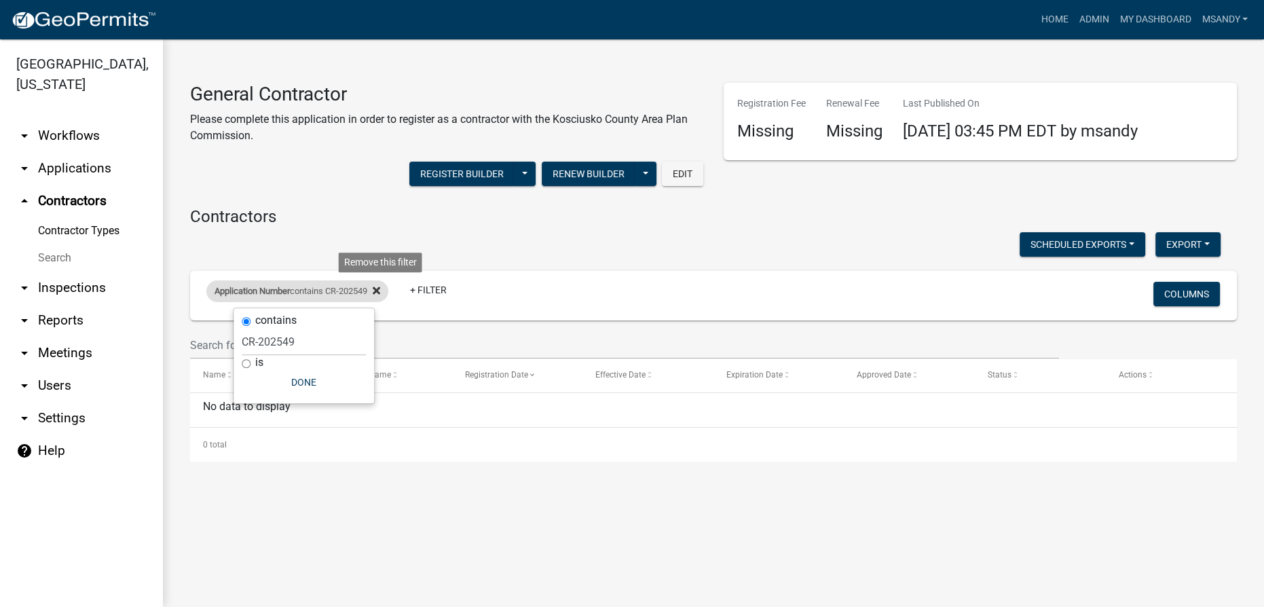
click at [380, 291] on icon at bounding box center [376, 290] width 7 height 11
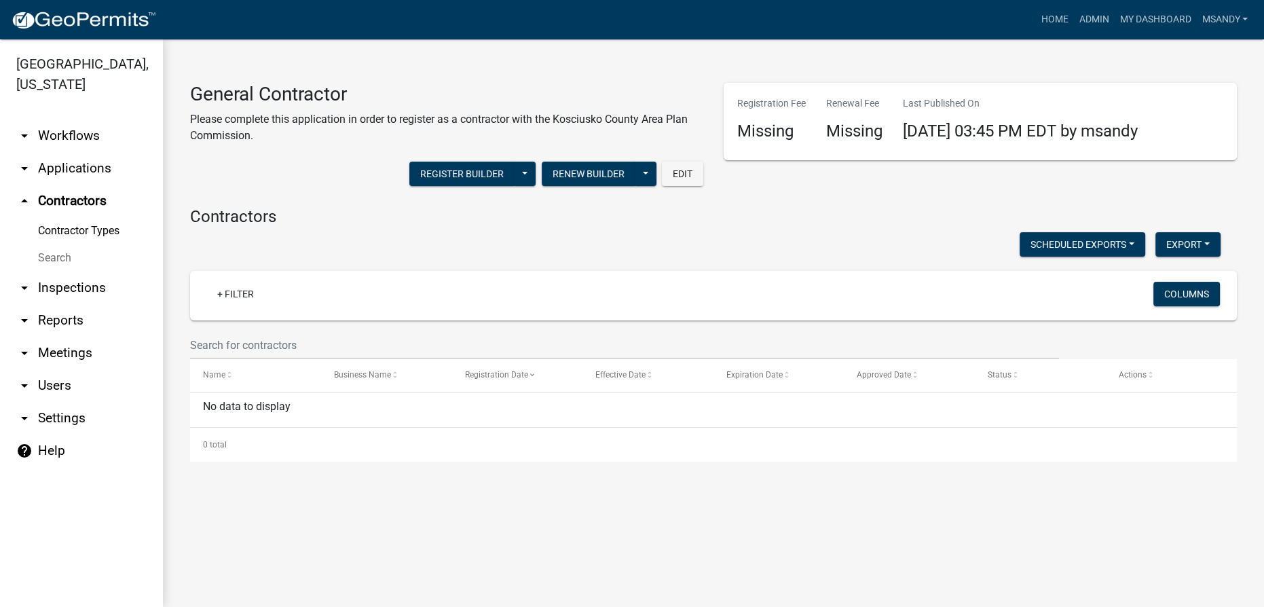
select select "1: 25"
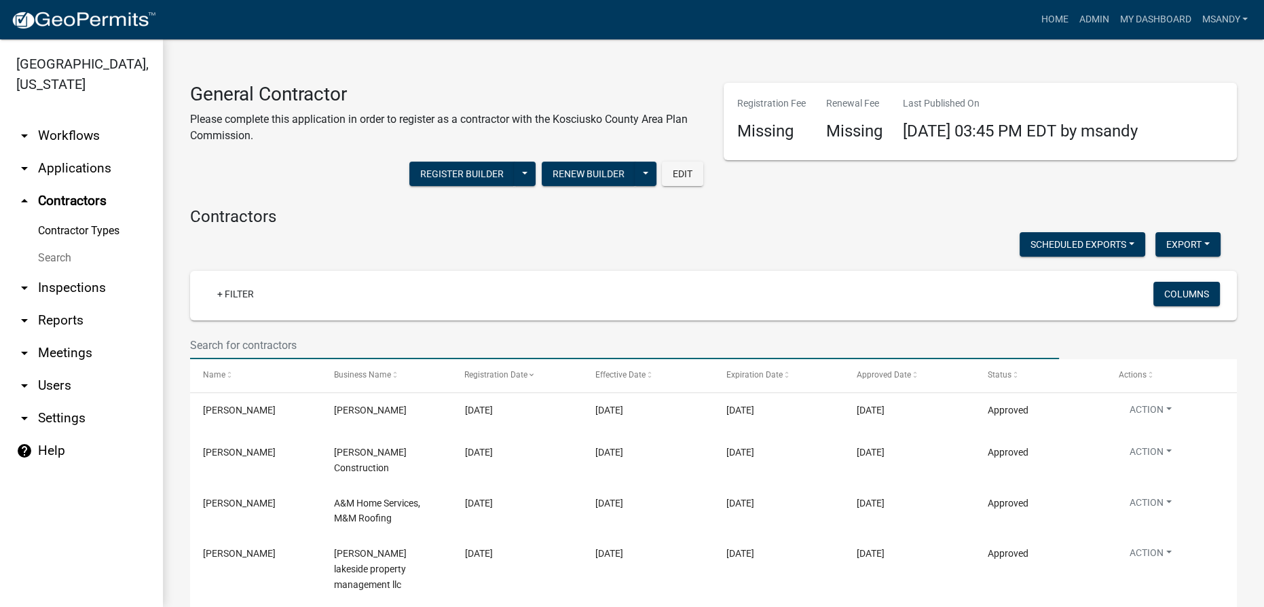
click at [293, 341] on input "text" at bounding box center [624, 345] width 869 height 28
paste input "[EMAIL_ADDRESS]"
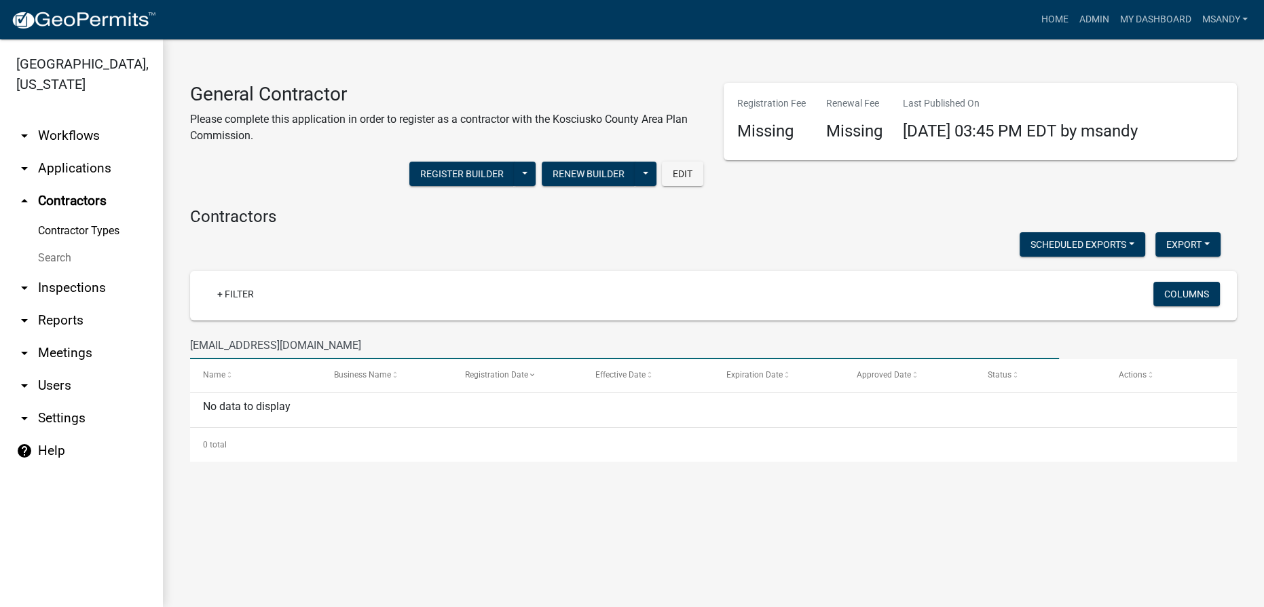
drag, startPoint x: 422, startPoint y: 344, endPoint x: 249, endPoint y: 346, distance: 173.1
click at [249, 346] on input "[EMAIL_ADDRESS][DOMAIN_NAME]" at bounding box center [624, 345] width 869 height 28
click at [229, 344] on input "[EMAIL_ADDRESS][DOMAIN_NAME]" at bounding box center [624, 345] width 869 height 28
click at [342, 344] on input "[EMAIL_ADDRESS][DOMAIN_NAME]" at bounding box center [624, 345] width 869 height 28
drag, startPoint x: 343, startPoint y: 345, endPoint x: 167, endPoint y: 348, distance: 176.5
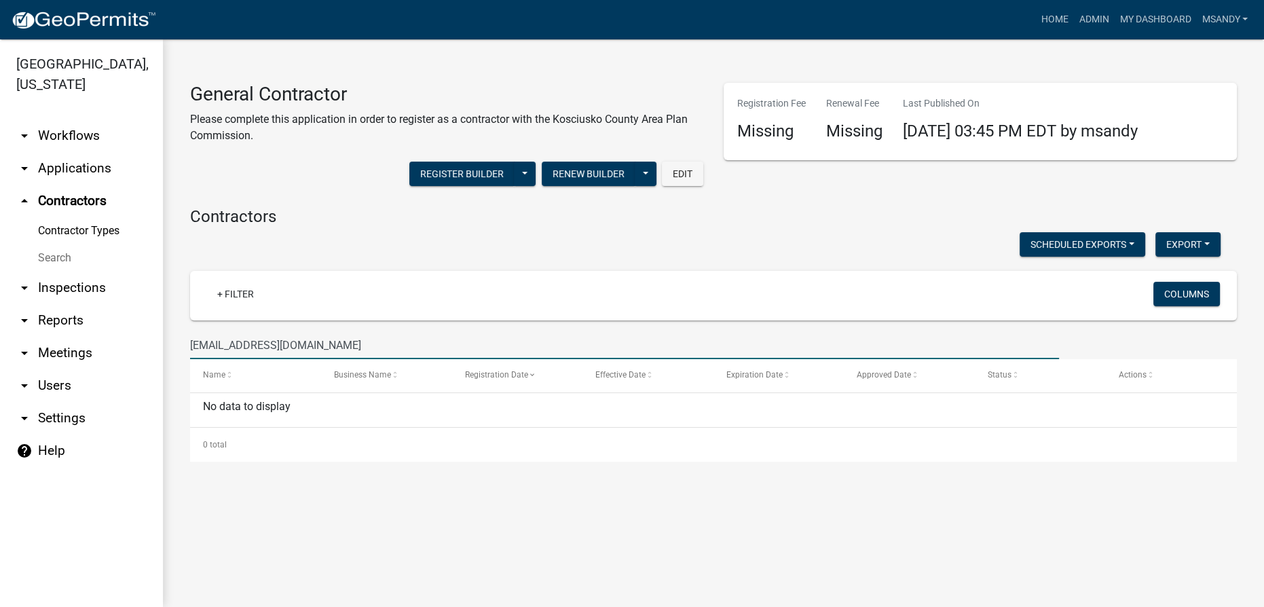
click at [167, 348] on div "General Contractor Please complete this application in order to register as a c…" at bounding box center [713, 263] width 1101 height 449
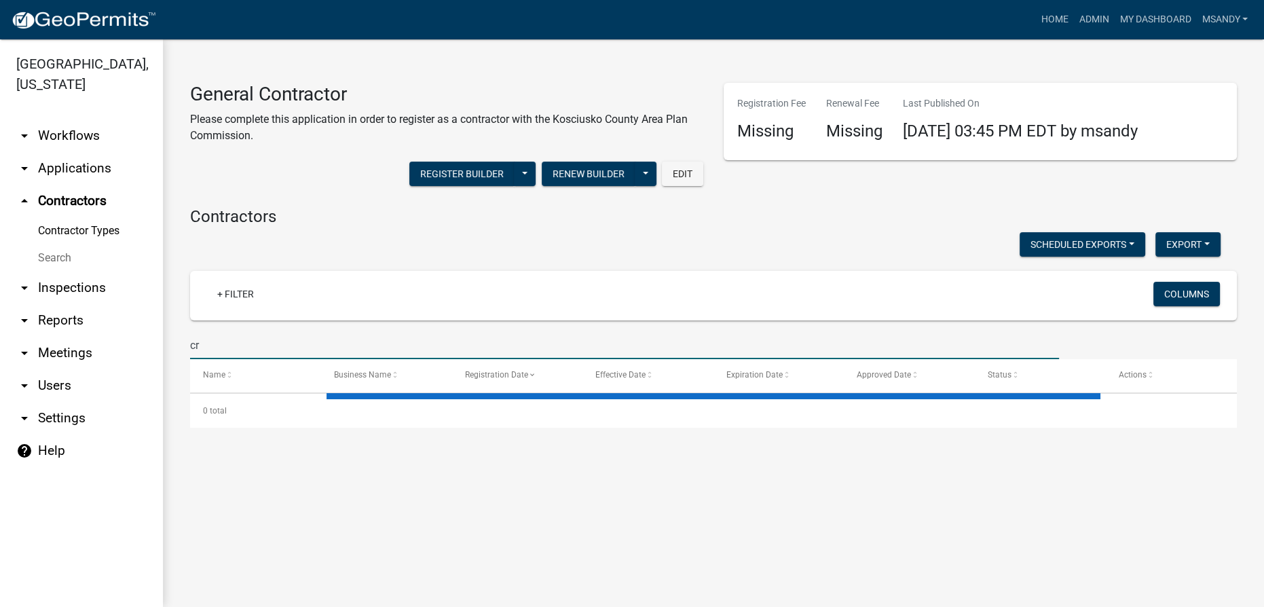
type input "c"
type input "mar"
select select "1: 25"
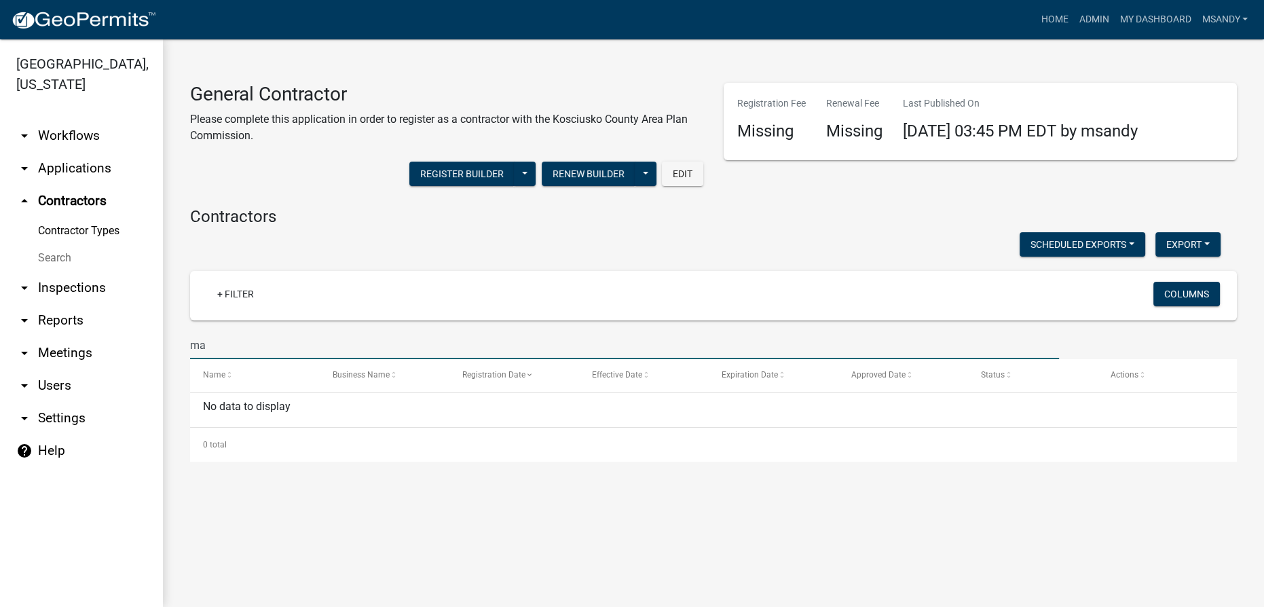
type input "m"
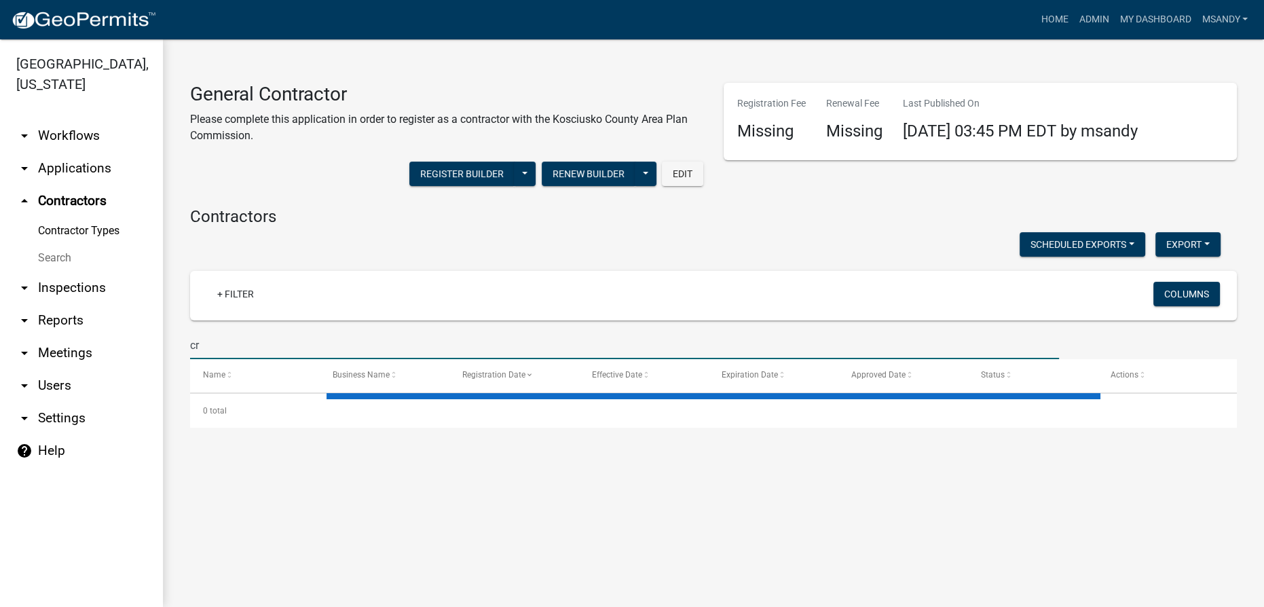
type input "cry"
select select "1: 25"
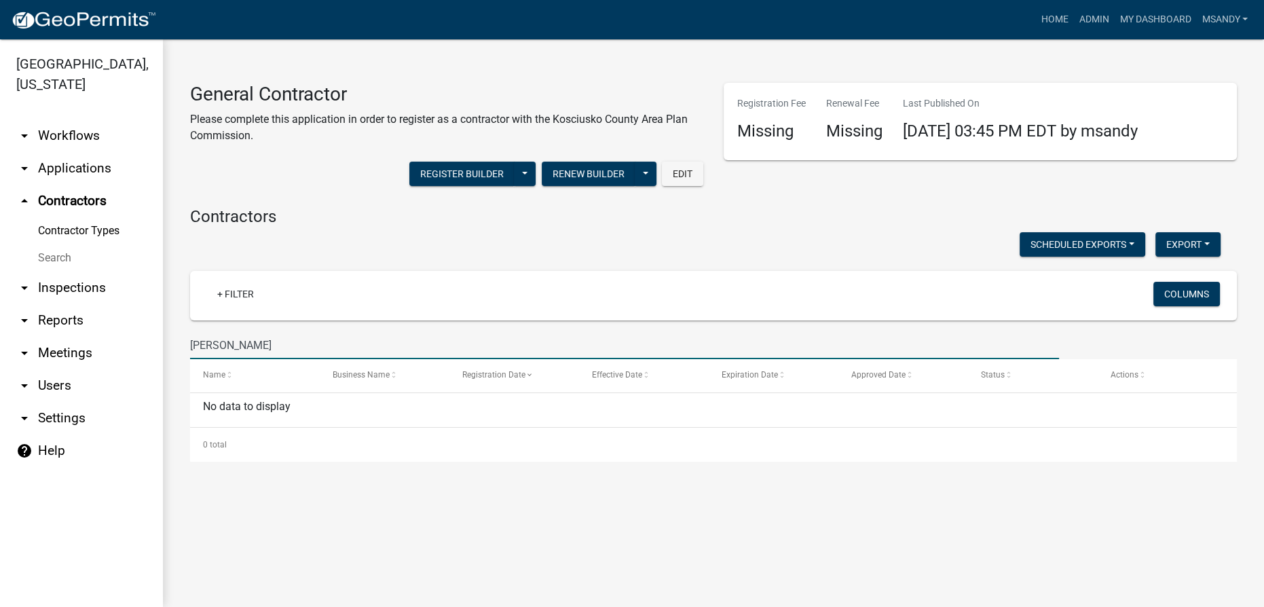
drag, startPoint x: 319, startPoint y: 341, endPoint x: 173, endPoint y: 347, distance: 146.1
click at [173, 347] on div "General Contractor Please complete this application in order to register as a c…" at bounding box center [713, 263] width 1101 height 449
type input "[PERSON_NAME]"
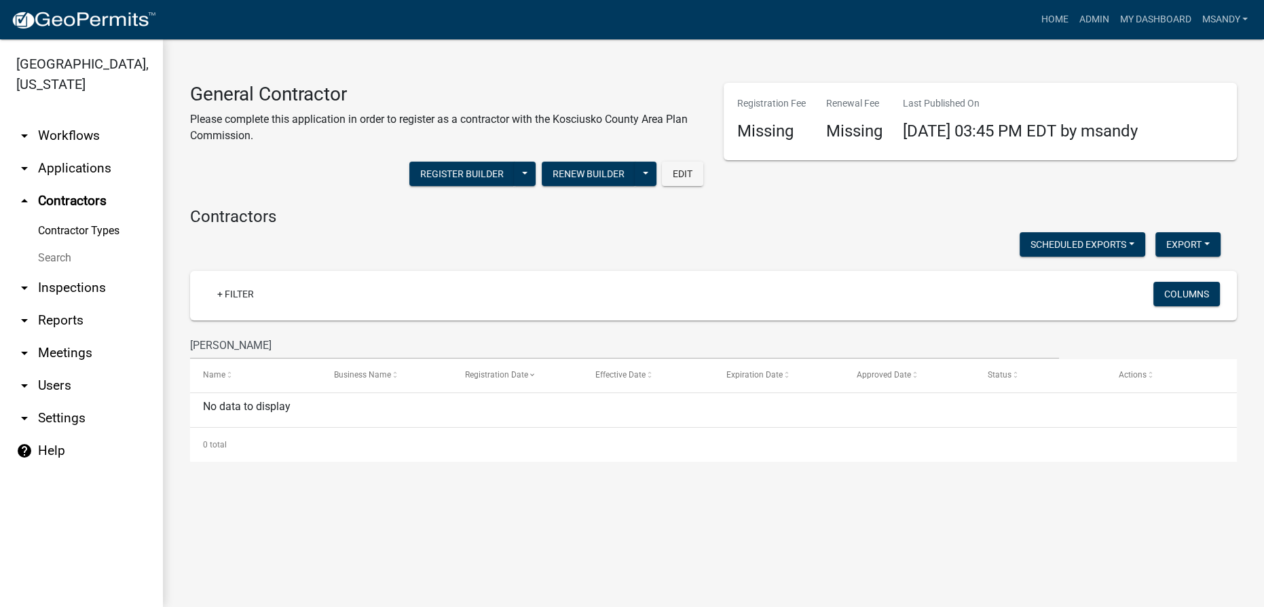
click at [56, 226] on link "Contractor Types" at bounding box center [81, 230] width 163 height 27
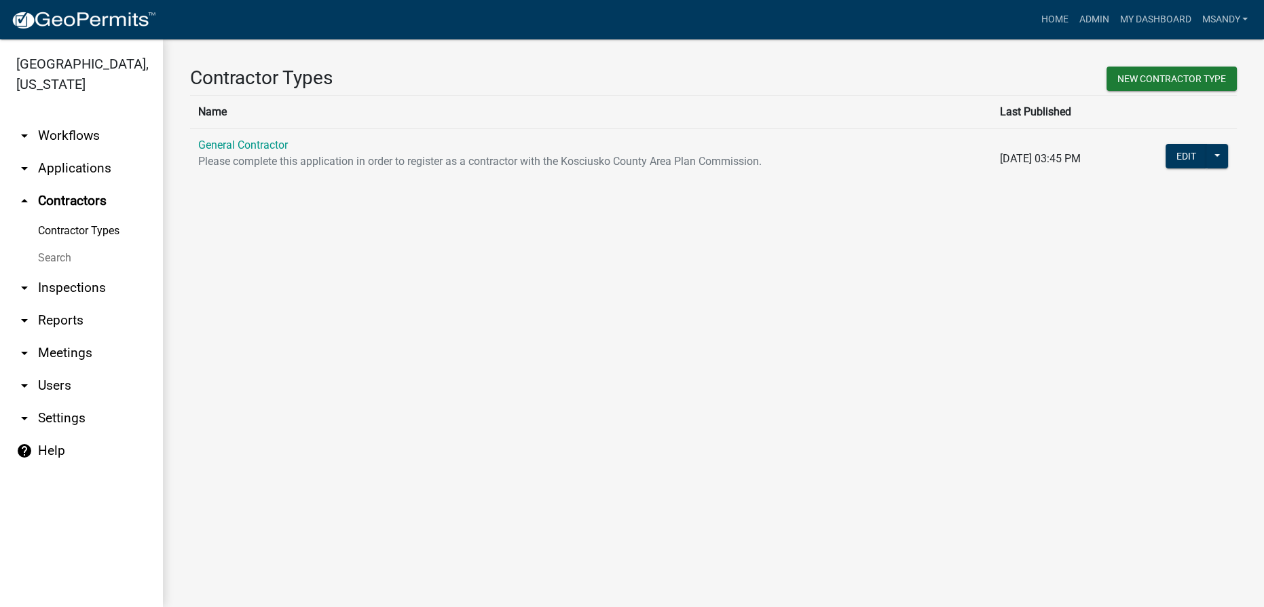
click at [58, 257] on link "Search" at bounding box center [81, 257] width 163 height 27
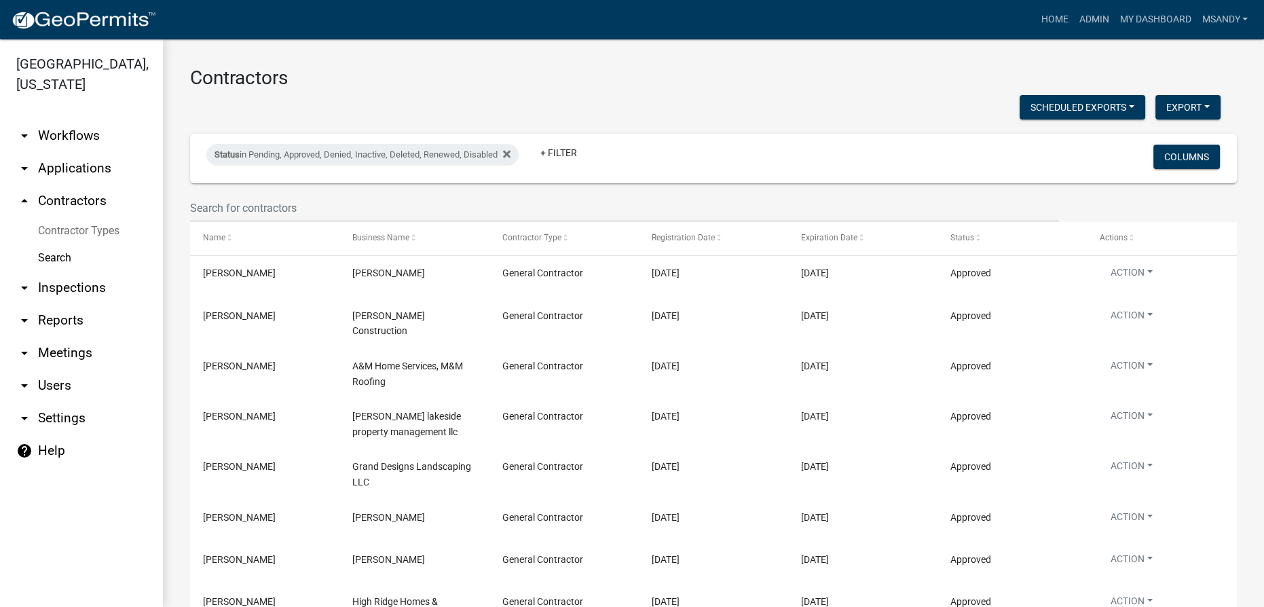
click at [98, 164] on link "arrow_drop_down Applications" at bounding box center [81, 168] width 163 height 33
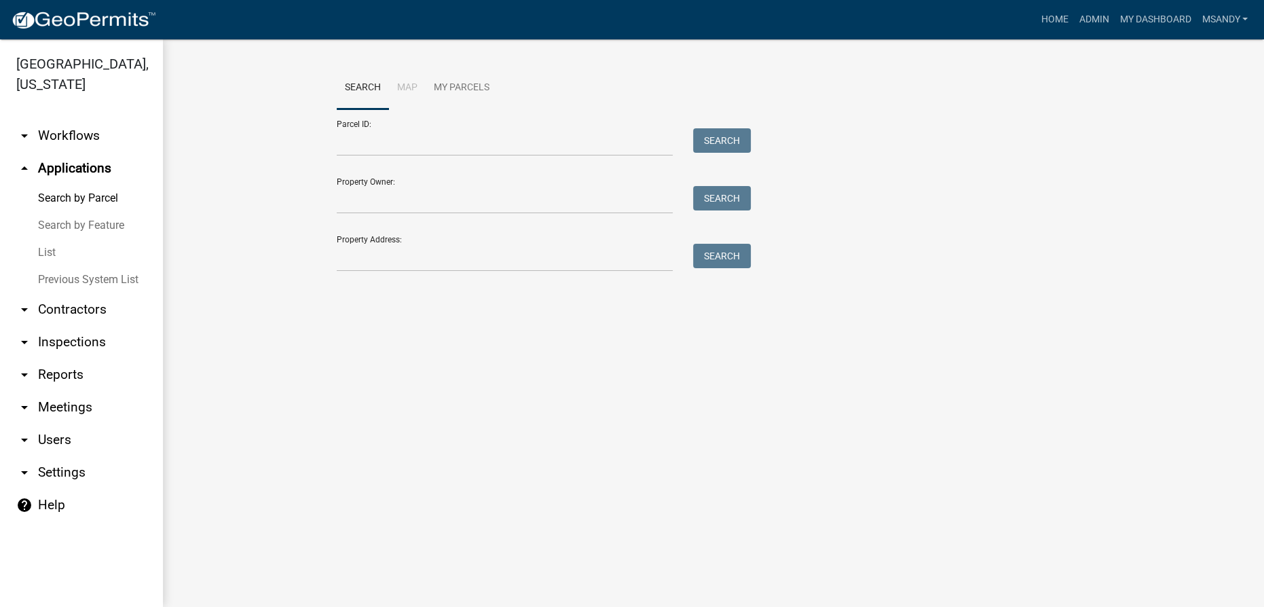
click at [40, 247] on link "List" at bounding box center [81, 252] width 163 height 27
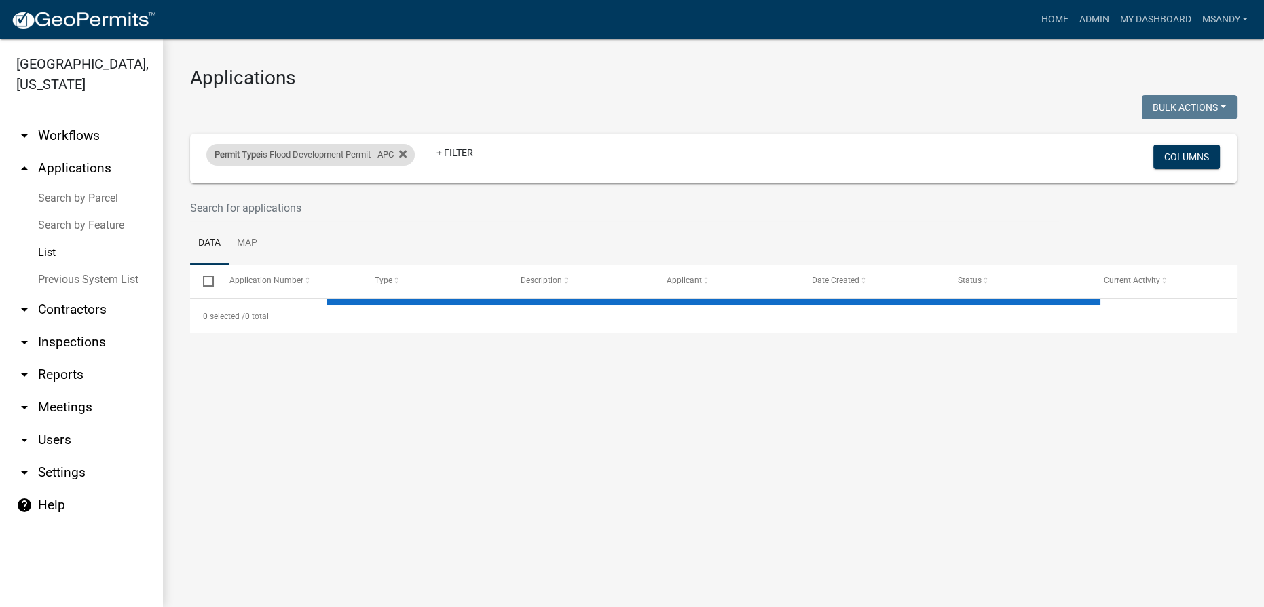
select select "3: 100"
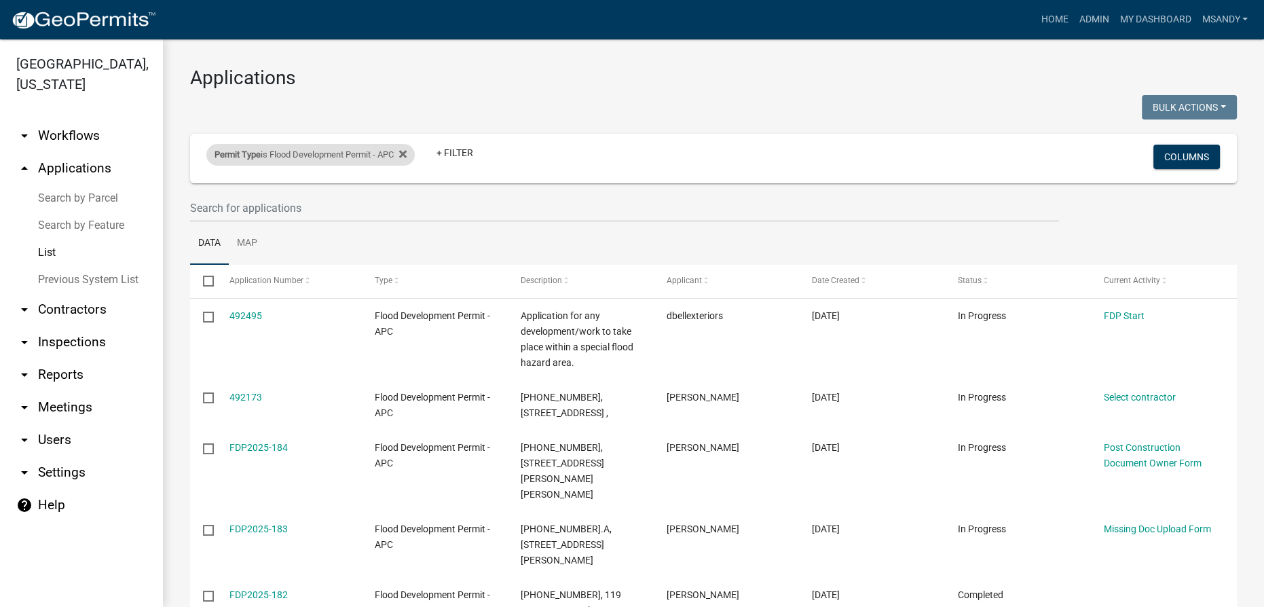
click at [298, 157] on div "Permit Type is Flood Development Permit - APC" at bounding box center [310, 155] width 208 height 22
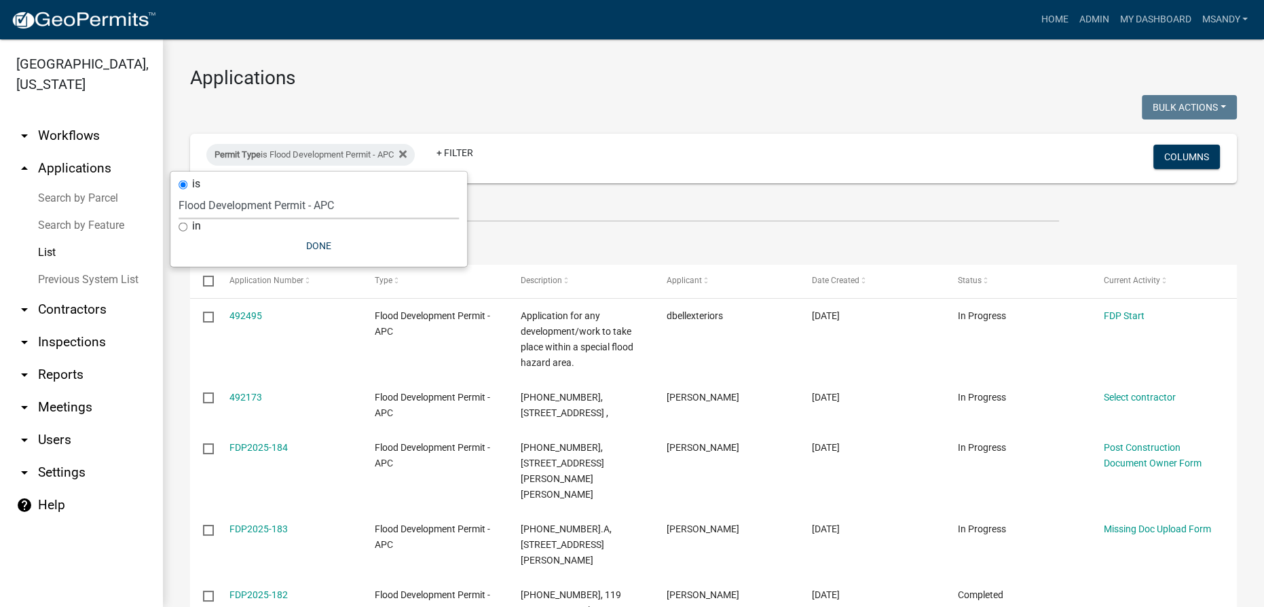
click at [291, 204] on select "Select an option [DATE] Copy Of - Subdivision Plat Application - APC APC Addres…" at bounding box center [319, 205] width 280 height 28
select select "11850133-da44-4d64-9ac7-69108dcf82cd"
click at [179, 191] on select "Select an option [DATE] Copy Of - Subdivision Plat Application - APC APC Addres…" at bounding box center [319, 205] width 280 height 28
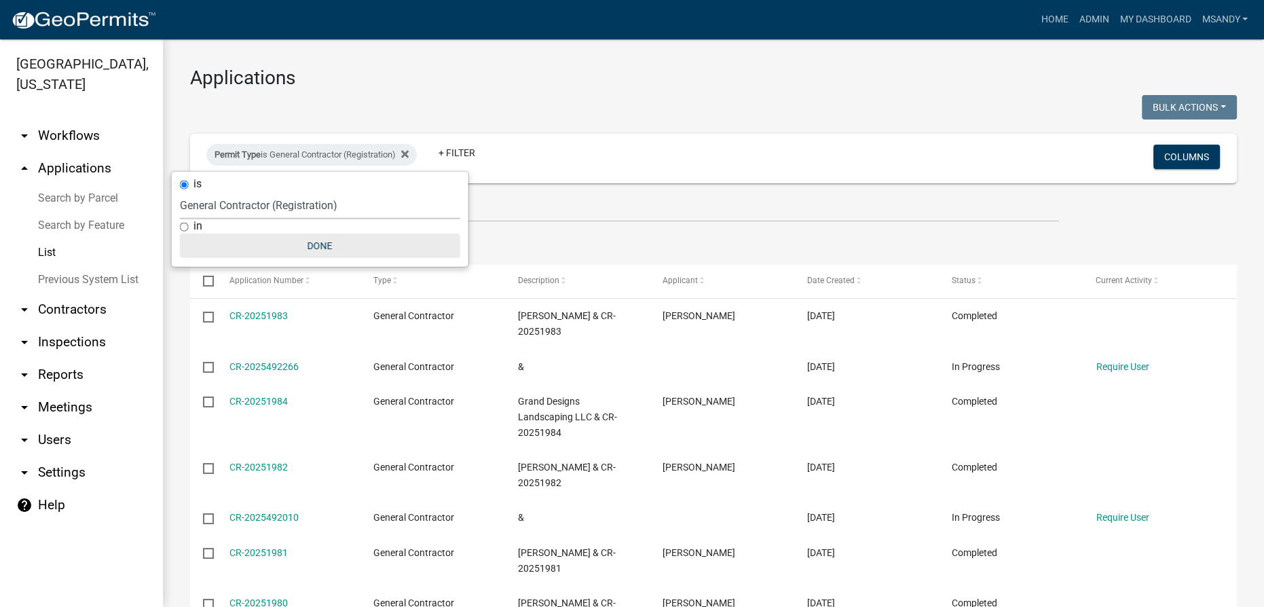
click at [305, 245] on button "Done" at bounding box center [320, 246] width 280 height 24
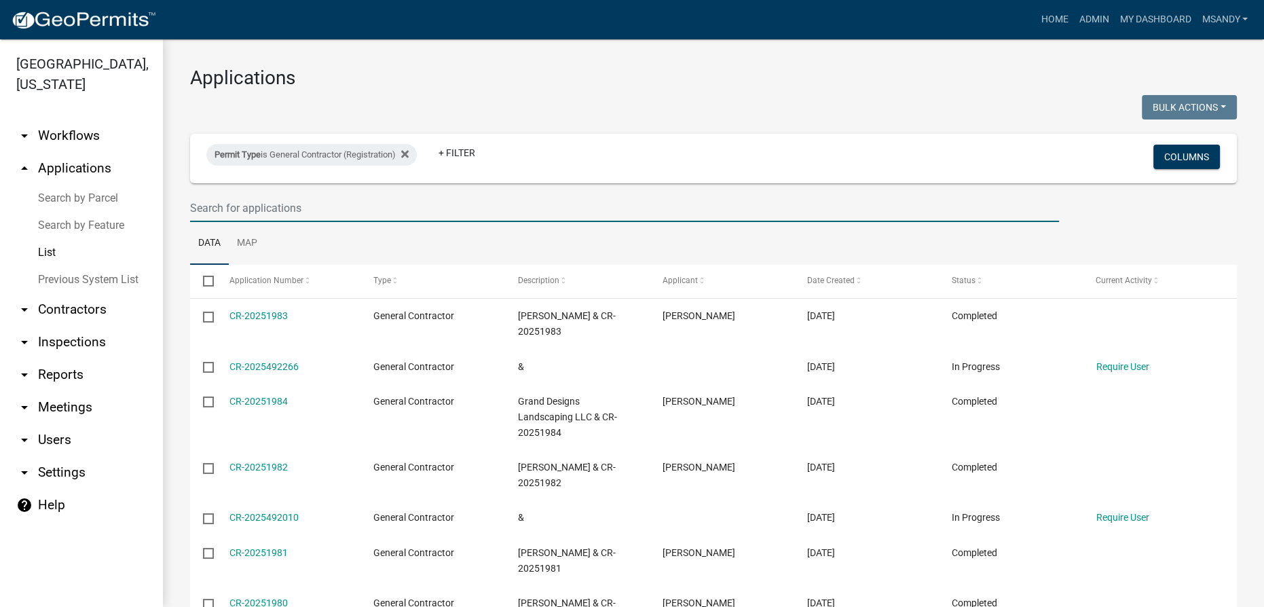
drag, startPoint x: 349, startPoint y: 210, endPoint x: 312, endPoint y: 222, distance: 39.1
click at [349, 210] on input "text" at bounding box center [624, 208] width 869 height 28
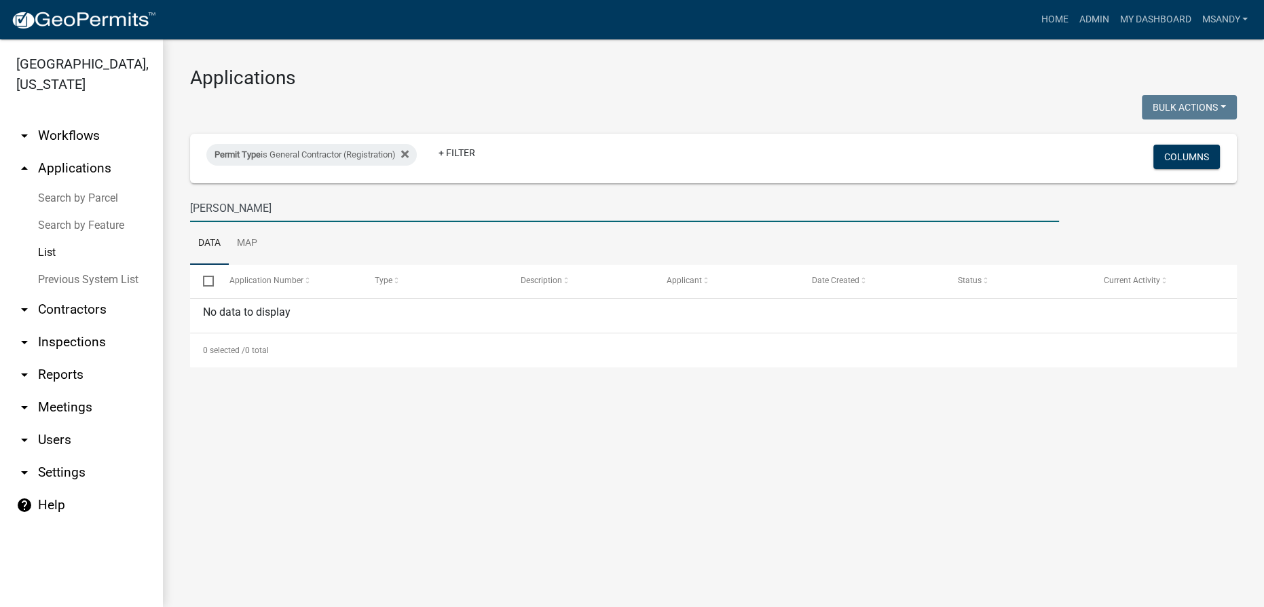
drag, startPoint x: 320, startPoint y: 202, endPoint x: 0, endPoint y: 217, distance: 320.7
click at [0, 217] on div "[GEOGRAPHIC_DATA], [US_STATE] arrow_drop_down Workflows List arrow_drop_up Appl…" at bounding box center [632, 323] width 1264 height 568
type input "[PERSON_NAME]"
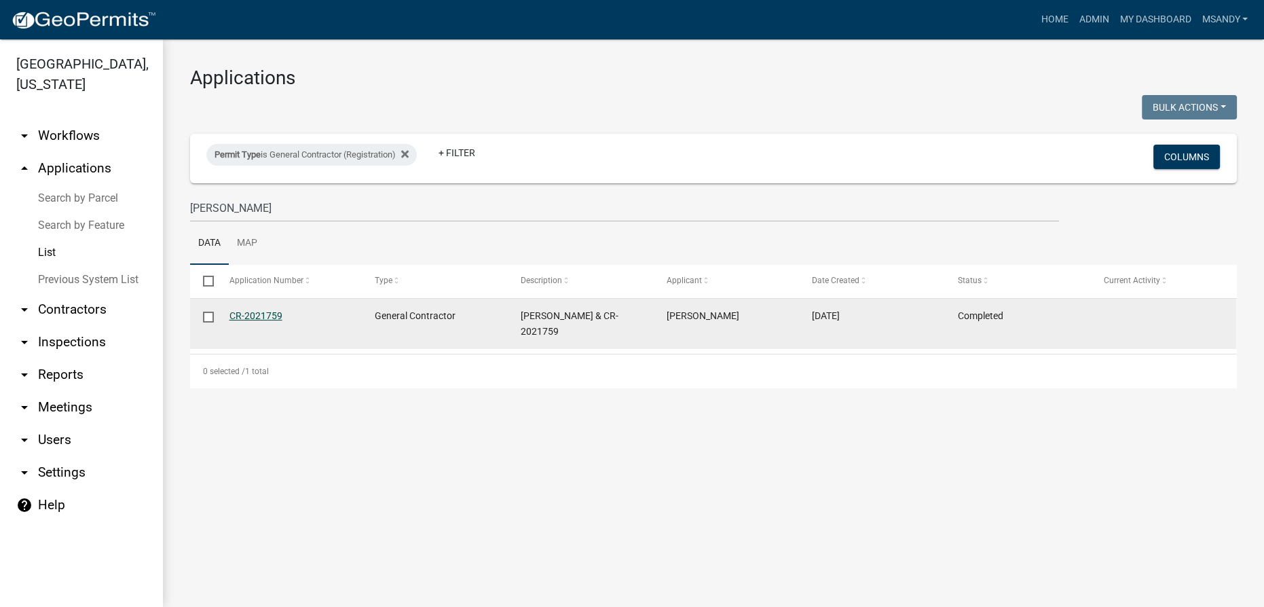
click at [234, 315] on link "CR-2021759" at bounding box center [255, 315] width 53 height 11
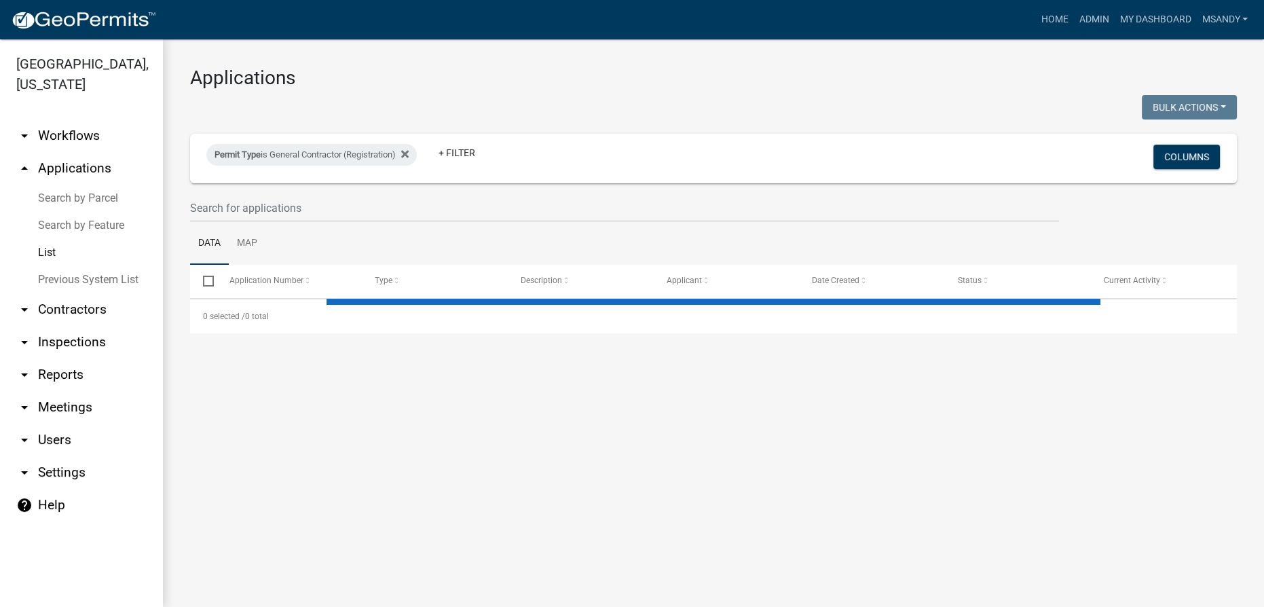
select select "3: 100"
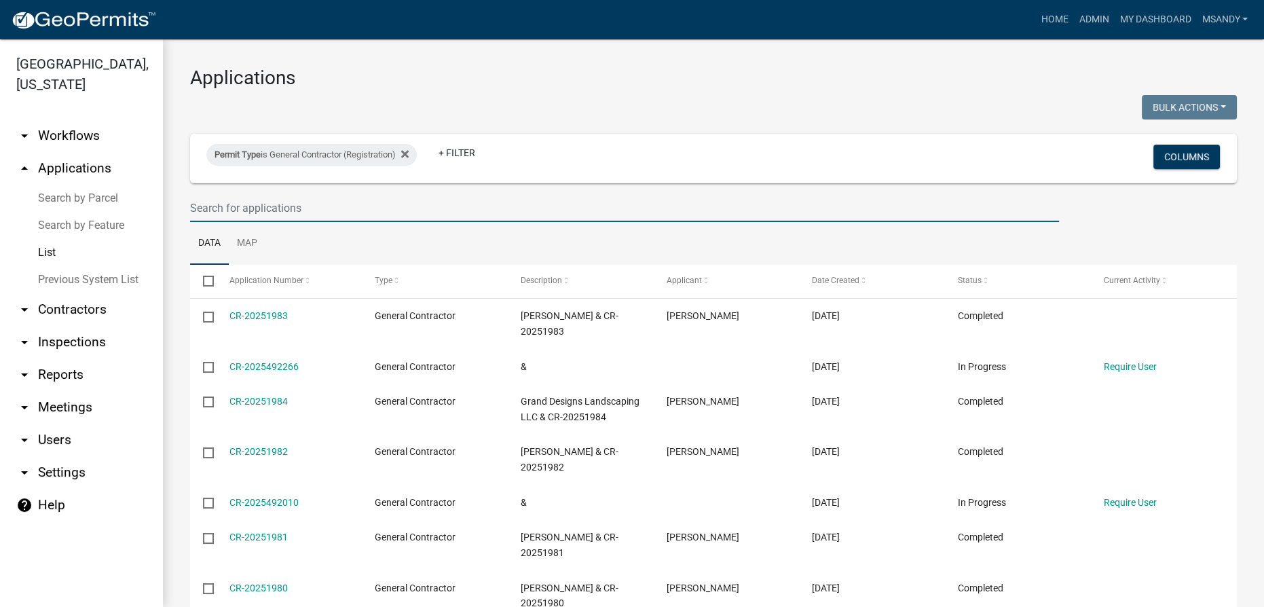
drag, startPoint x: 322, startPoint y: 216, endPoint x: 354, endPoint y: 206, distance: 33.9
click at [323, 215] on input "text" at bounding box center [624, 208] width 869 height 28
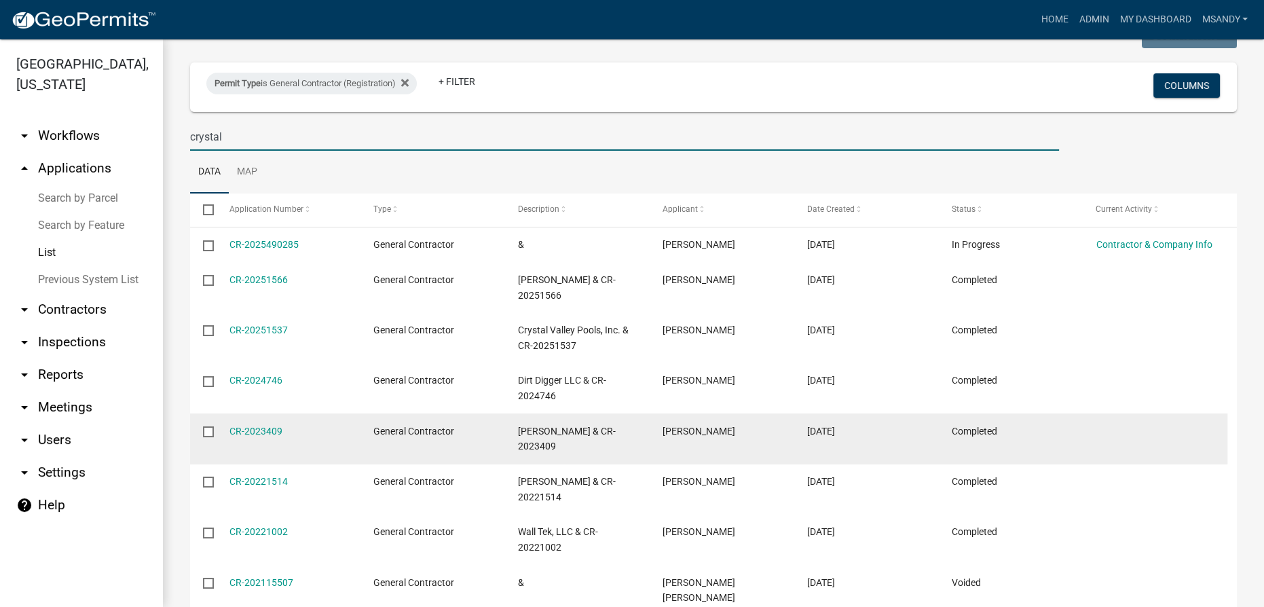
scroll to position [41, 0]
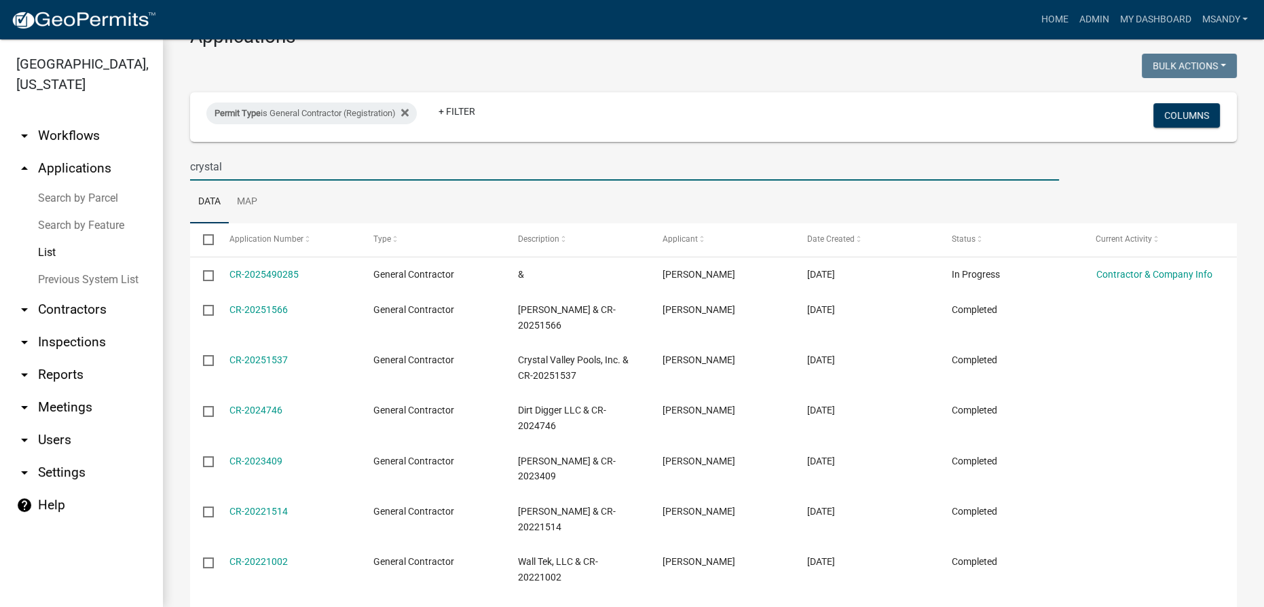
drag, startPoint x: 284, startPoint y: 168, endPoint x: 0, endPoint y: 196, distance: 285.2
click at [0, 196] on div "[GEOGRAPHIC_DATA], [US_STATE] arrow_drop_down Workflows List arrow_drop_up Appl…" at bounding box center [632, 323] width 1264 height 568
type input "cr-"
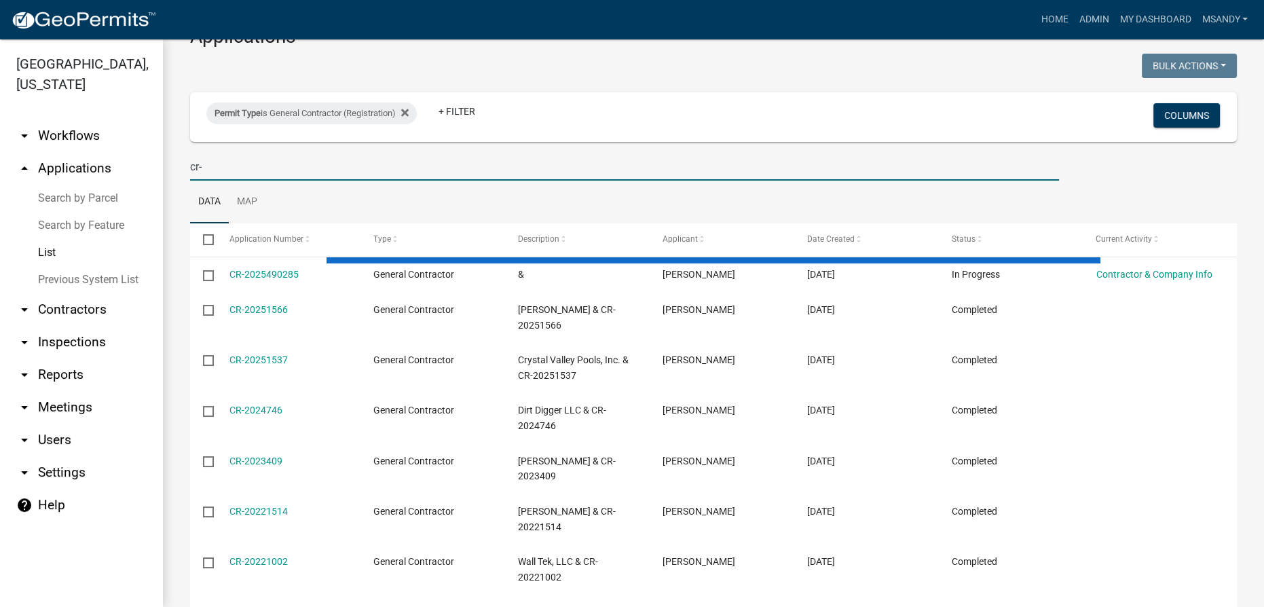
select select "3: 100"
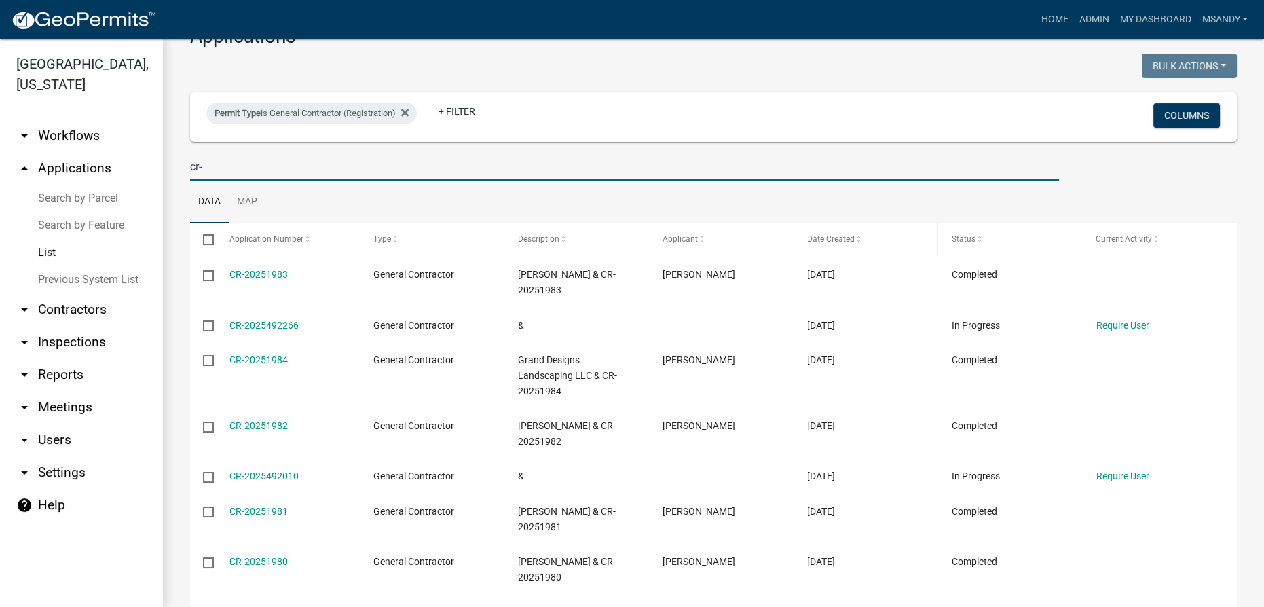
type input "cr-"
click at [631, 237] on span "Date Created" at bounding box center [831, 239] width 48 height 10
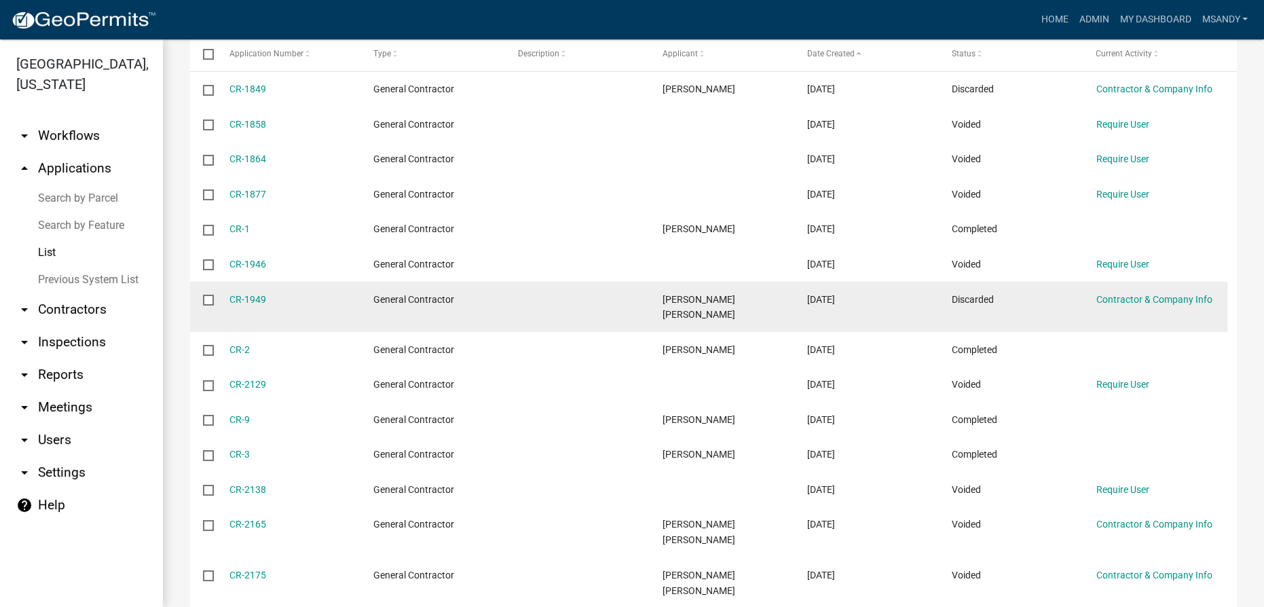
scroll to position [41, 0]
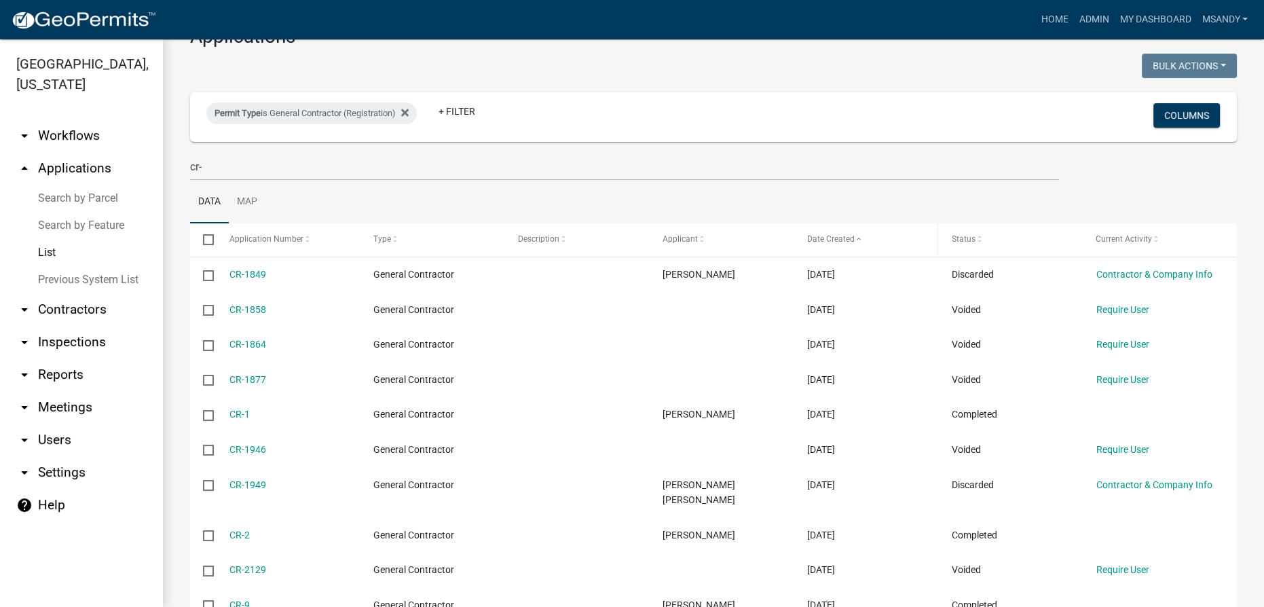
click at [631, 240] on span "Date Created" at bounding box center [831, 239] width 48 height 10
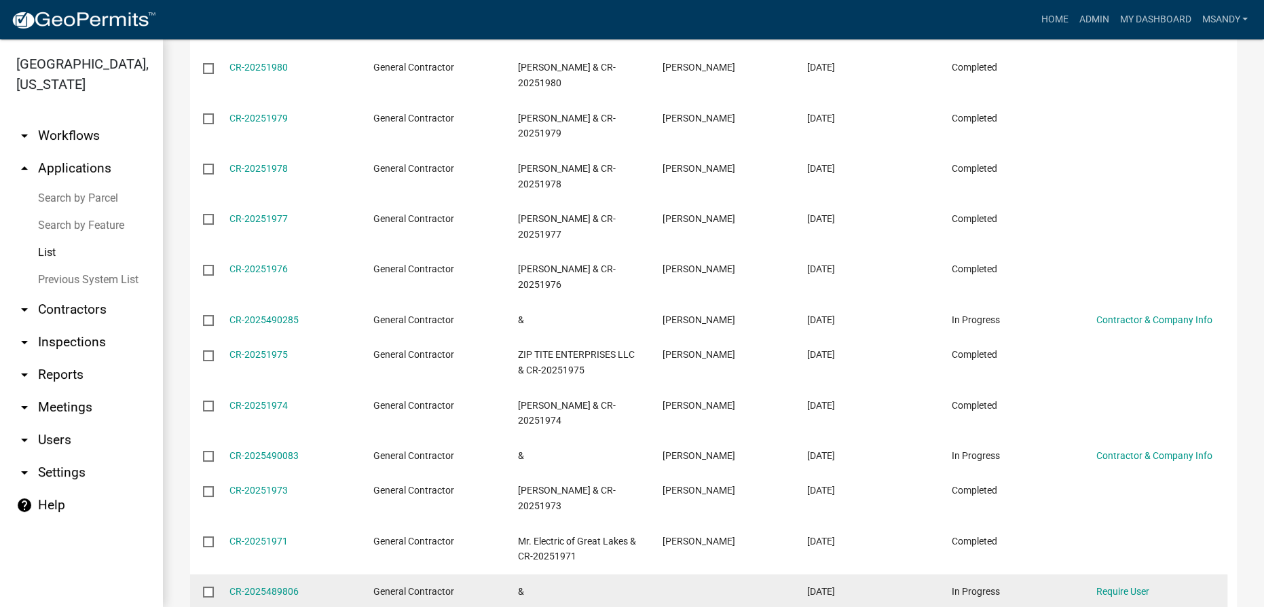
scroll to position [536, 0]
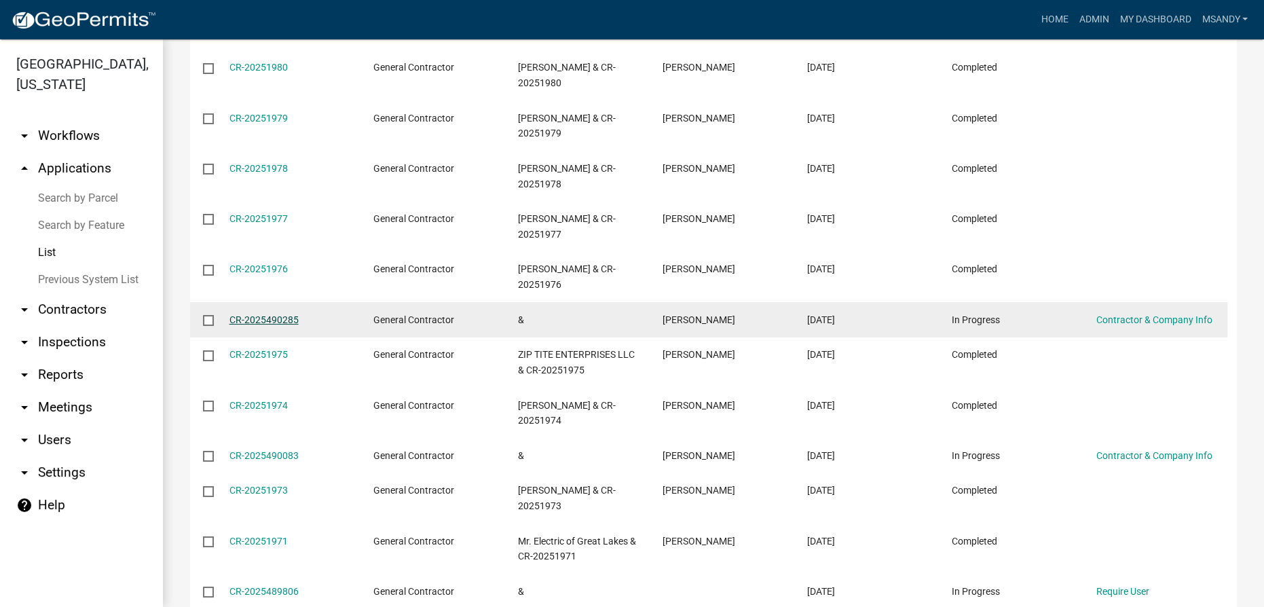
click at [272, 314] on link "CR-2025490285" at bounding box center [263, 319] width 69 height 11
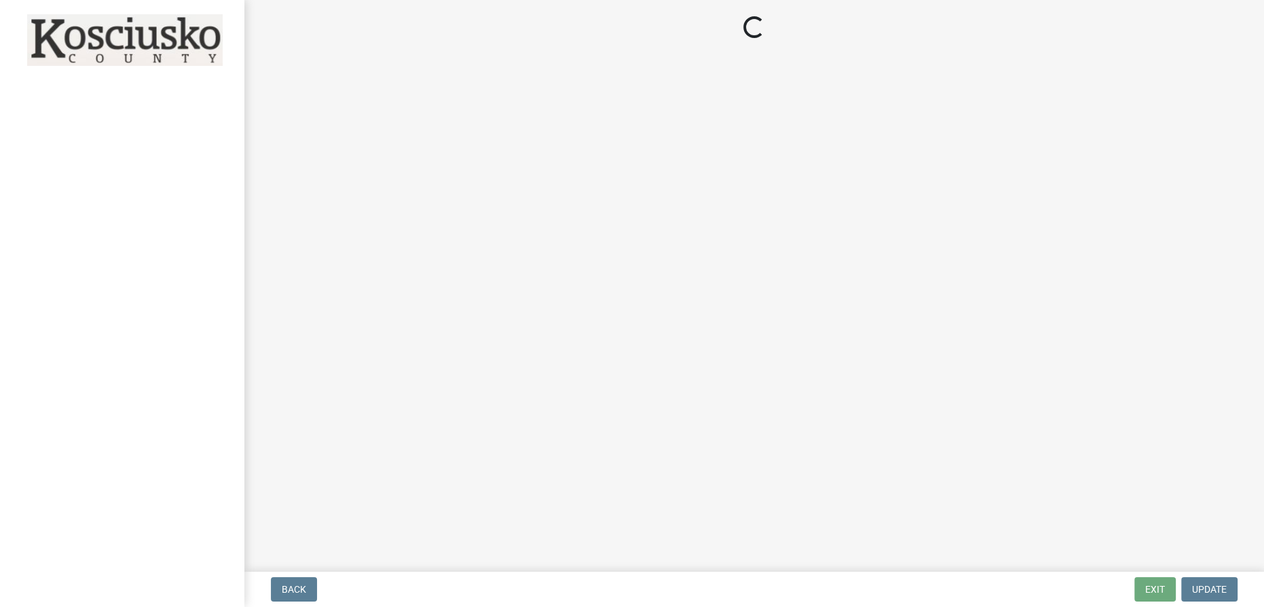
select select "IN"
select select "in"
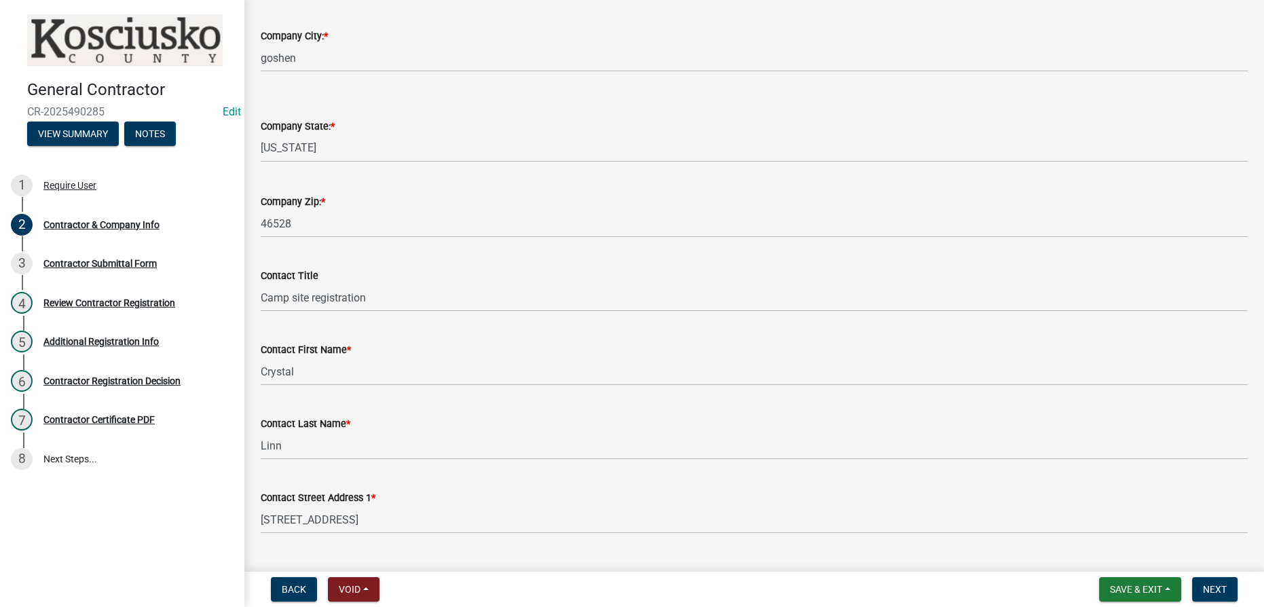
scroll to position [432, 0]
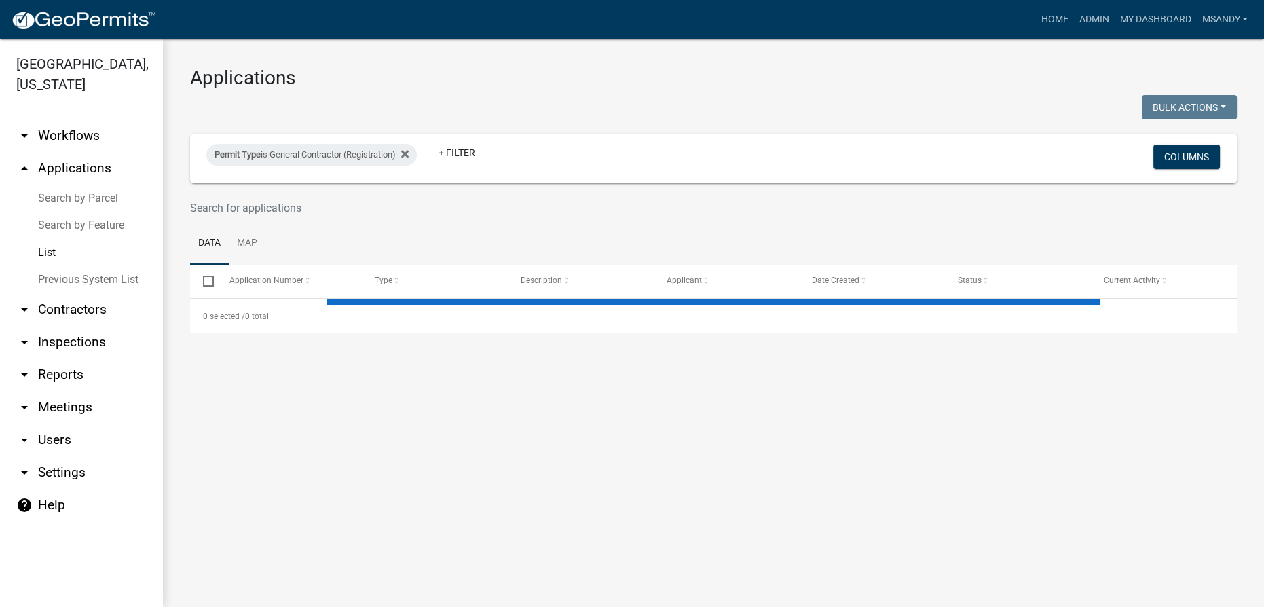
select select "3: 100"
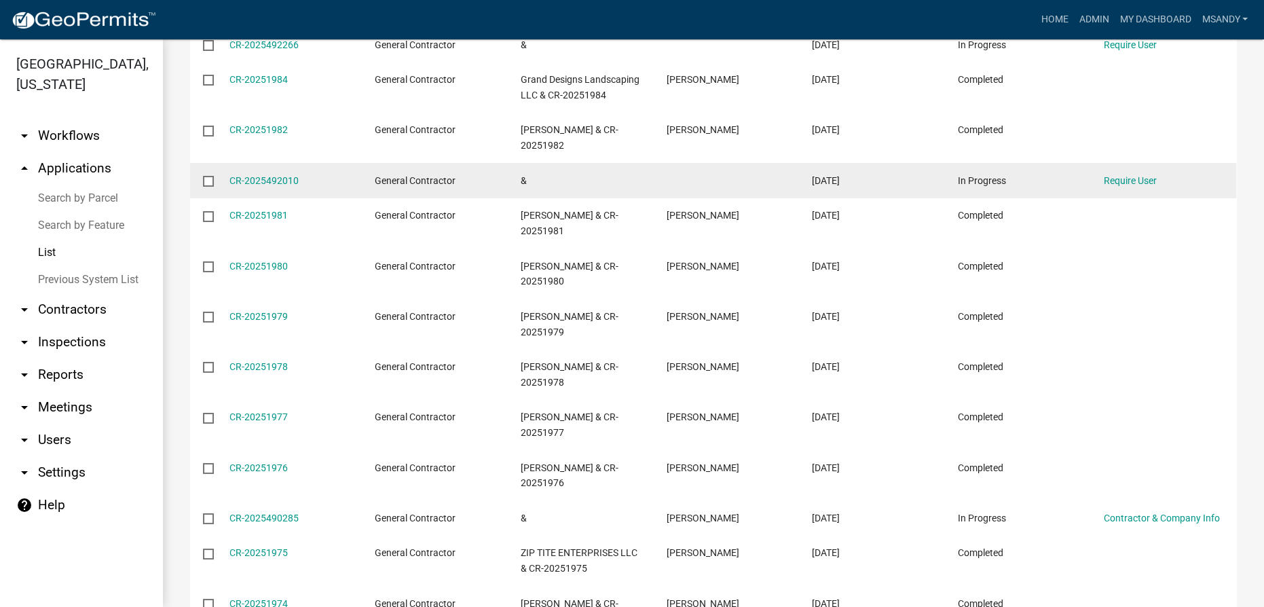
scroll to position [432, 0]
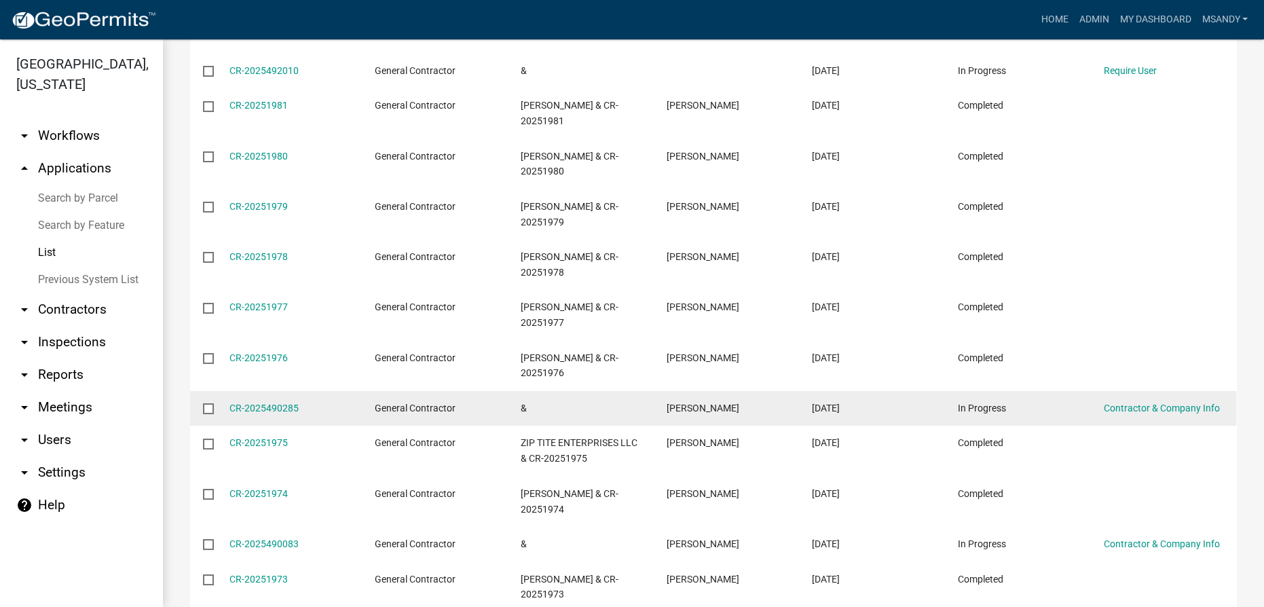
click at [261, 401] on div "CR-2025490285" at bounding box center [288, 409] width 119 height 16
click at [280, 403] on link "CR-2025490285" at bounding box center [263, 408] width 69 height 11
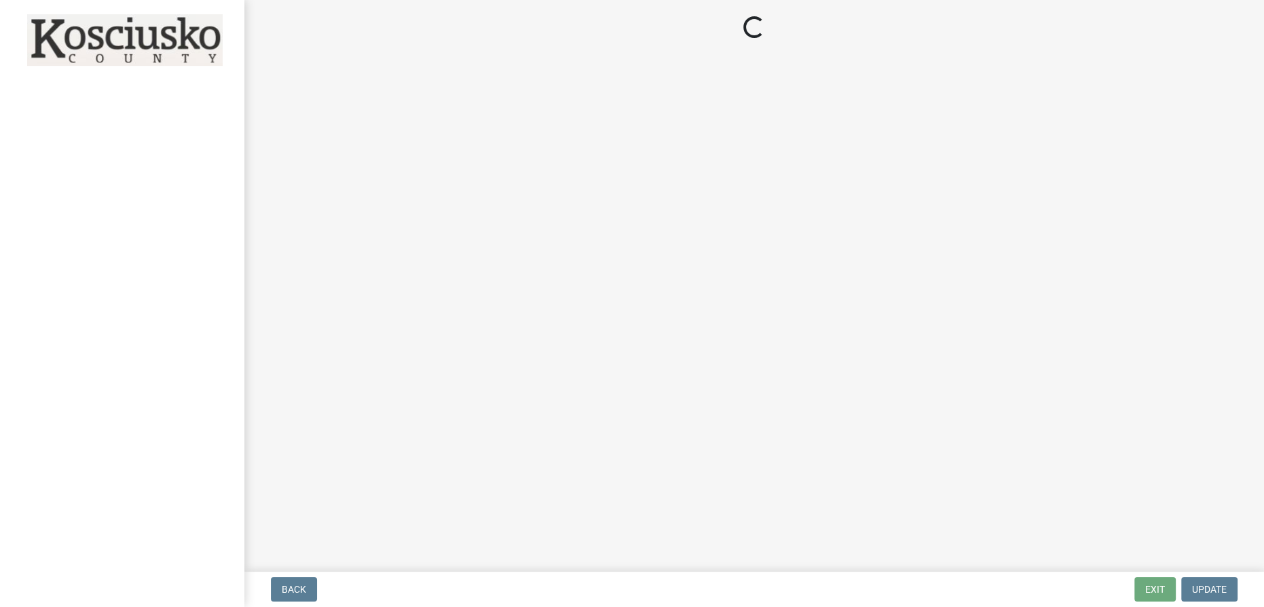
select select "IN"
select select "in"
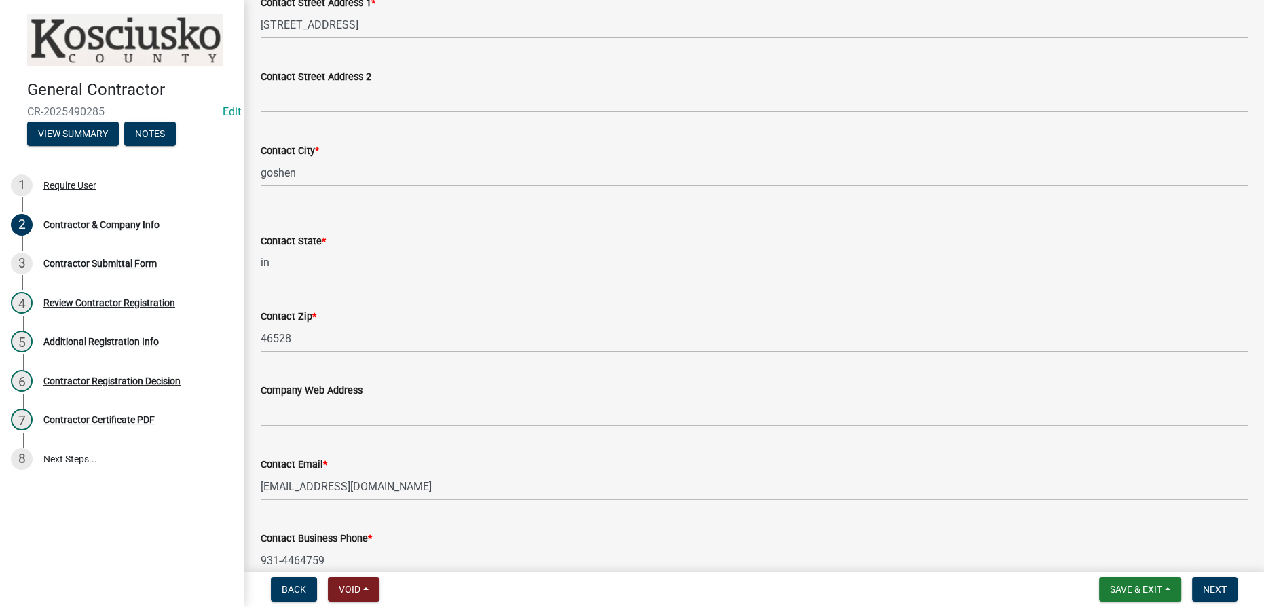
scroll to position [1145, 0]
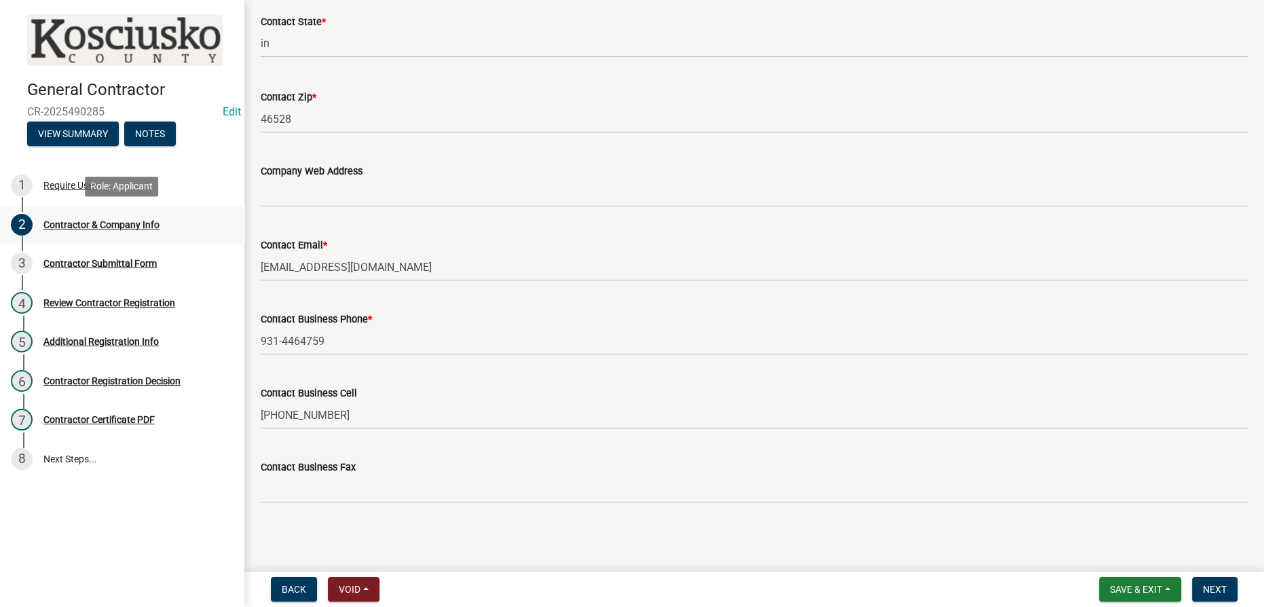
click at [88, 216] on div "2 Contractor & Company Info" at bounding box center [117, 225] width 212 height 22
click at [96, 221] on div "Contractor & Company Info" at bounding box center [101, 225] width 116 height 10
click at [106, 273] on div "3 Contractor Submittal Form" at bounding box center [117, 264] width 212 height 22
click at [110, 263] on div "Contractor Submittal Form" at bounding box center [99, 264] width 113 height 10
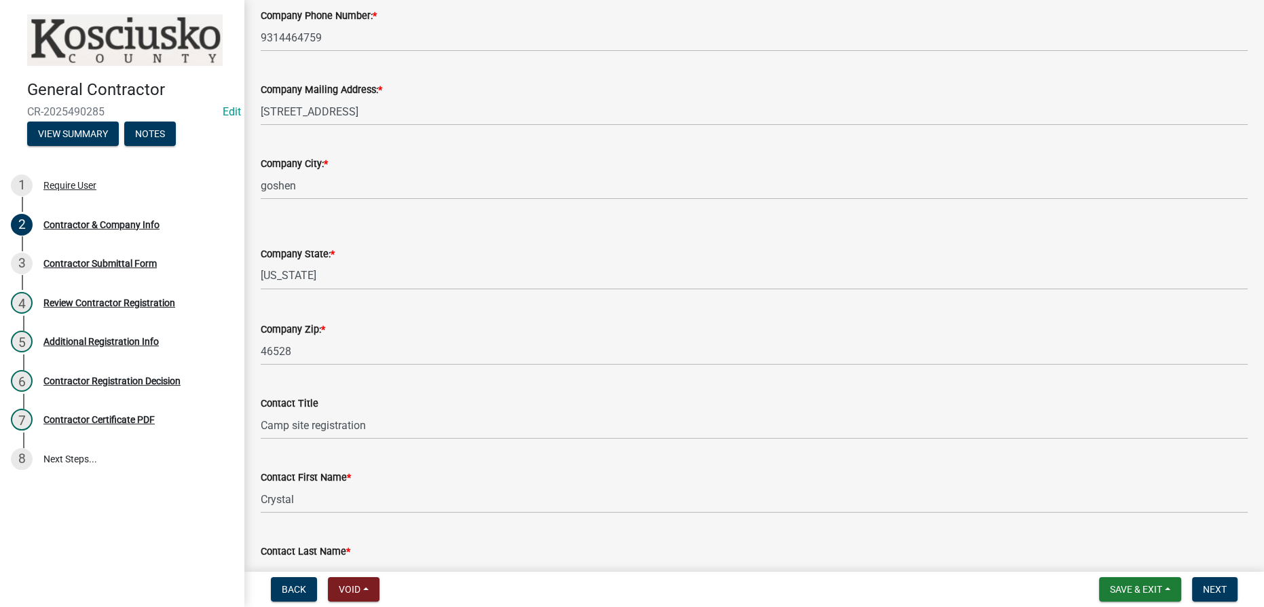
scroll to position [466, 0]
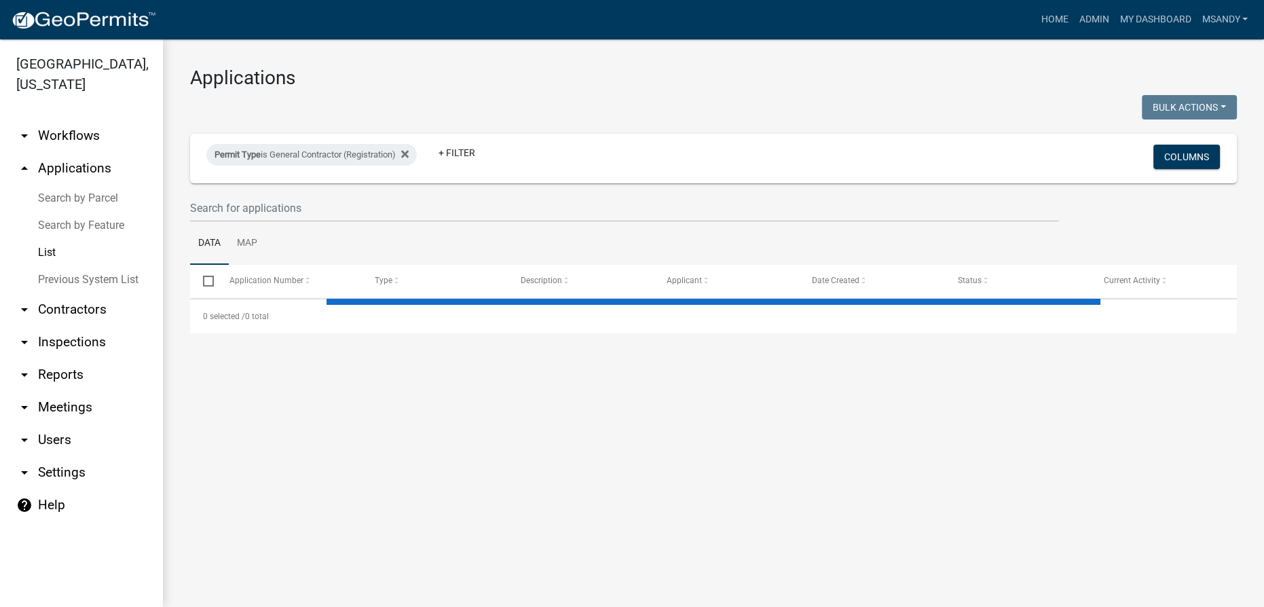
select select "3: 100"
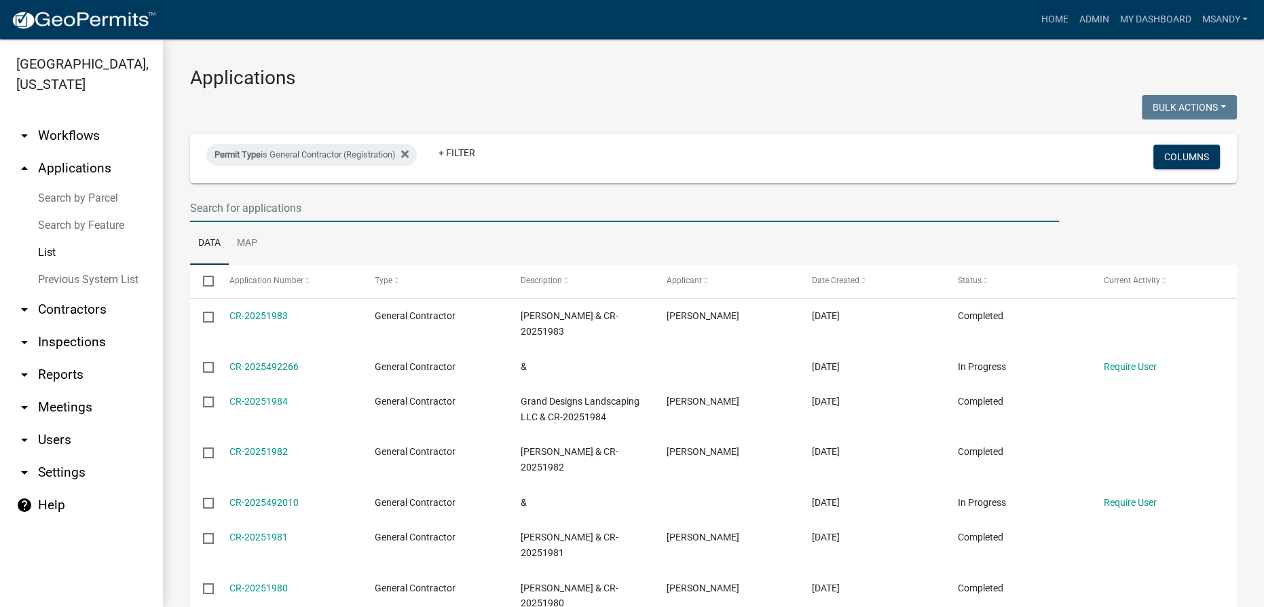
click at [217, 211] on input "text" at bounding box center [624, 208] width 869 height 28
type input "linn"
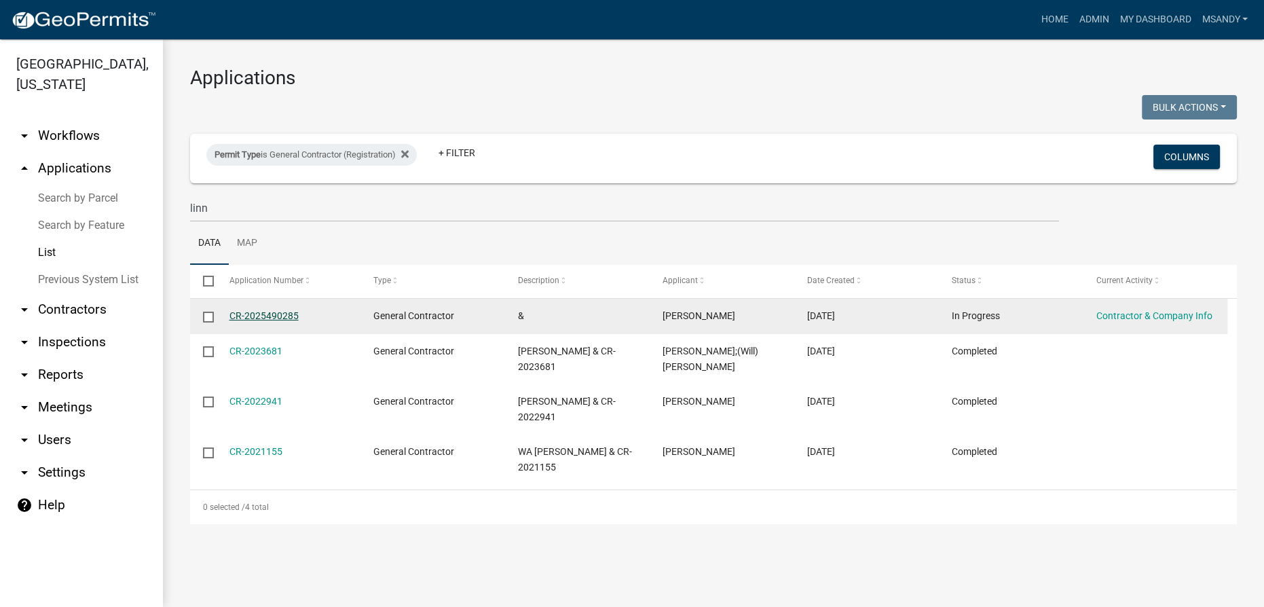
click at [244, 314] on link "CR-2025490285" at bounding box center [263, 315] width 69 height 11
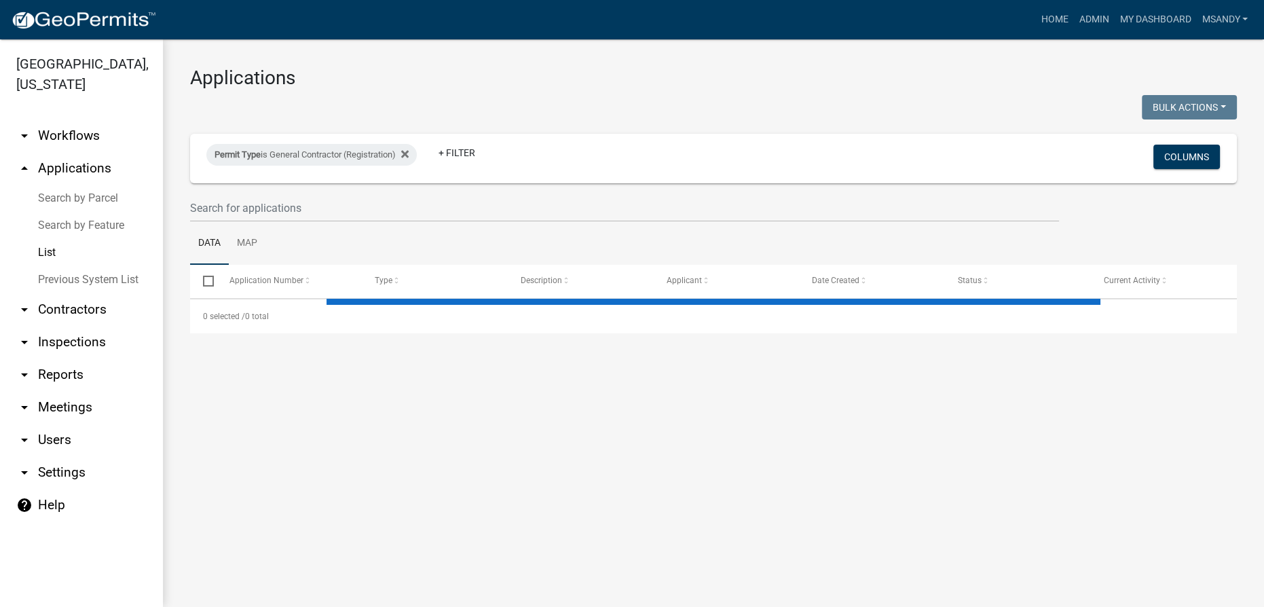
select select "3: 100"
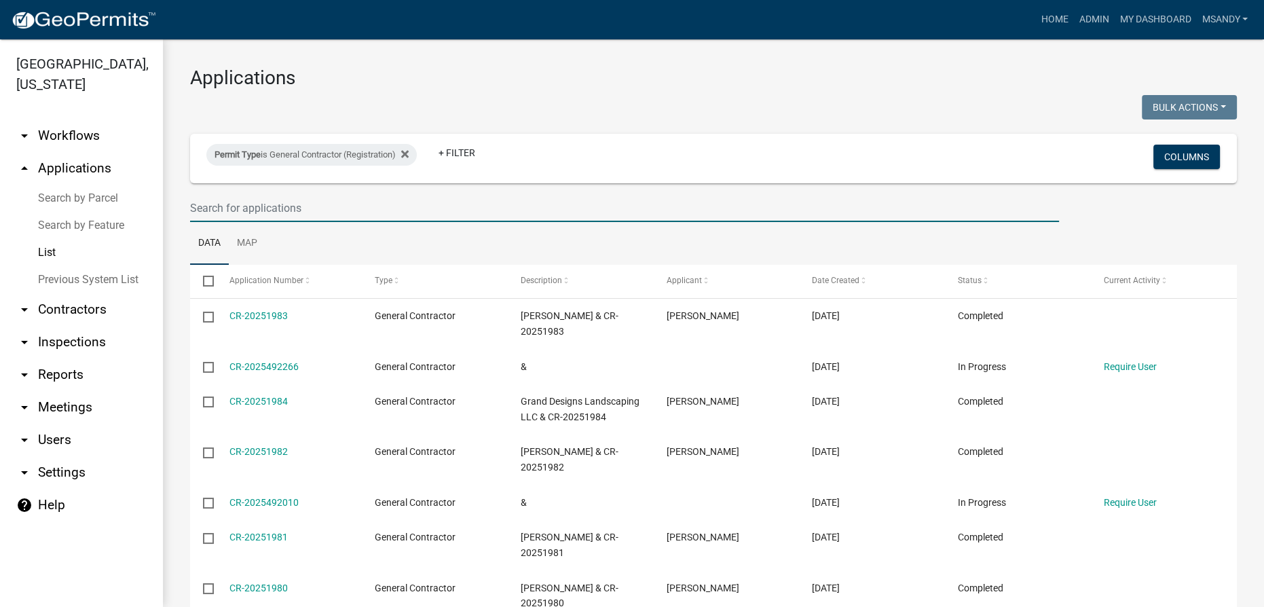
click at [436, 215] on input "text" at bounding box center [624, 208] width 869 height 28
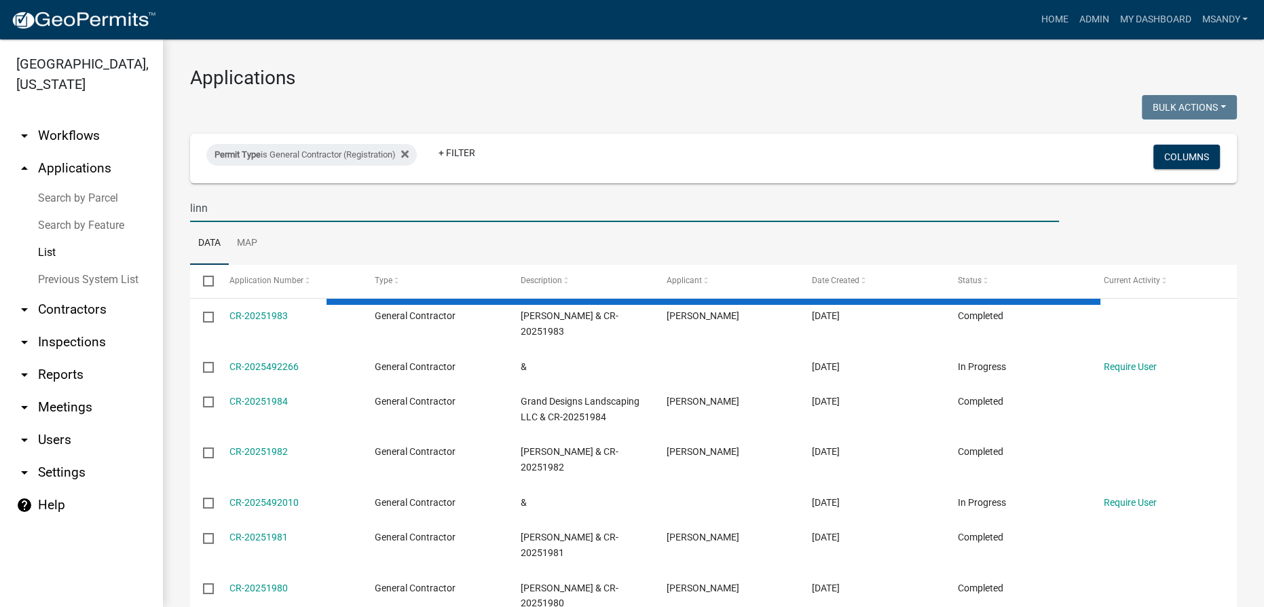
type input "linn"
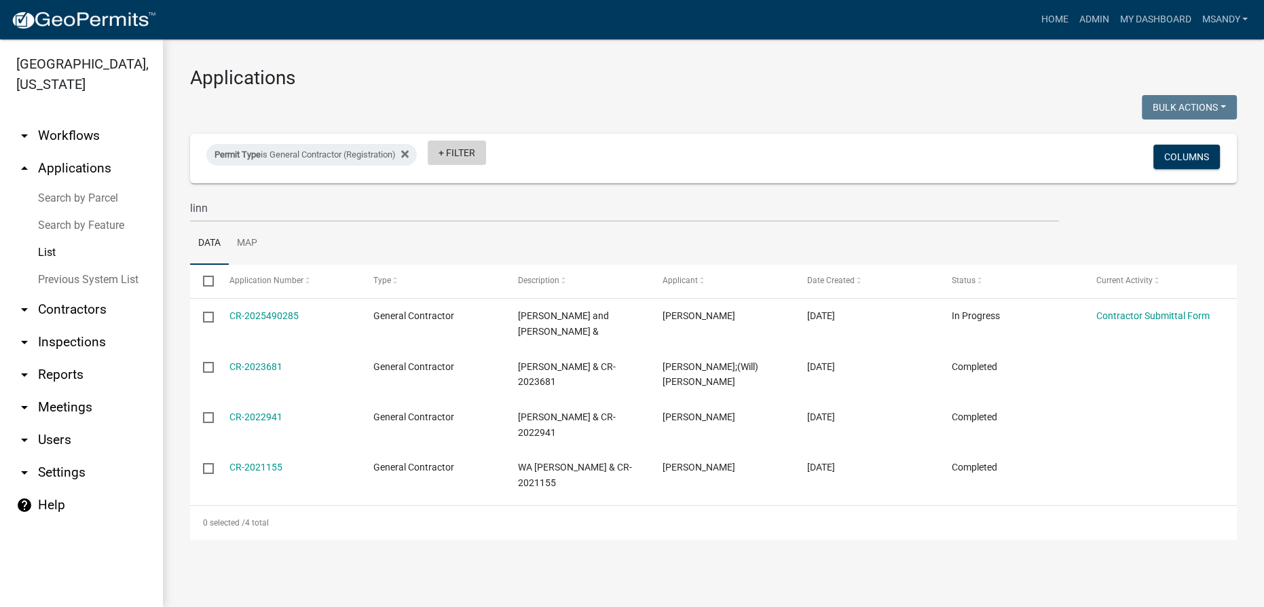
click at [486, 153] on link "+ Filter" at bounding box center [457, 153] width 58 height 24
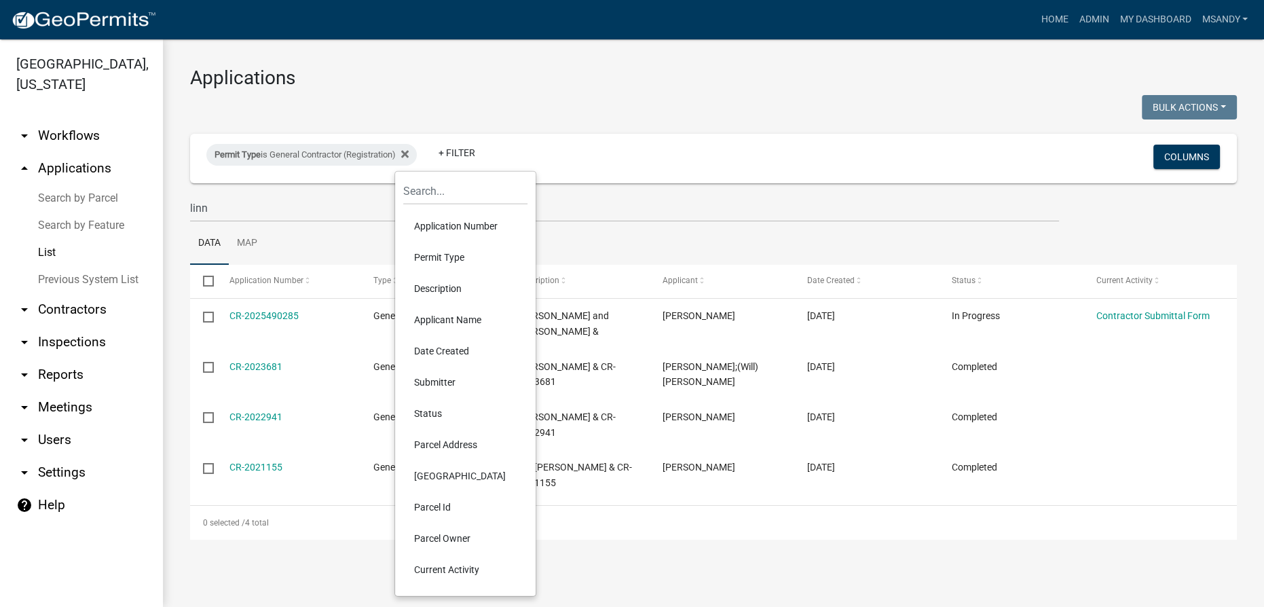
click at [439, 316] on li "Applicant Name" at bounding box center [465, 319] width 124 height 31
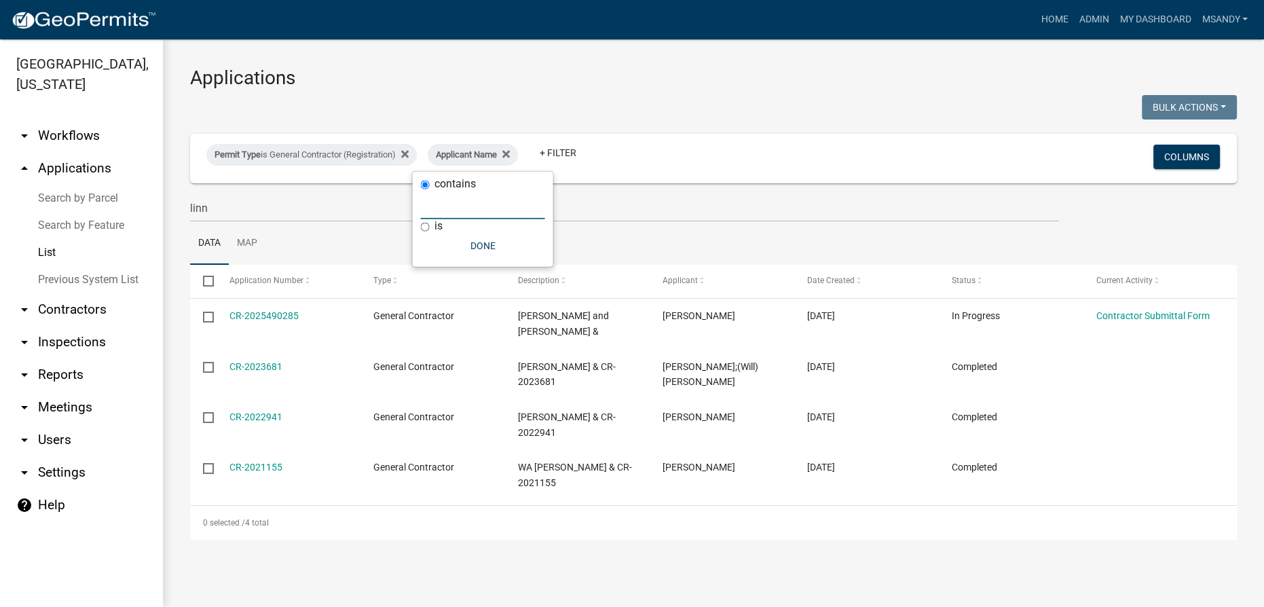
click at [453, 210] on input "text" at bounding box center [483, 205] width 124 height 28
type input "Linn"
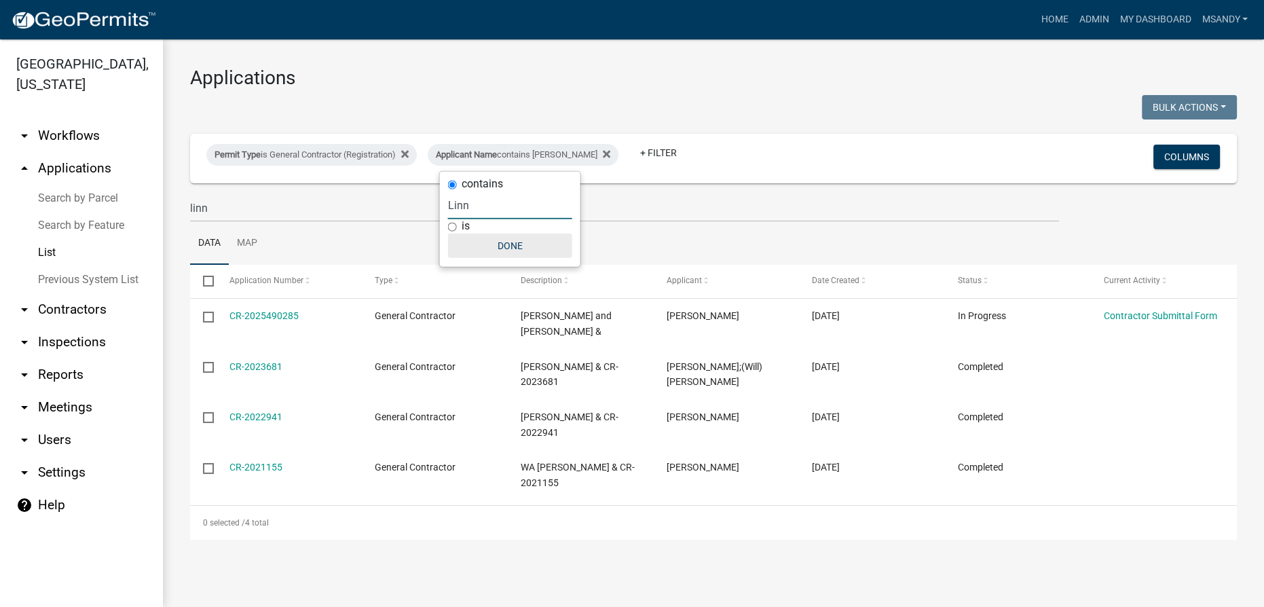
click at [503, 242] on button "Done" at bounding box center [510, 246] width 124 height 24
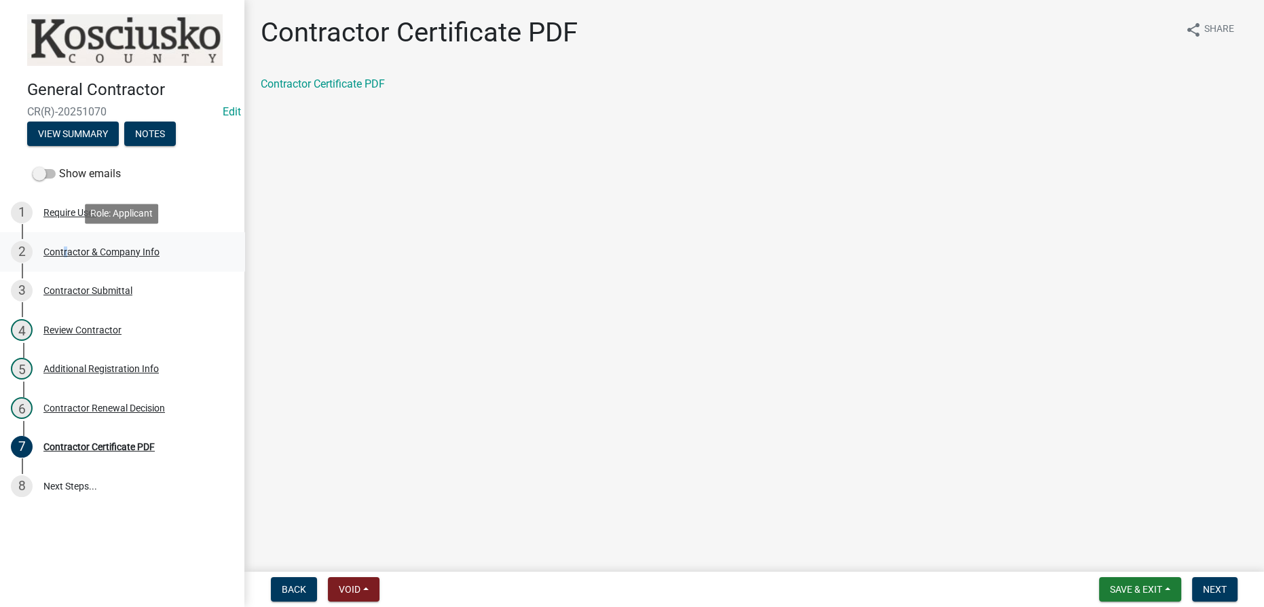
click at [63, 250] on div "Contractor & Company Info" at bounding box center [101, 252] width 116 height 10
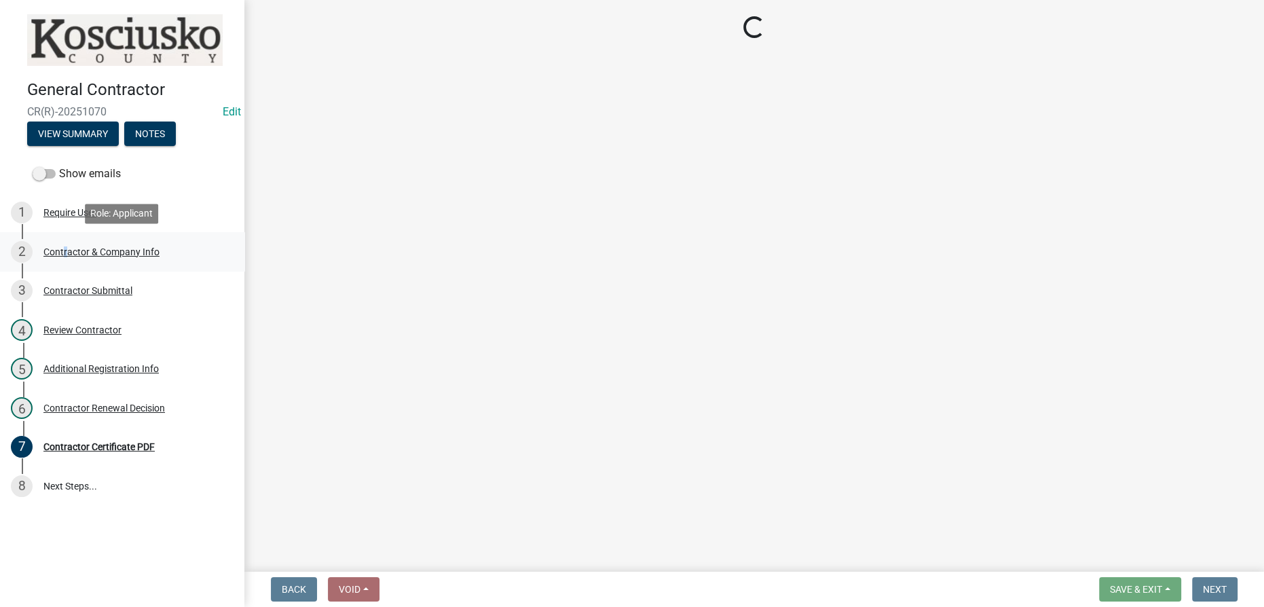
select select "In"
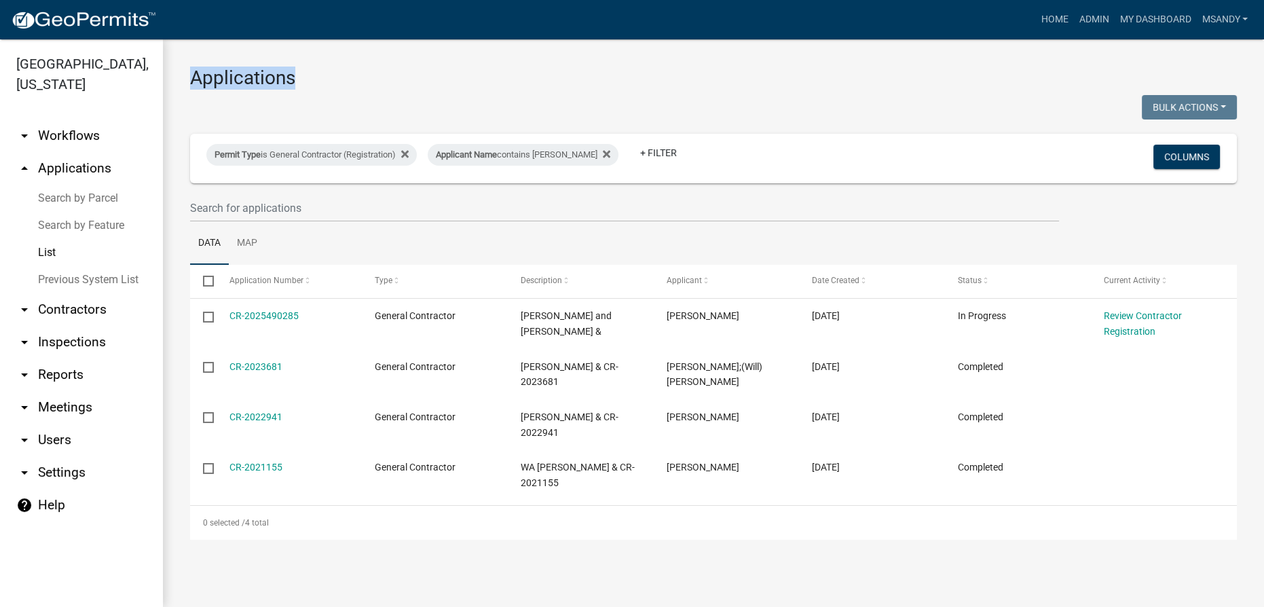
drag, startPoint x: 301, startPoint y: 79, endPoint x: 164, endPoint y: 80, distance: 137.8
click at [164, 80] on div "Applications Bulk Actions Void Expire Lock Withdraw Permit Type is General Cont…" at bounding box center [713, 302] width 1101 height 527
click at [264, 166] on div "Permit Type is General Contractor (Registration) Applicant Name contains Linn +…" at bounding box center [541, 158] width 690 height 35
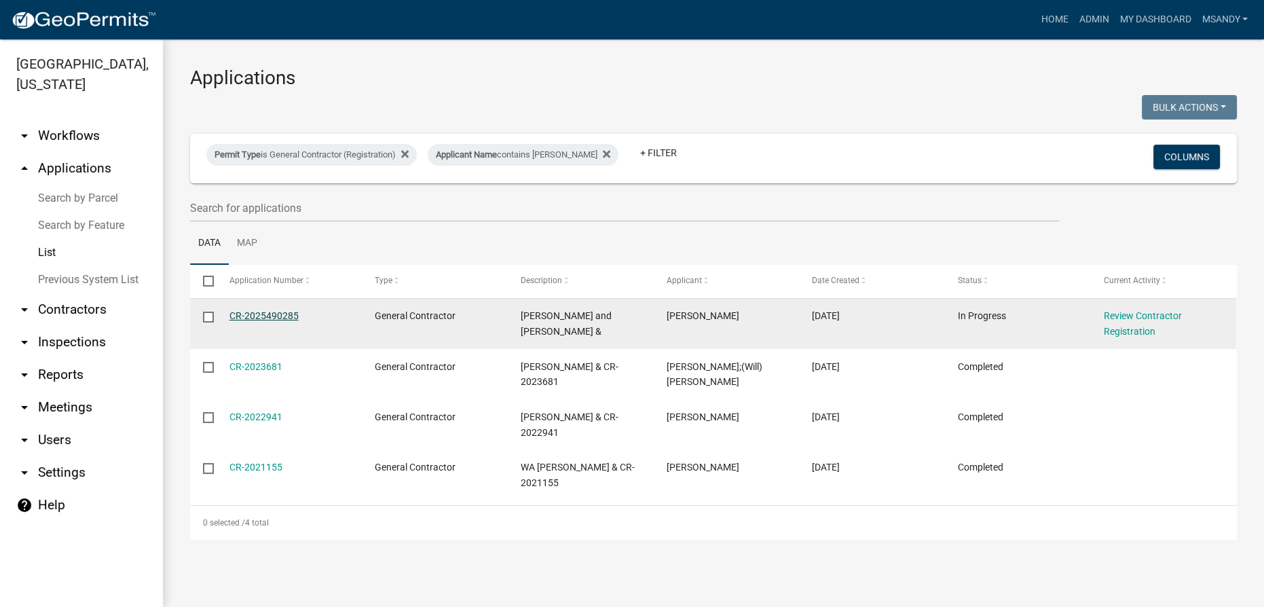
click at [255, 316] on link "CR-2025490285" at bounding box center [263, 315] width 69 height 11
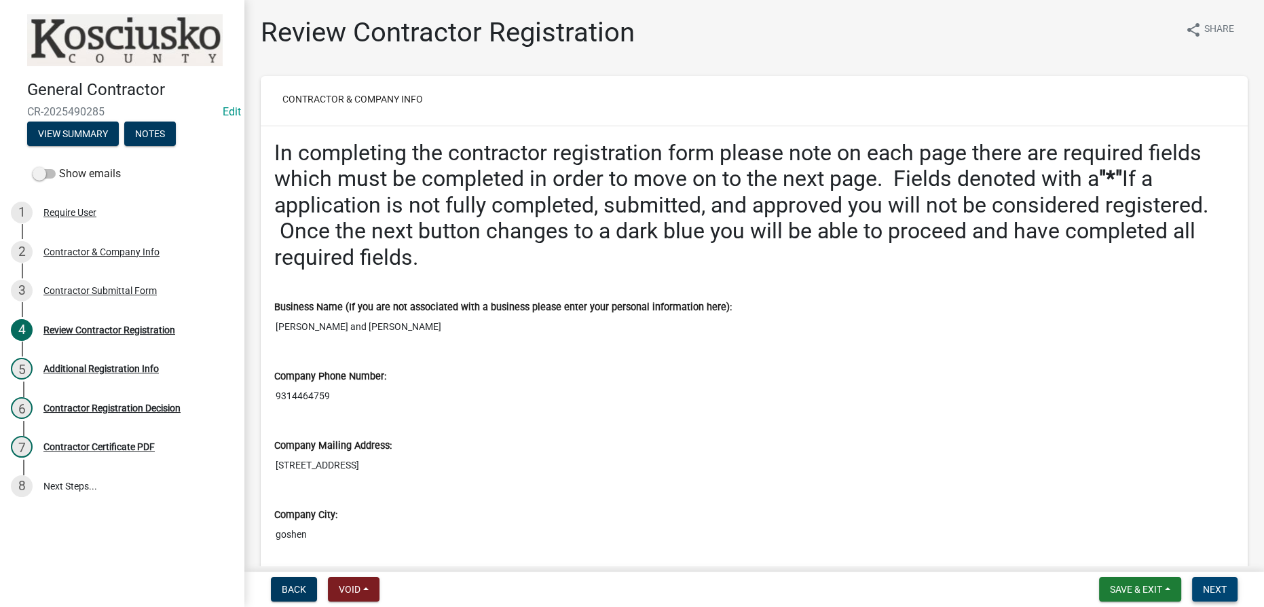
click at [1228, 588] on button "Next" at bounding box center [1214, 589] width 45 height 24
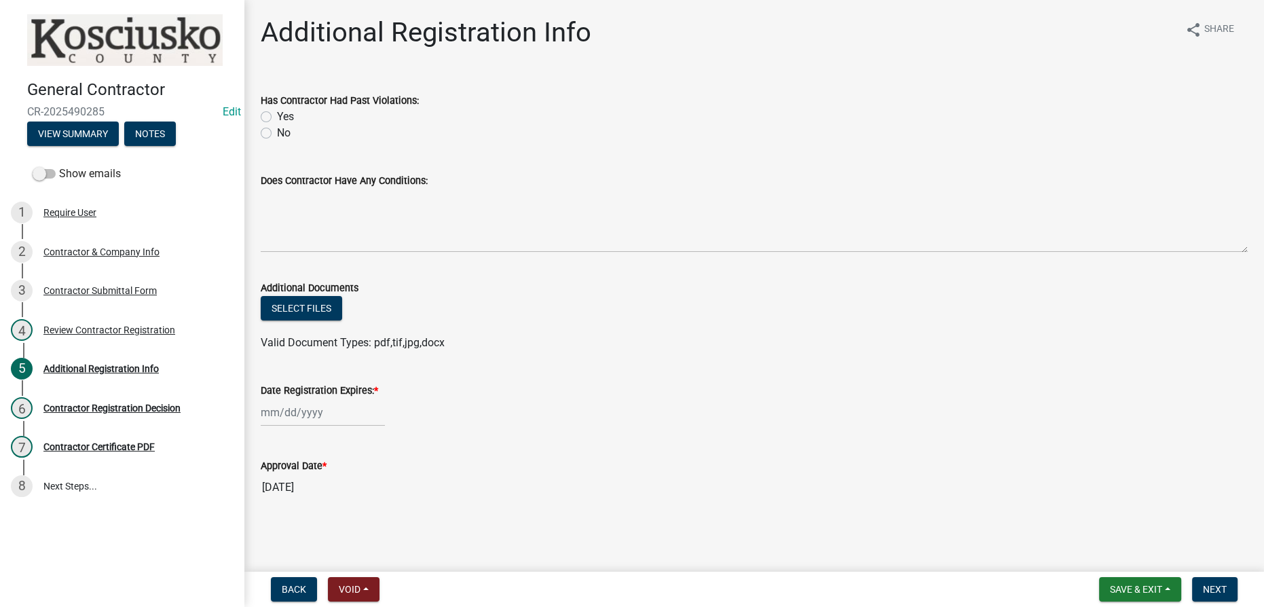
click at [277, 132] on label "No" at bounding box center [284, 133] width 14 height 16
click at [277, 132] on input "No" at bounding box center [281, 129] width 9 height 9
radio input "true"
click at [308, 424] on div at bounding box center [323, 412] width 124 height 28
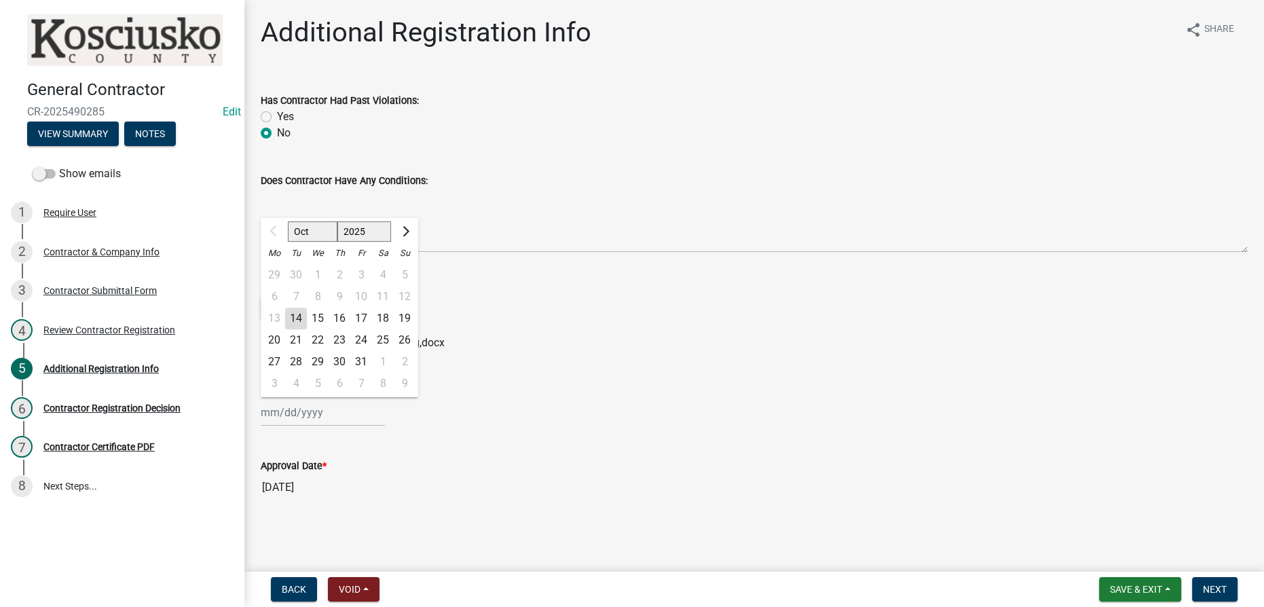
click at [292, 316] on div "14" at bounding box center [296, 319] width 22 height 22
type input "[DATE]"
click at [318, 417] on div "10/14/2025 Oct Nov Dec 2025 2026 2027 2028 2029 2030 2031 2032 2033 2034 2035 2…" at bounding box center [323, 412] width 124 height 28
click at [361, 230] on select "2025 2026 2027 2028 2029 2030 2031 2032 2033 2034 2035 2036 2037 2038 2039 2040…" at bounding box center [364, 231] width 54 height 20
select select "2026"
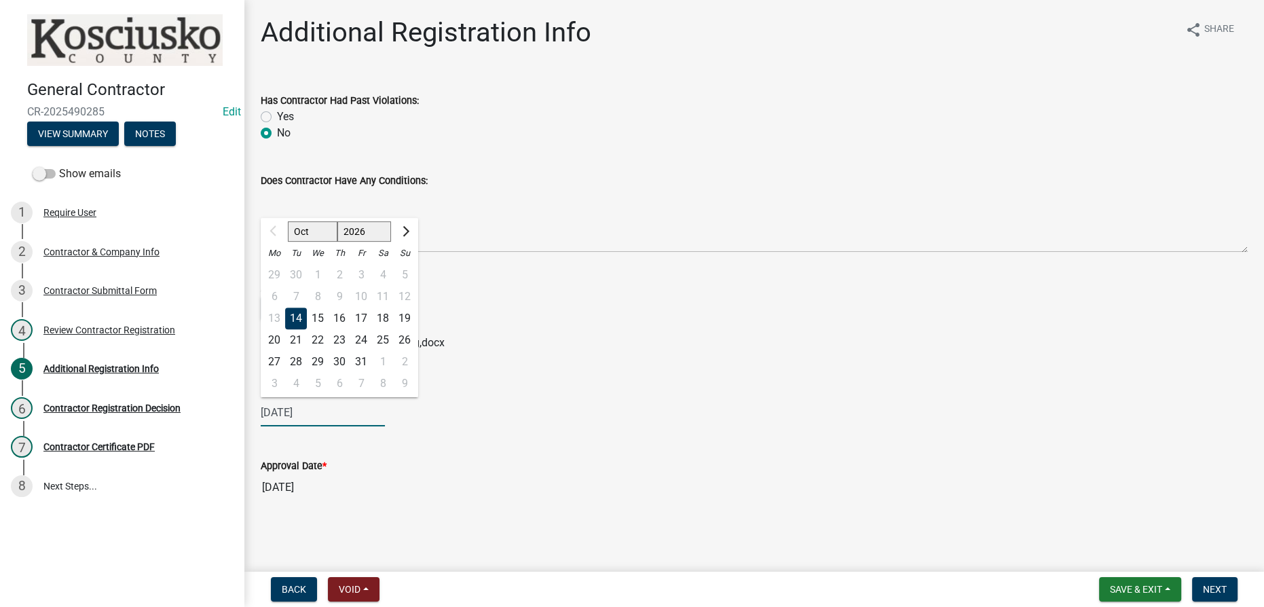
click at [337, 221] on select "2025 2026 2027 2028 2029 2030 2031 2032 2033 2034 2035 2036 2037 2038 2039 2040…" at bounding box center [364, 231] width 54 height 20
click at [1206, 596] on button "Next" at bounding box center [1214, 589] width 45 height 24
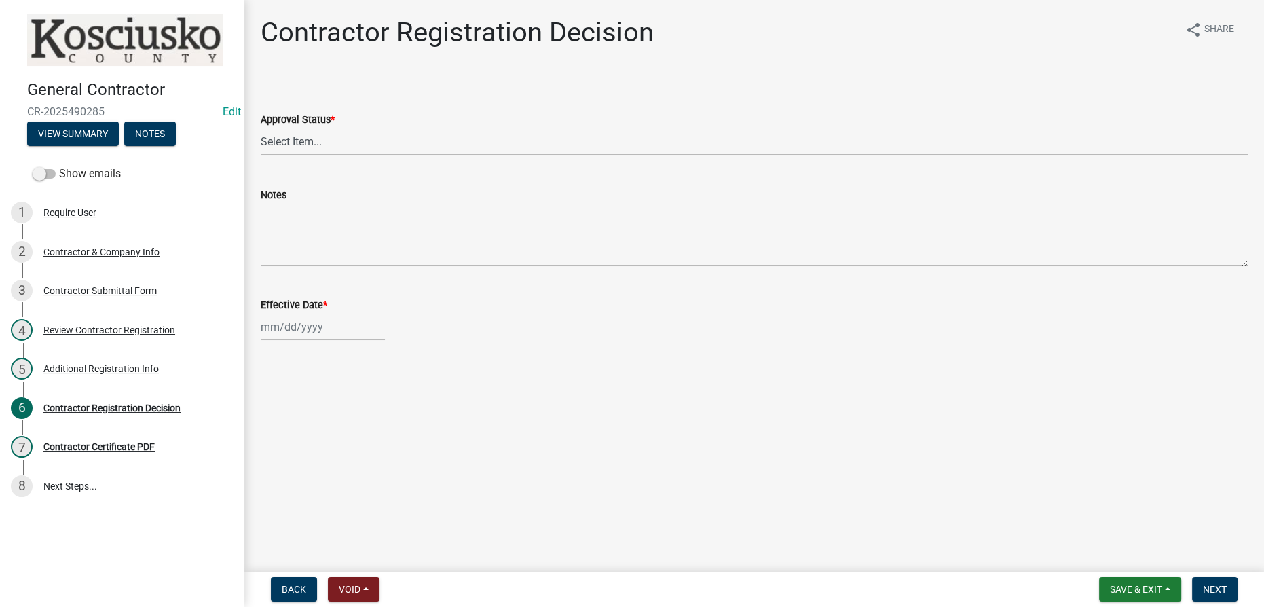
click at [344, 147] on select "Select Item... Approved Denied" at bounding box center [754, 142] width 987 height 28
click at [261, 128] on select "Select Item... Approved Denied" at bounding box center [754, 142] width 987 height 28
select select "8e4351d7-4ebf-4714-a7c9-c8187f00e083"
select select "10"
select select "2025"
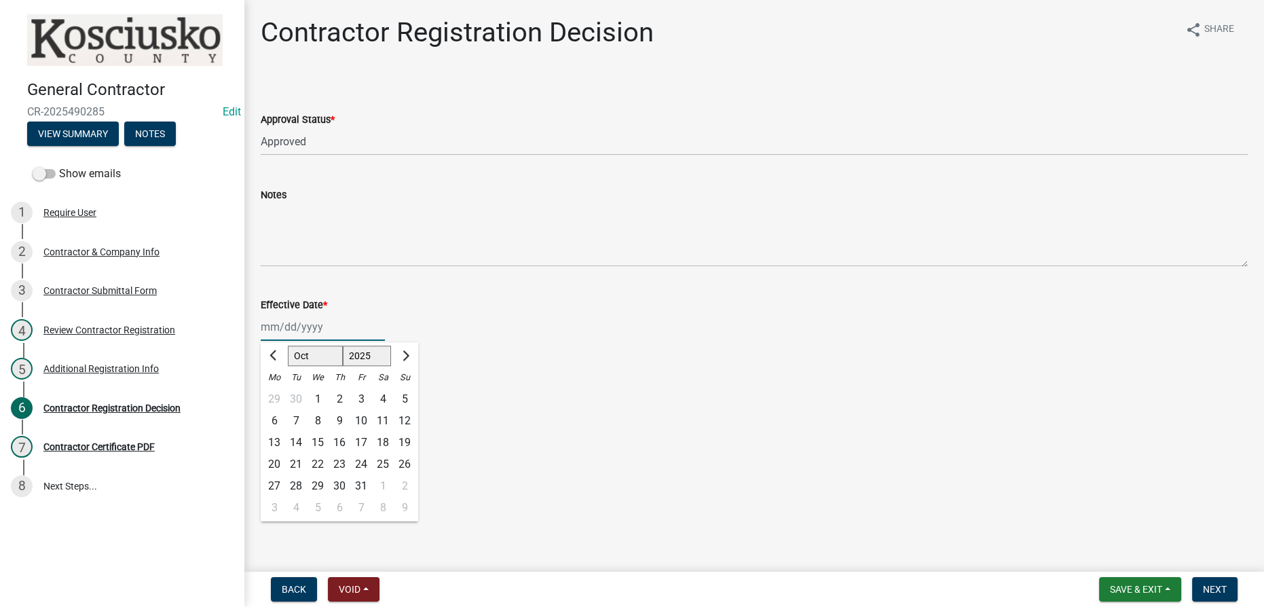
click at [285, 329] on div "Jan Feb Mar Apr May Jun Jul Aug Sep Oct Nov Dec 1525 1526 1527 1528 1529 1530 1…" at bounding box center [323, 327] width 124 height 28
click at [301, 449] on div "14" at bounding box center [296, 443] width 22 height 22
type input "[DATE]"
click at [1200, 591] on button "Next" at bounding box center [1214, 589] width 45 height 24
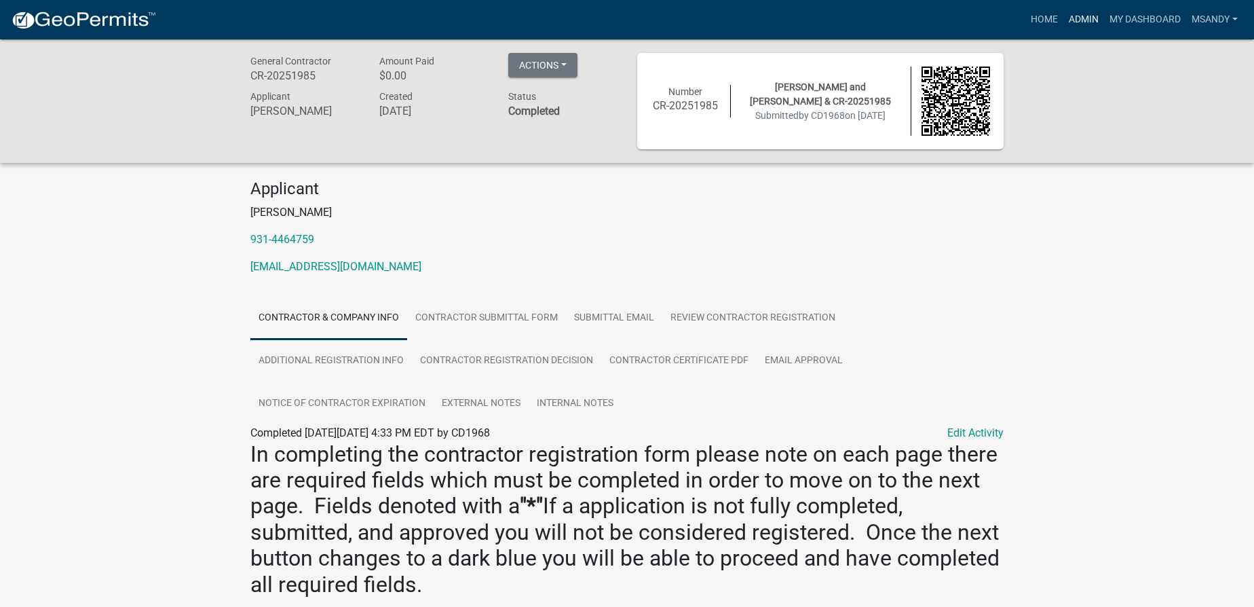
click at [1088, 21] on link "Admin" at bounding box center [1084, 20] width 41 height 26
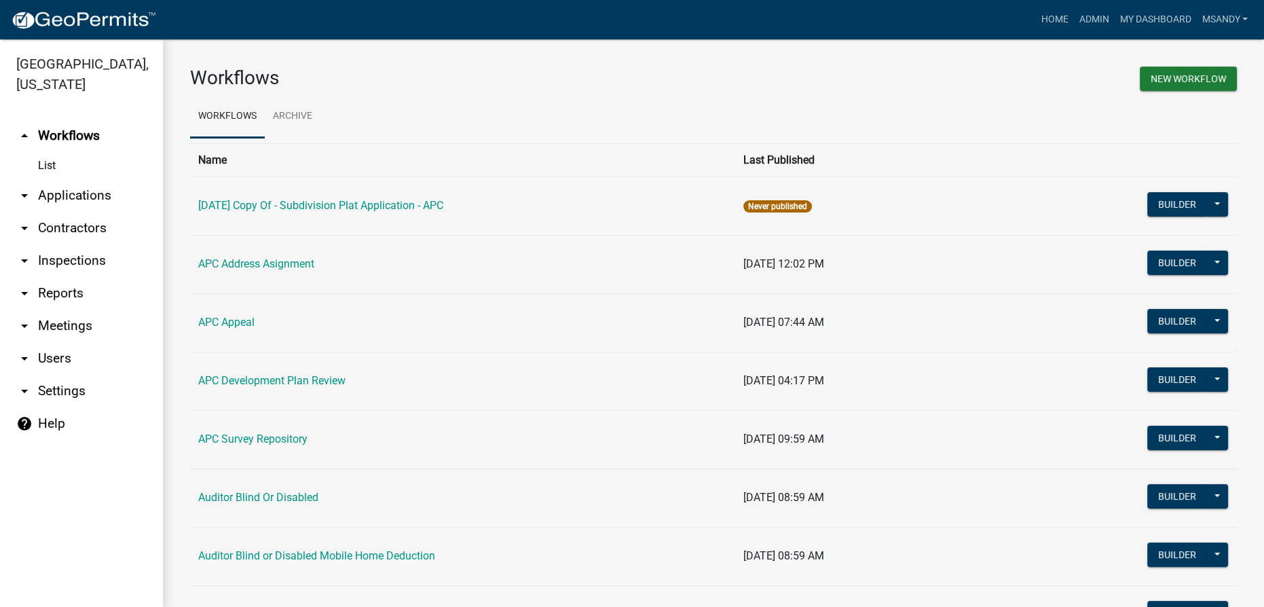
click at [67, 195] on link "arrow_drop_down Applications" at bounding box center [81, 195] width 163 height 33
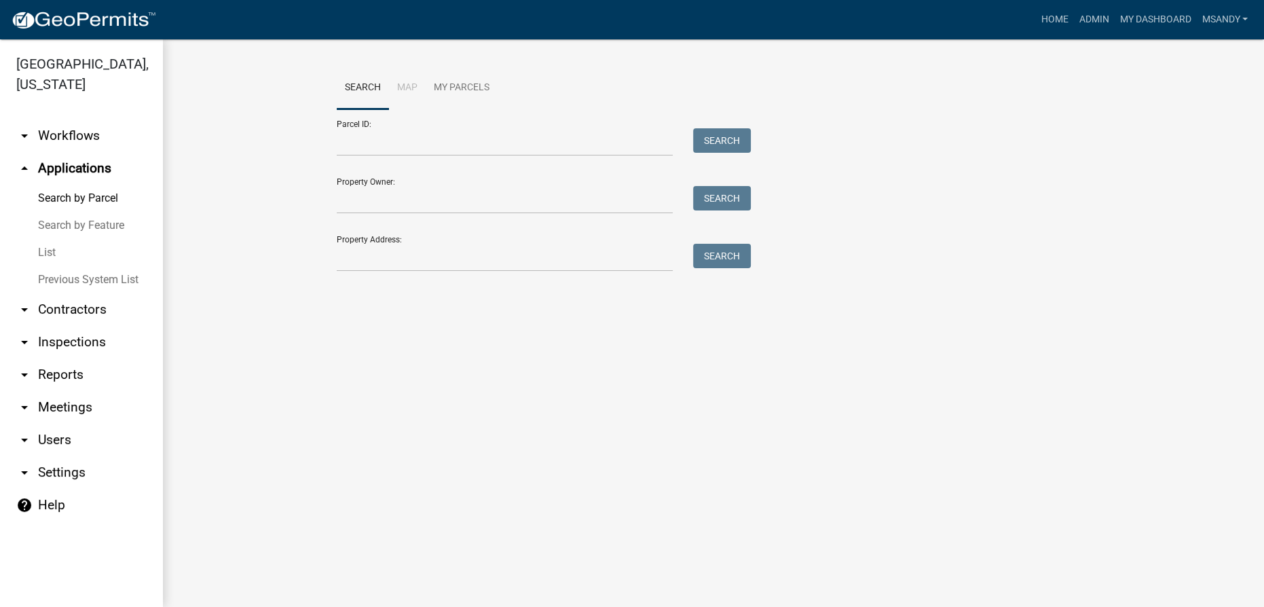
click at [54, 248] on link "List" at bounding box center [81, 252] width 163 height 27
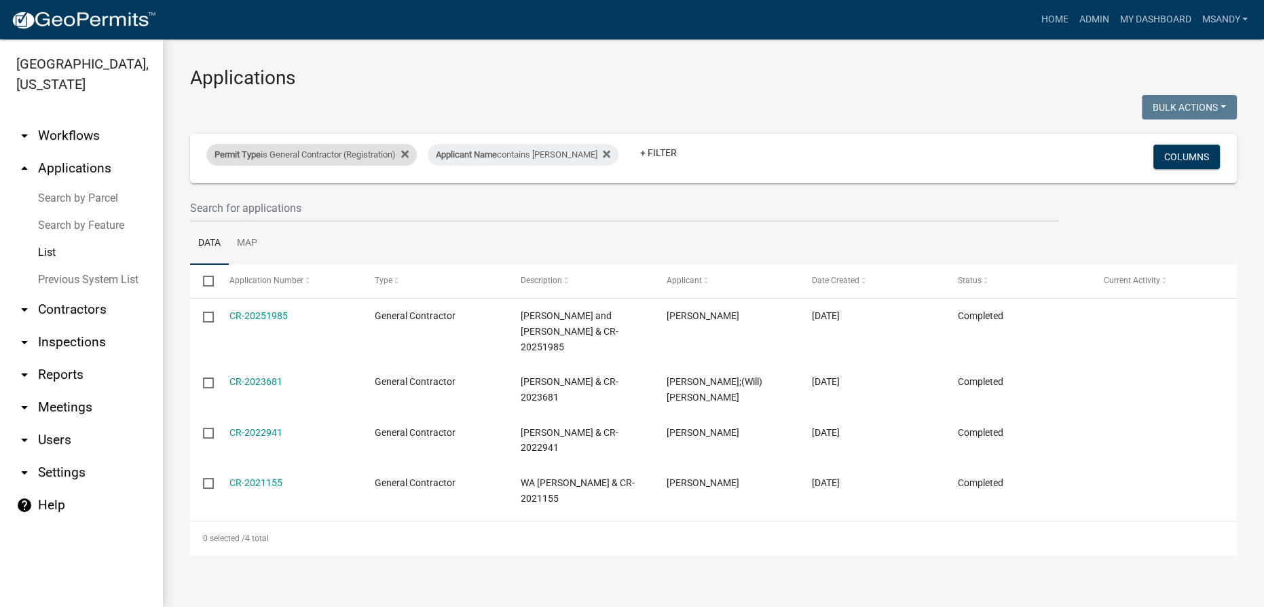
click at [321, 152] on div "Permit Type is General Contractor (Registration)" at bounding box center [311, 155] width 210 height 22
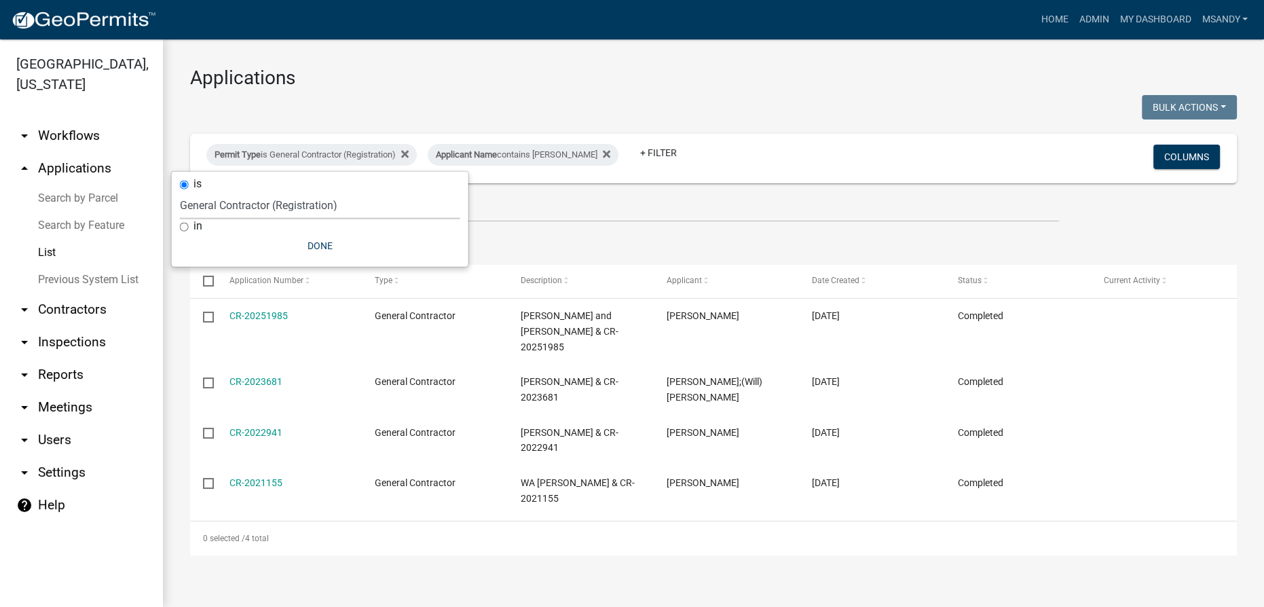
click at [277, 210] on select "Select an option [DATE] Copy Of - Subdivision Plat Application - APC APC Addres…" at bounding box center [320, 205] width 280 height 28
select select "a2c991f8-68ce-43d3-971c-57015753063b"
click at [185, 191] on select "Select an option [DATE] Copy Of - Subdivision Plat Application - APC APC Addres…" at bounding box center [320, 205] width 280 height 28
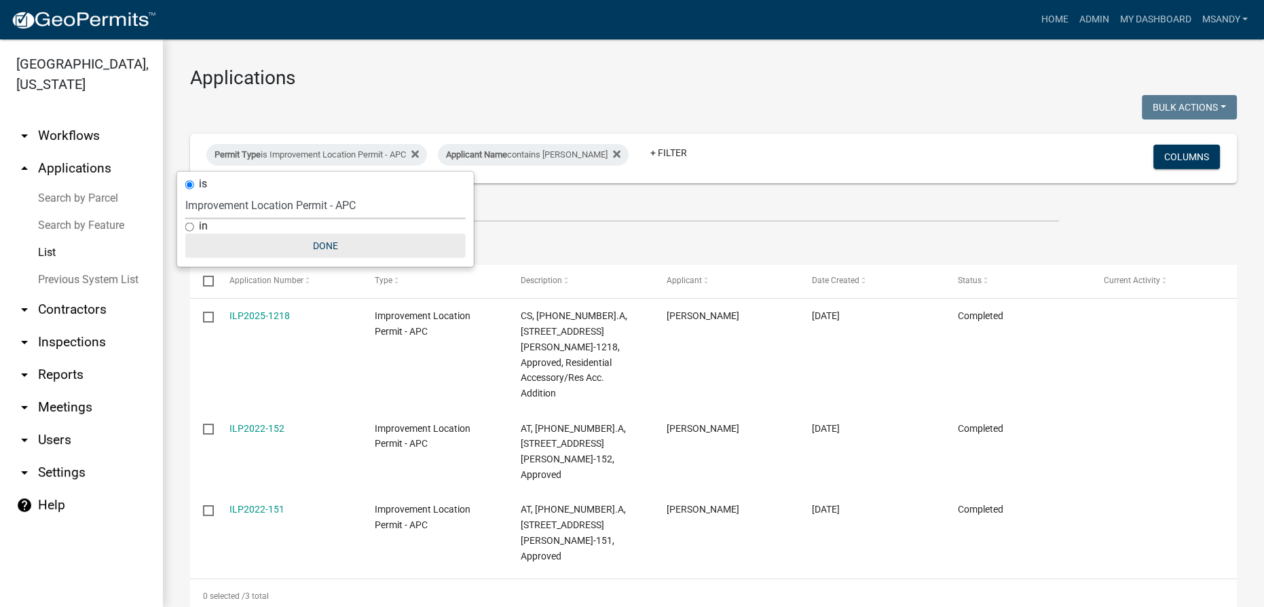
click at [320, 245] on button "Done" at bounding box center [325, 246] width 280 height 24
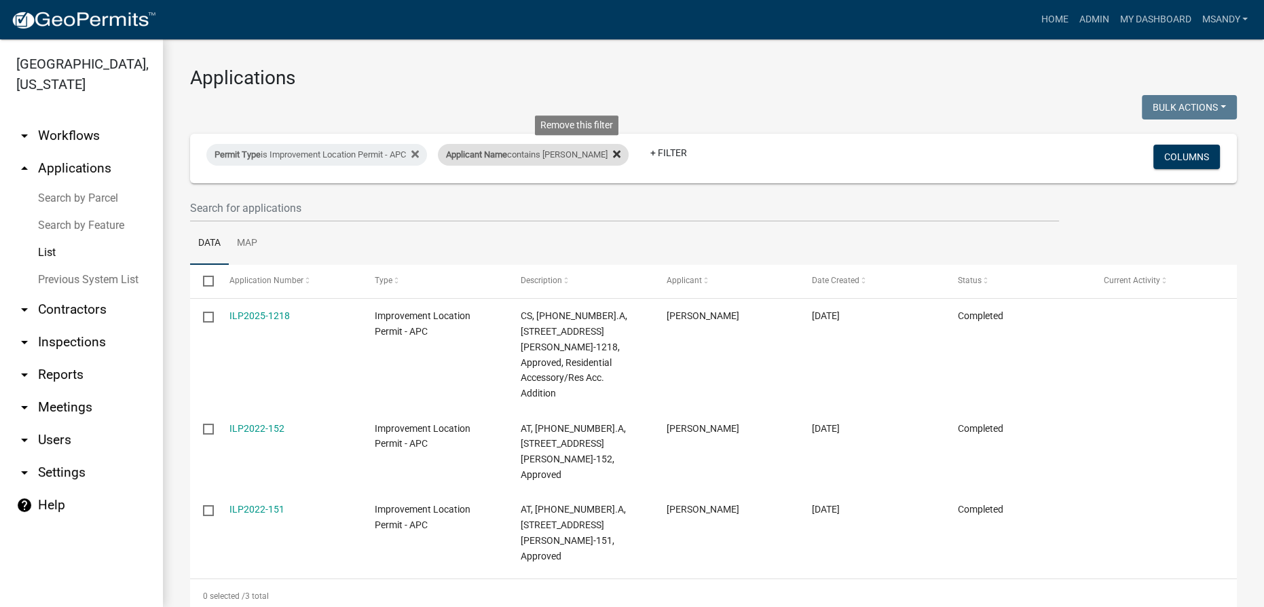
click at [613, 151] on icon at bounding box center [616, 154] width 7 height 11
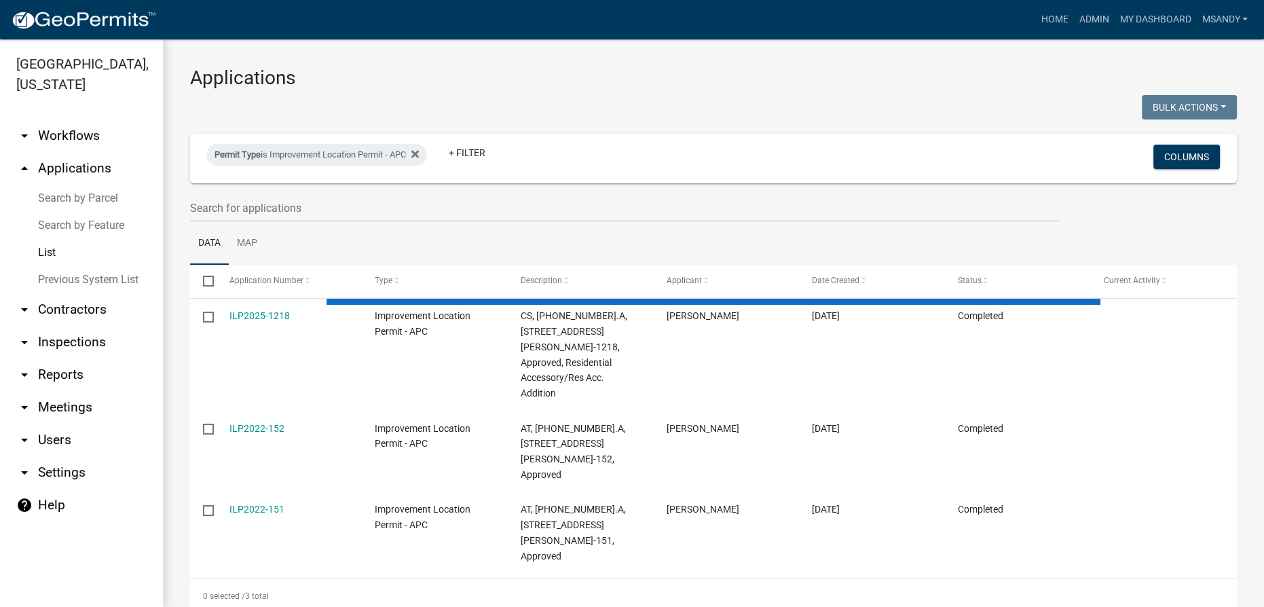
select select "3: 100"
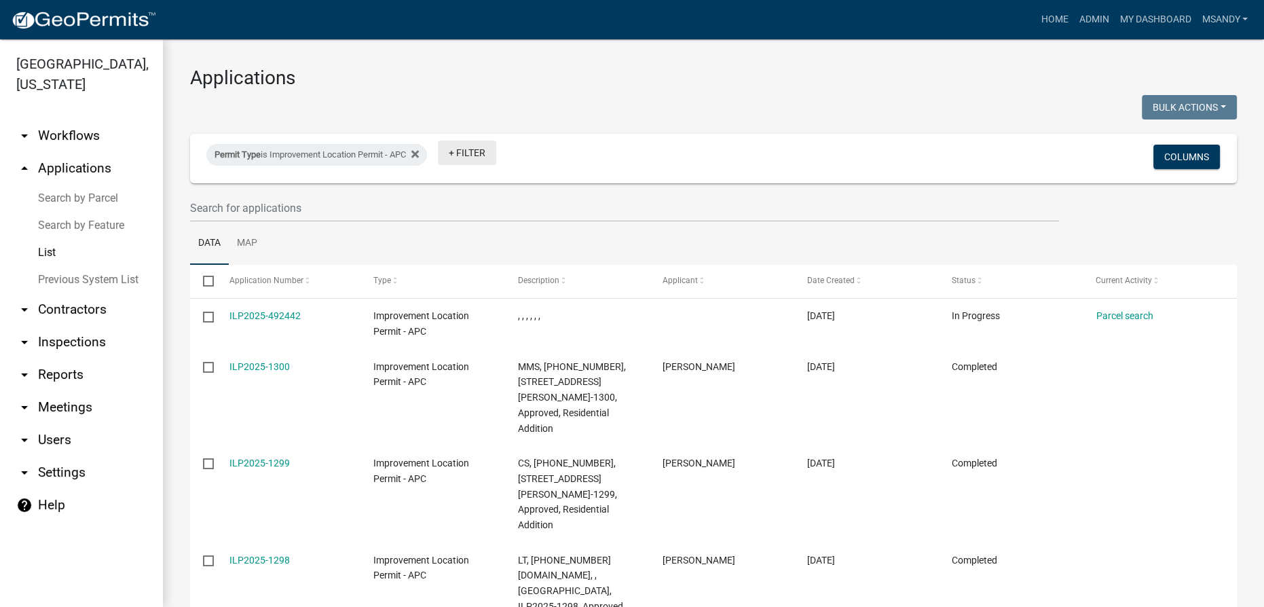
click at [477, 149] on link "+ Filter" at bounding box center [467, 153] width 58 height 24
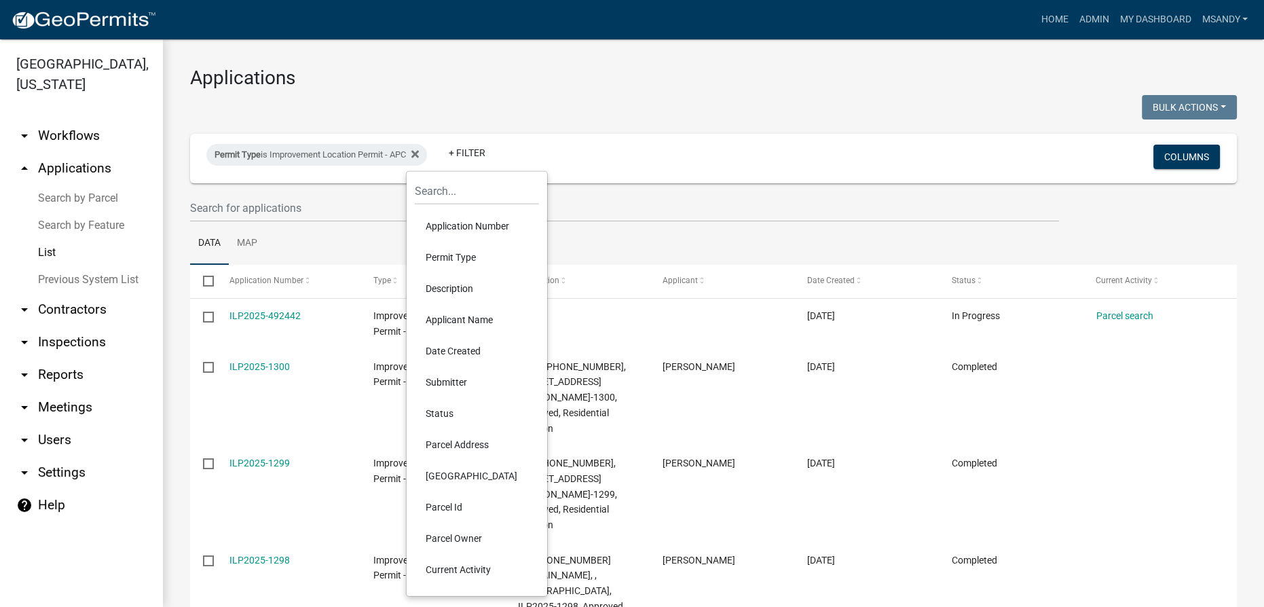
click at [445, 405] on li "Status" at bounding box center [477, 413] width 124 height 31
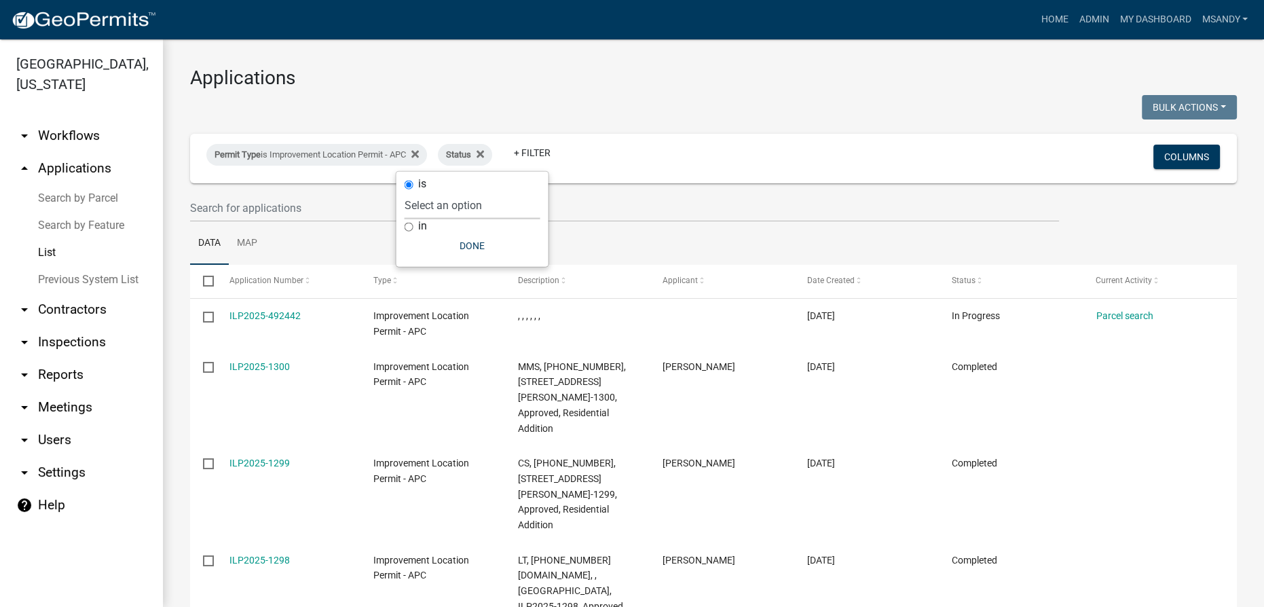
click at [488, 203] on select "Select an option Not Started In Progress Completed Expired Locked Withdrawn Voi…" at bounding box center [473, 205] width 136 height 28
select select "1"
click at [432, 191] on select "Select an option Not Started In Progress Completed Expired Locked Withdrawn Voi…" at bounding box center [473, 205] width 136 height 28
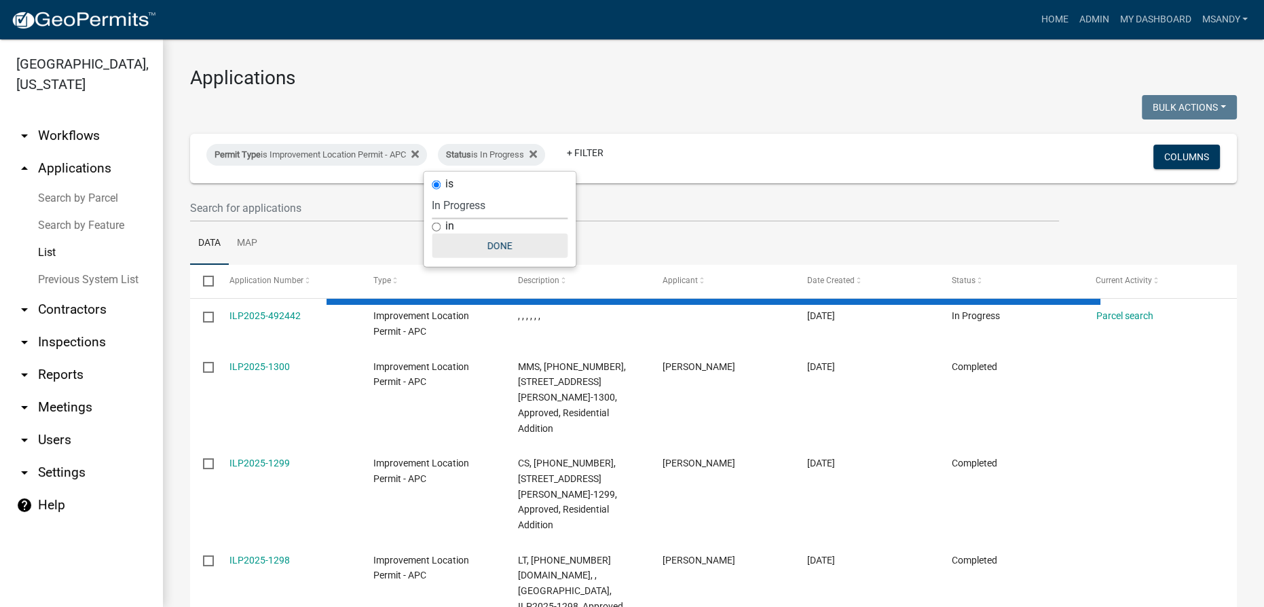
click at [489, 238] on button "Done" at bounding box center [500, 246] width 136 height 24
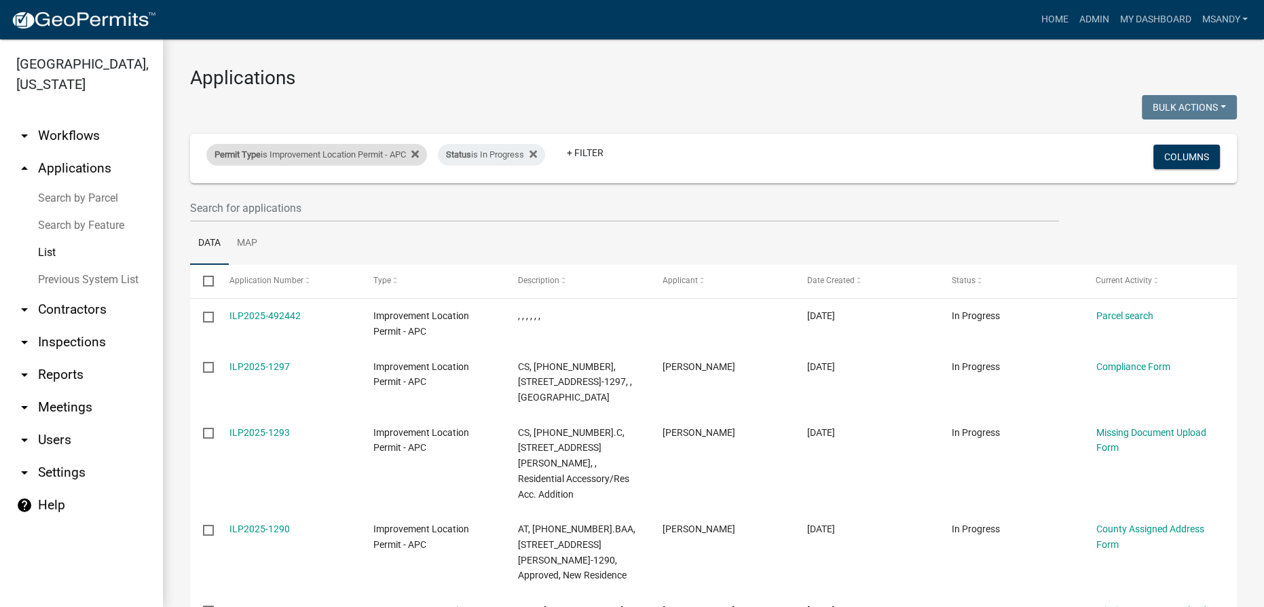
click at [331, 155] on div "Permit Type is Improvement Location Permit - APC" at bounding box center [316, 155] width 221 height 22
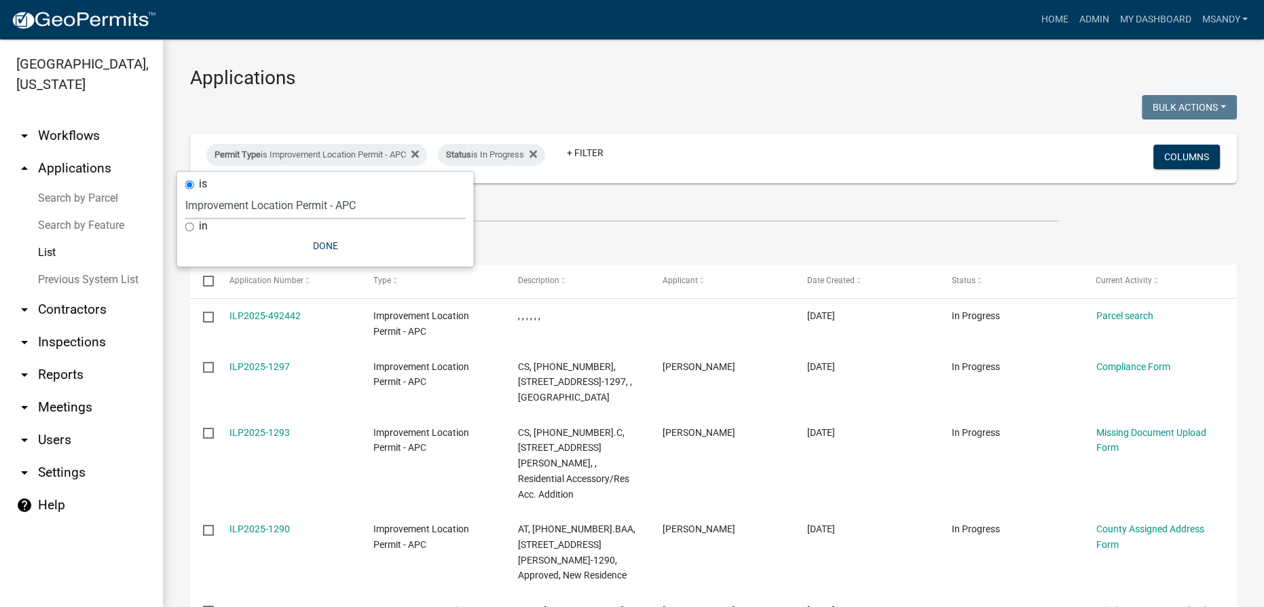
click at [305, 198] on select "Select an option [DATE] Copy Of - Subdivision Plat Application - APC APC Addres…" at bounding box center [325, 205] width 280 height 28
select select "06555e07-7e79-4569-9f73-610b83aead0f"
click at [185, 191] on select "Select an option [DATE] Copy Of - Subdivision Plat Application - APC APC Addres…" at bounding box center [325, 205] width 280 height 28
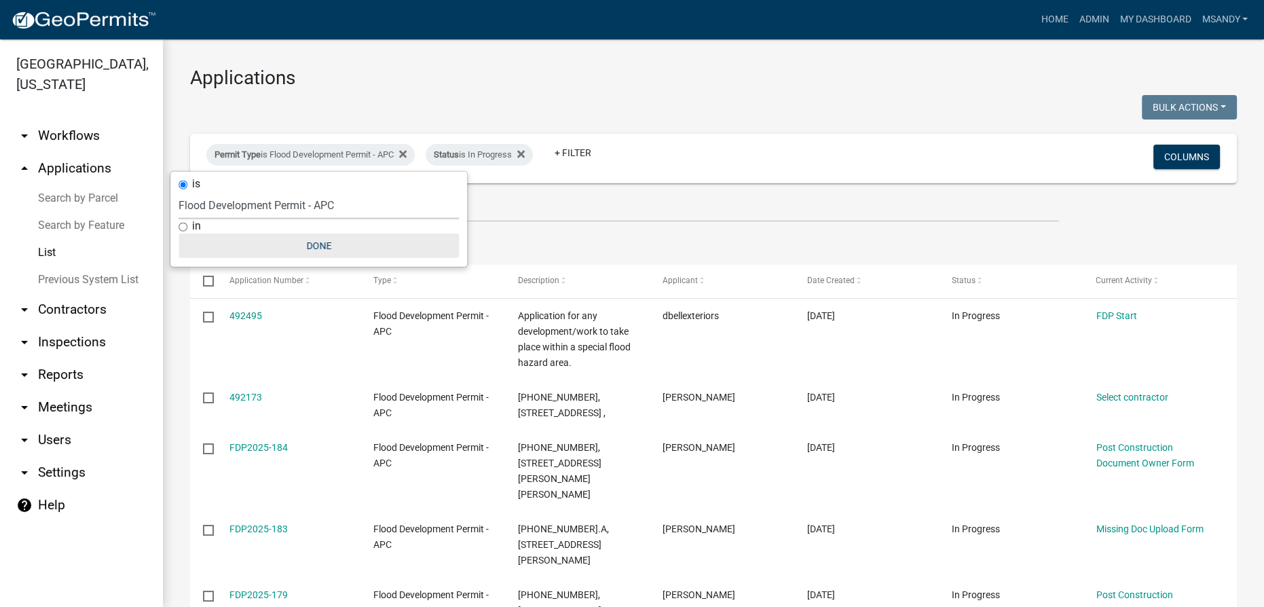
click at [320, 240] on button "Done" at bounding box center [319, 246] width 280 height 24
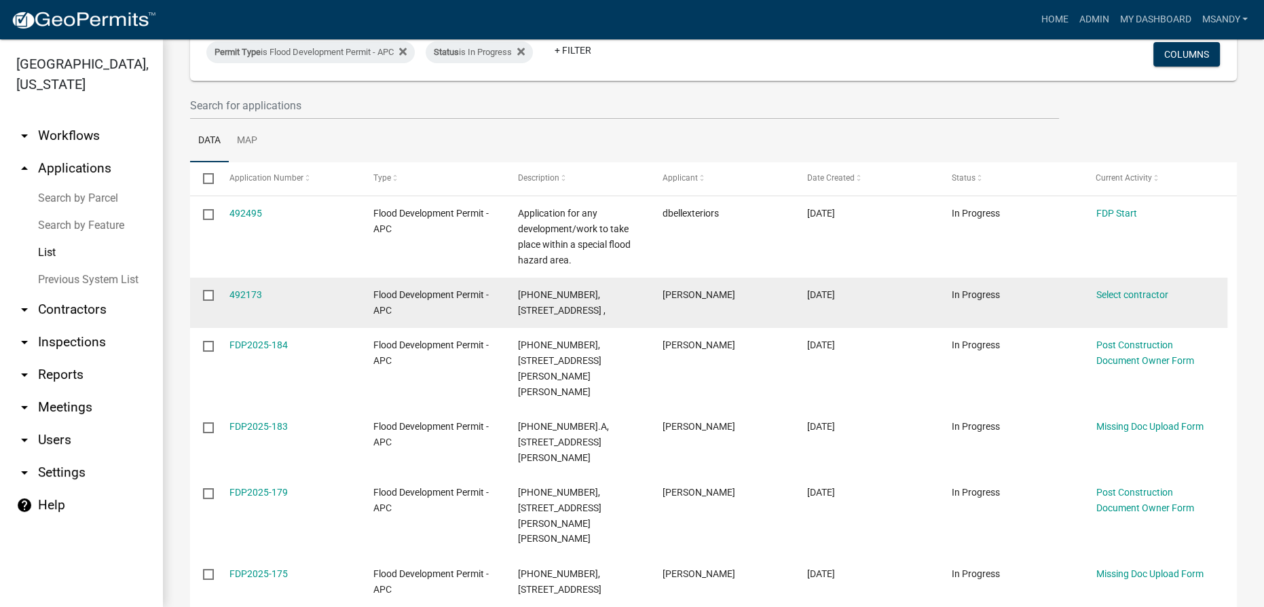
scroll to position [123, 0]
